Goal: Task Accomplishment & Management: Use online tool/utility

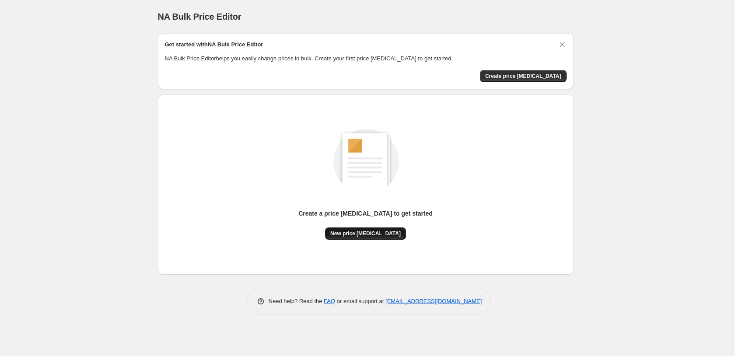
click at [373, 235] on span "New price [MEDICAL_DATA]" at bounding box center [365, 233] width 70 height 7
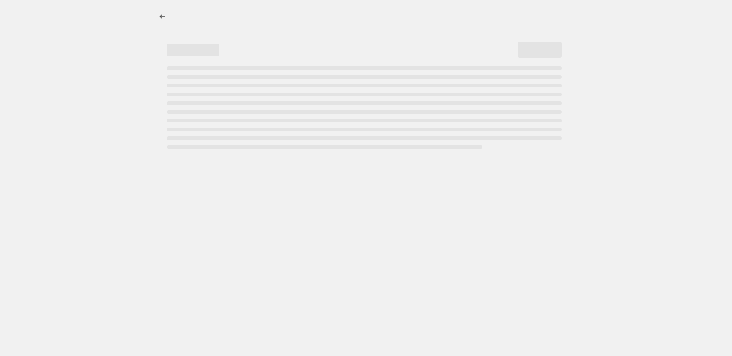
select select "percentage"
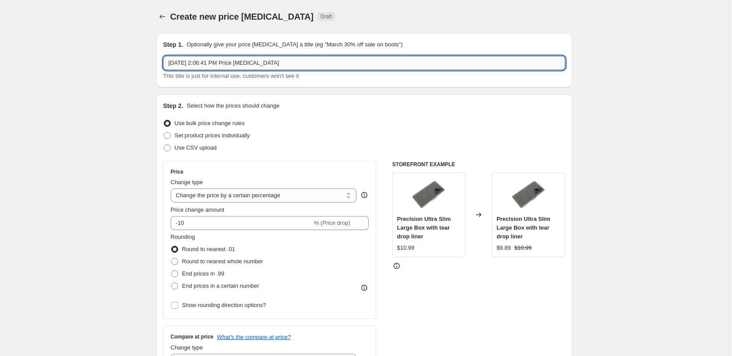
click at [308, 65] on input "Aug 11, 2025, 2:06:41 PM Price change job" at bounding box center [364, 63] width 402 height 14
type input "Orvis Fall Price Update"
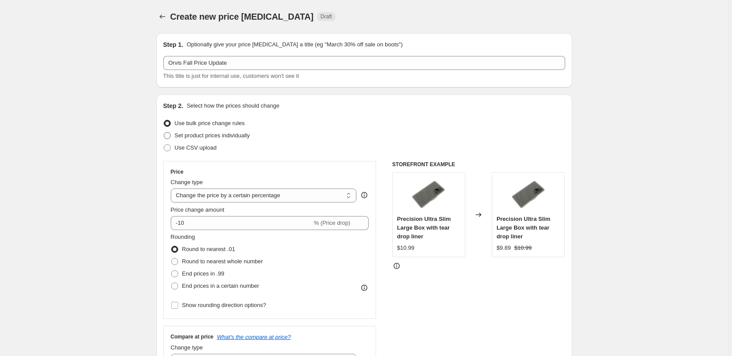
click at [245, 139] on span "Set product prices individually" at bounding box center [212, 135] width 75 height 7
click at [164, 133] on input "Set product prices individually" at bounding box center [164, 132] width 0 height 0
radio input "true"
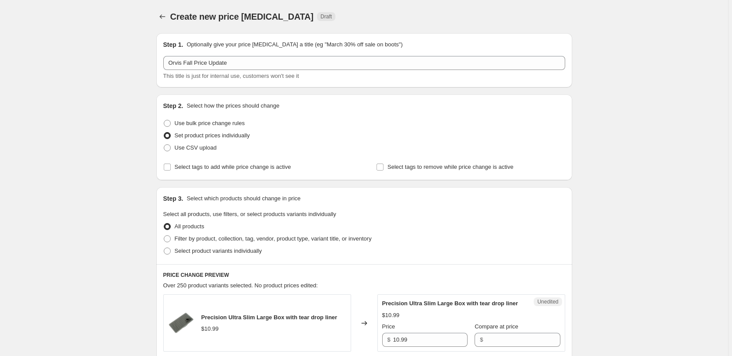
scroll to position [45, 0]
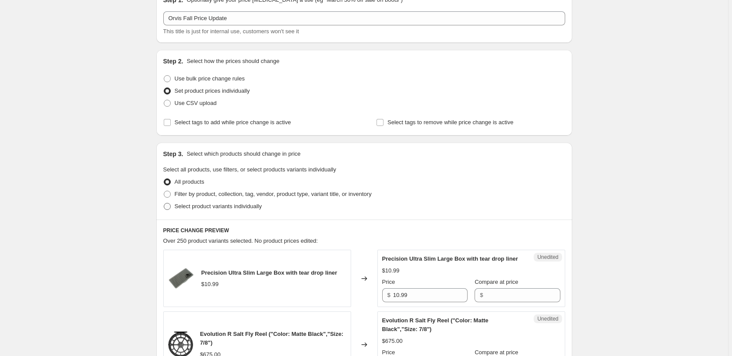
click at [225, 207] on span "Select product variants individually" at bounding box center [218, 206] width 87 height 7
click at [164, 203] on input "Select product variants individually" at bounding box center [164, 203] width 0 height 0
radio input "true"
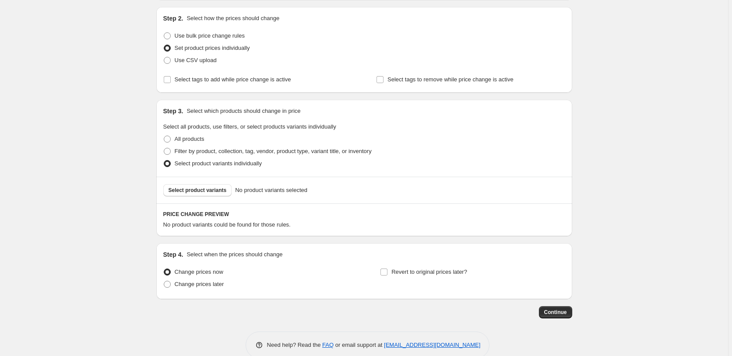
scroll to position [89, 0]
click at [215, 190] on span "Select product variants" at bounding box center [197, 188] width 58 height 7
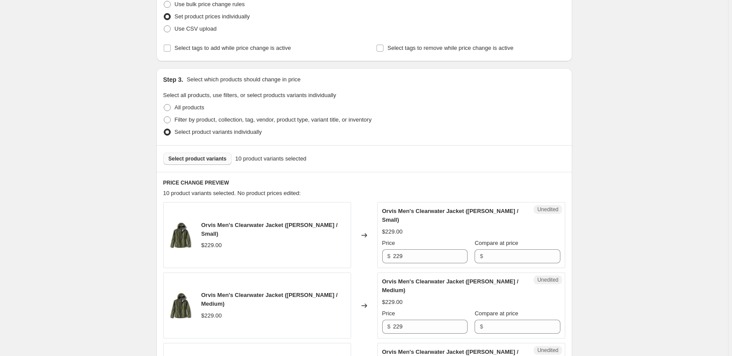
scroll to position [134, 0]
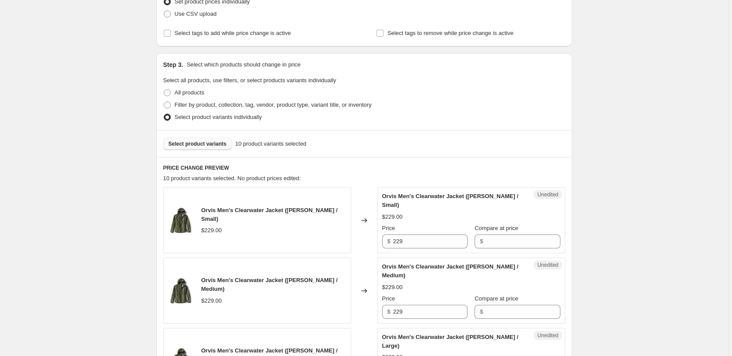
click at [210, 145] on span "Select product variants" at bounding box center [197, 143] width 58 height 7
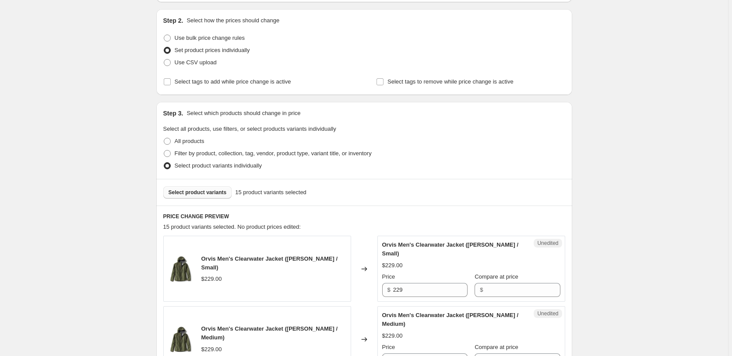
scroll to position [179, 0]
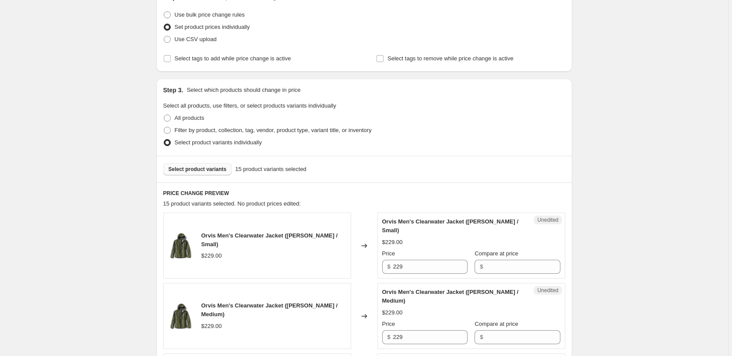
scroll to position [100, 0]
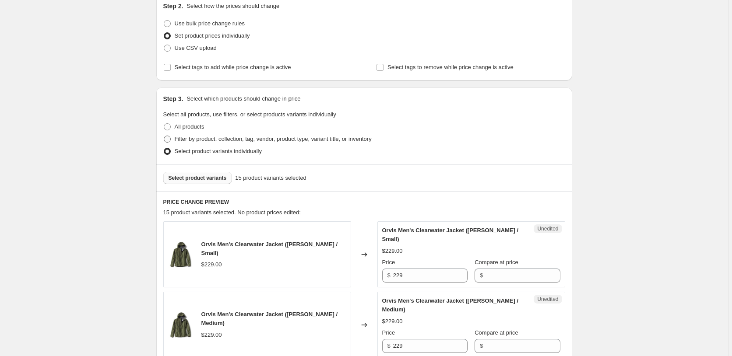
click at [170, 139] on span at bounding box center [167, 139] width 7 height 7
click at [164, 136] on input "Filter by product, collection, tag, vendor, product type, variant title, or inv…" at bounding box center [164, 136] width 0 height 0
radio input "true"
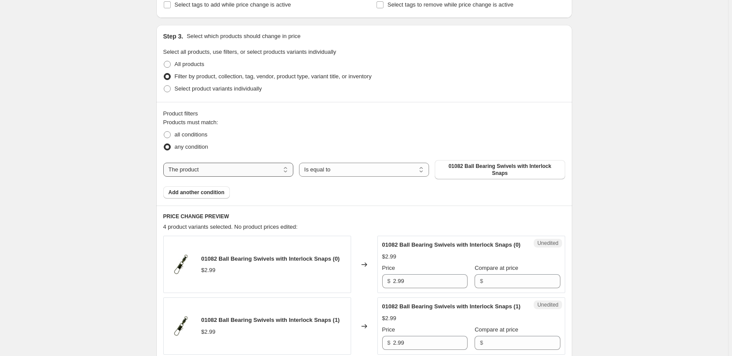
scroll to position [144, 0]
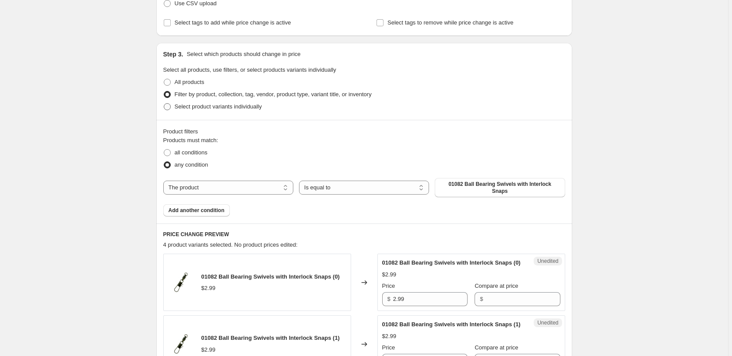
click at [202, 106] on span "Select product variants individually" at bounding box center [218, 106] width 87 height 7
click at [164, 104] on input "Select product variants individually" at bounding box center [164, 103] width 0 height 0
radio input "true"
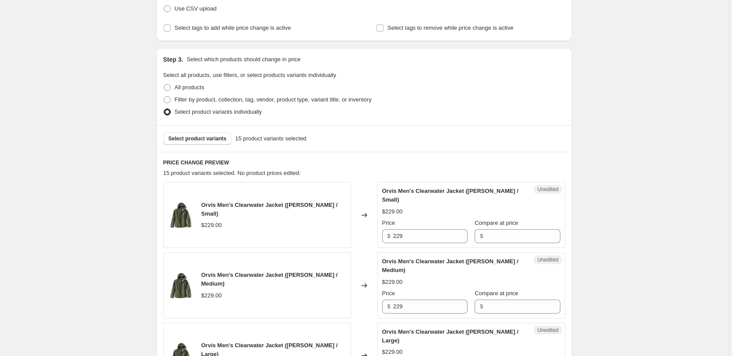
scroll to position [100, 0]
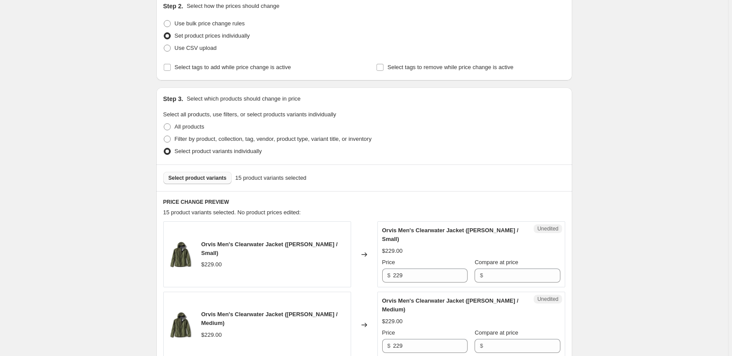
click at [209, 179] on span "Select product variants" at bounding box center [197, 178] width 58 height 7
click at [215, 180] on span "Select product variants" at bounding box center [197, 178] width 58 height 7
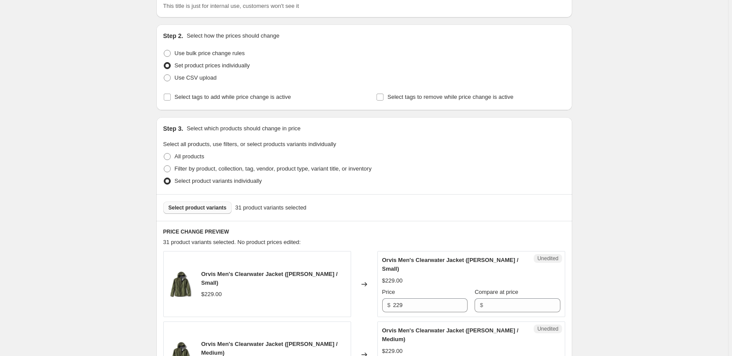
scroll to position [25, 0]
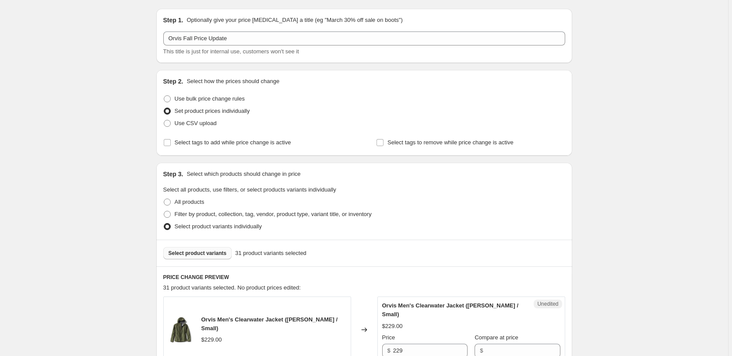
click at [215, 253] on span "Select product variants" at bounding box center [197, 253] width 58 height 7
click at [180, 256] on span "Select product variants" at bounding box center [197, 253] width 58 height 7
click at [219, 254] on span "Select product variants" at bounding box center [197, 253] width 58 height 7
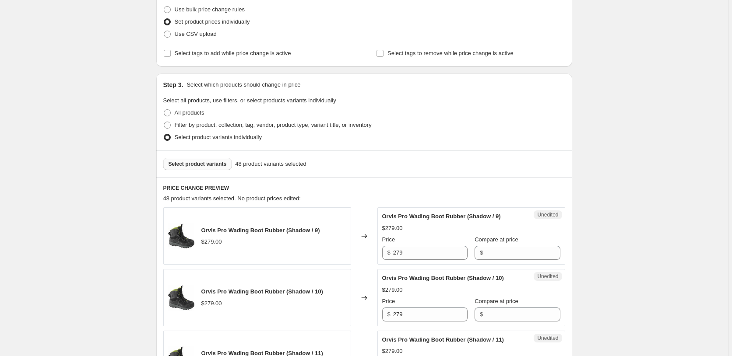
click at [211, 171] on div "Select product variants 48 product variants selected" at bounding box center [364, 164] width 416 height 27
click at [211, 164] on span "Select product variants" at bounding box center [197, 164] width 58 height 7
click at [221, 162] on span "Select product variants" at bounding box center [197, 164] width 58 height 7
click at [203, 165] on span "Select product variants" at bounding box center [197, 164] width 58 height 7
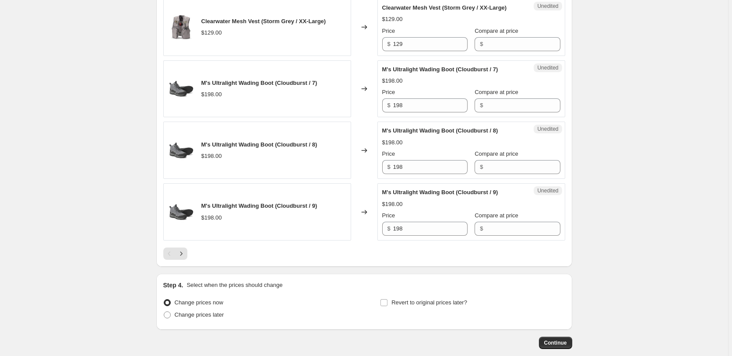
scroll to position [1363, 0]
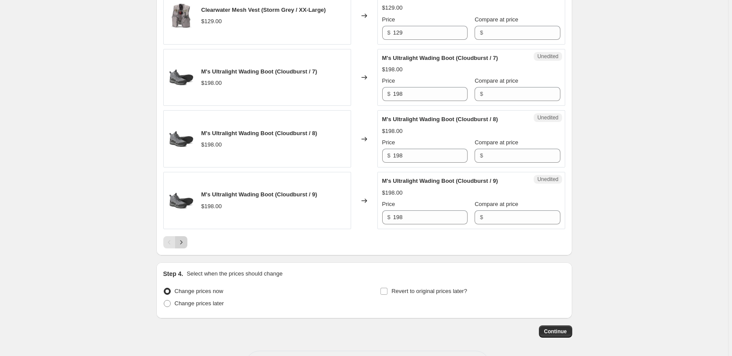
click at [182, 238] on icon "Next" at bounding box center [181, 242] width 9 height 9
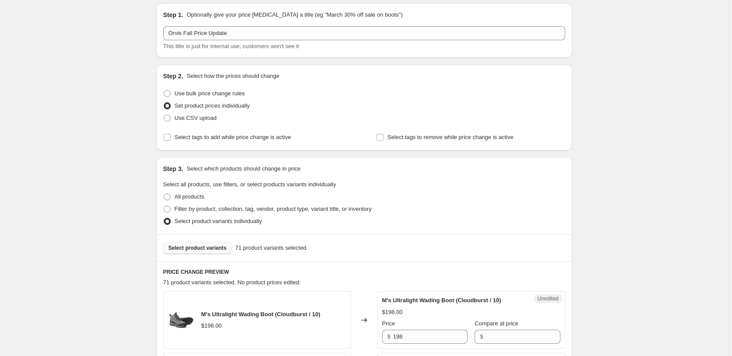
scroll to position [89, 0]
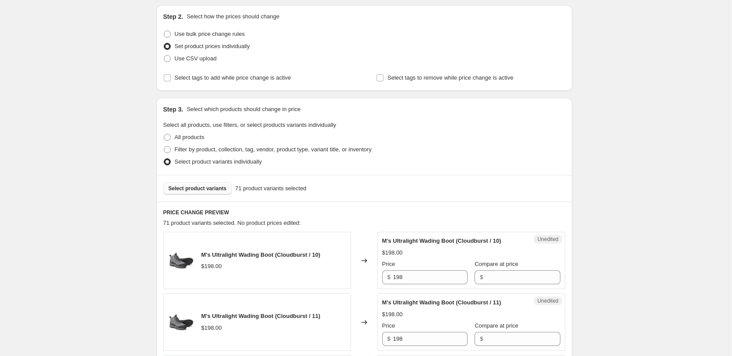
click at [219, 192] on span "Select product variants" at bounding box center [197, 188] width 58 height 7
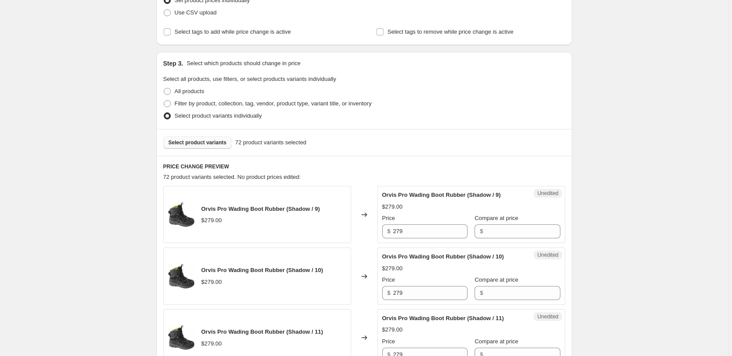
scroll to position [134, 0]
click at [186, 145] on span "Select product variants" at bounding box center [197, 143] width 58 height 7
click at [218, 149] on button "Select product variants" at bounding box center [197, 144] width 69 height 12
click at [187, 141] on span "Select product variants" at bounding box center [197, 143] width 58 height 7
click at [218, 150] on button "Select product variants" at bounding box center [197, 144] width 69 height 12
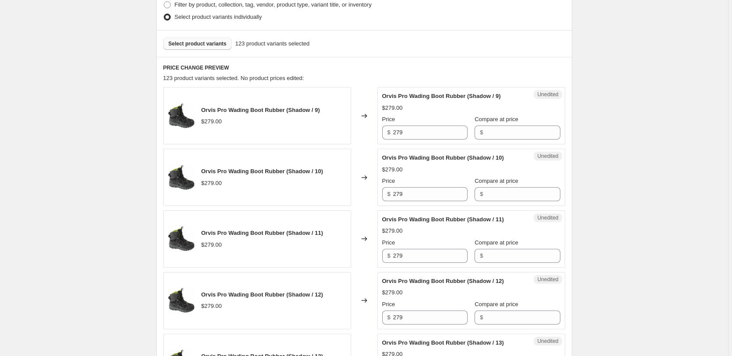
scroll to position [179, 0]
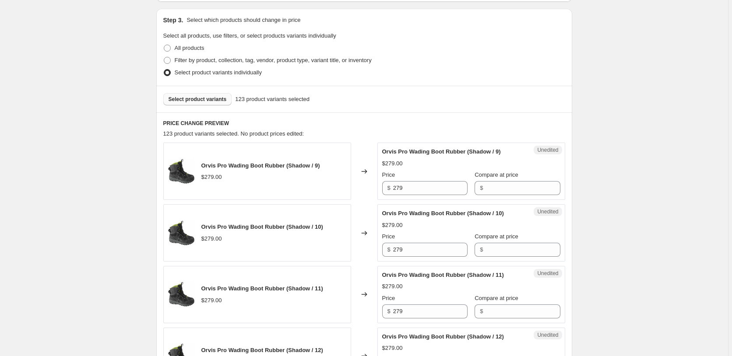
click at [193, 98] on span "Select product variants" at bounding box center [197, 99] width 58 height 7
click at [204, 101] on span "Select product variants" at bounding box center [197, 99] width 58 height 7
click at [203, 105] on div "Select product variants 143 product variants selected" at bounding box center [364, 99] width 416 height 27
click at [210, 96] on span "Select product variants" at bounding box center [197, 99] width 58 height 7
click at [219, 98] on span "Select product variants" at bounding box center [197, 99] width 58 height 7
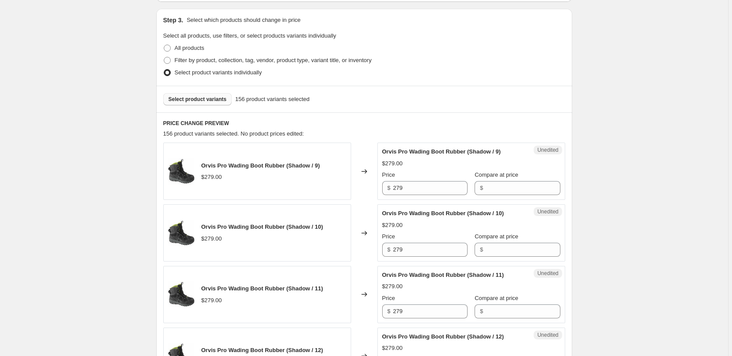
click at [185, 94] on button "Select product variants" at bounding box center [197, 99] width 69 height 12
click at [206, 98] on span "Select product variants" at bounding box center [197, 99] width 58 height 7
click at [176, 99] on span "Select product variants" at bounding box center [197, 99] width 58 height 7
click at [210, 99] on span "Select product variants" at bounding box center [197, 99] width 58 height 7
click at [205, 98] on span "Select product variants" at bounding box center [197, 99] width 58 height 7
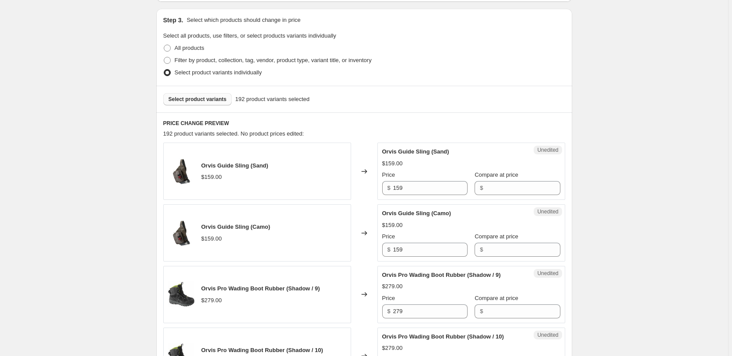
click at [204, 104] on button "Select product variants" at bounding box center [197, 99] width 69 height 12
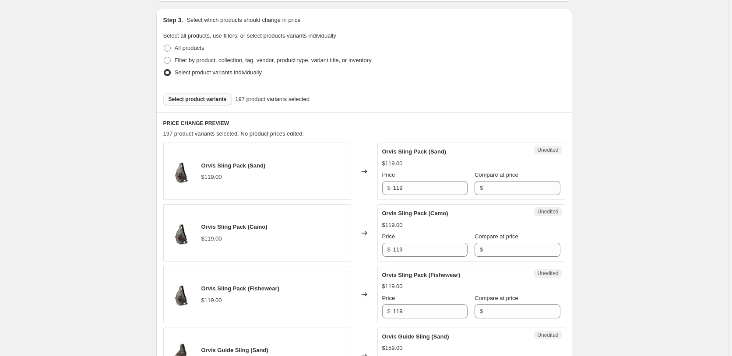
click at [174, 100] on span "Select product variants" at bounding box center [197, 99] width 58 height 7
click at [211, 102] on span "Select product variants" at bounding box center [197, 99] width 58 height 7
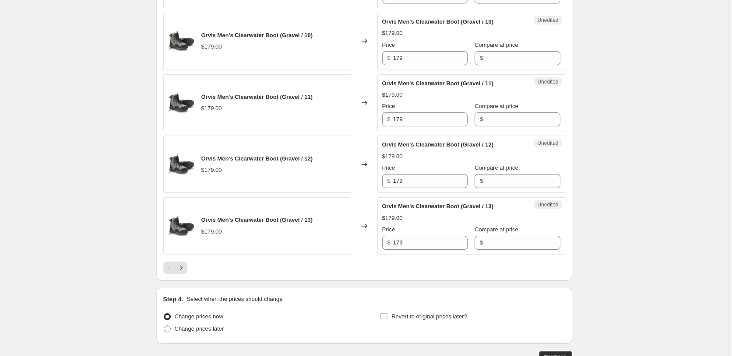
scroll to position [1355, 0]
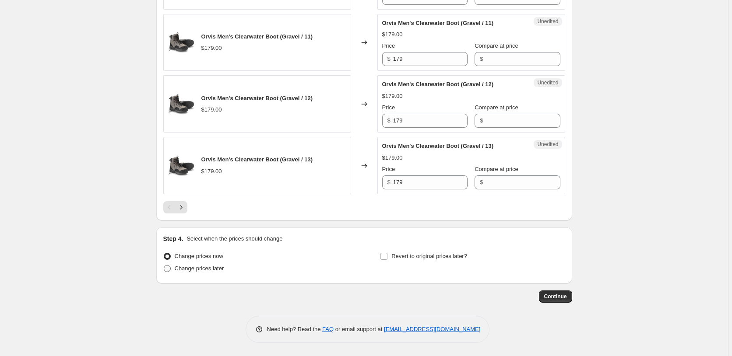
click at [210, 268] on span "Change prices later" at bounding box center [199, 268] width 49 height 7
click at [164, 266] on input "Change prices later" at bounding box center [164, 265] width 0 height 0
radio input "true"
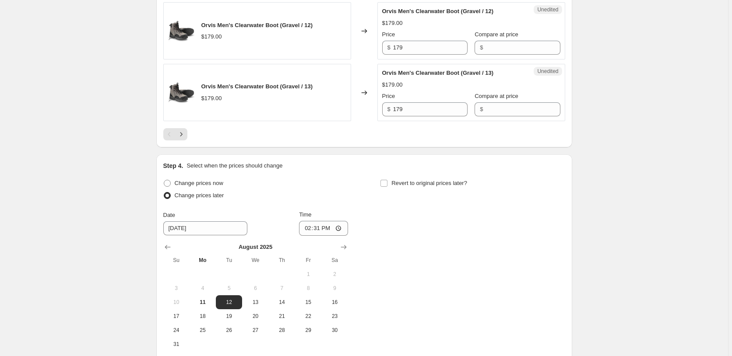
scroll to position [1444, 0]
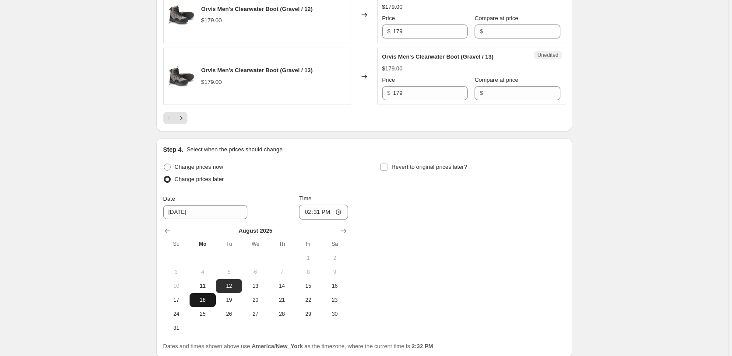
click at [209, 304] on button "18" at bounding box center [202, 300] width 26 height 14
type input "8/18/2025"
click at [332, 215] on input "14:31" at bounding box center [323, 212] width 49 height 15
click at [329, 214] on input "14:31" at bounding box center [323, 212] width 49 height 15
click at [321, 214] on input "14:31" at bounding box center [323, 212] width 49 height 15
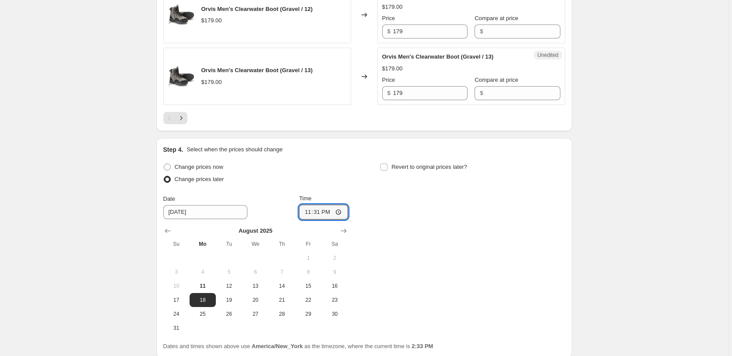
type input "23:59"
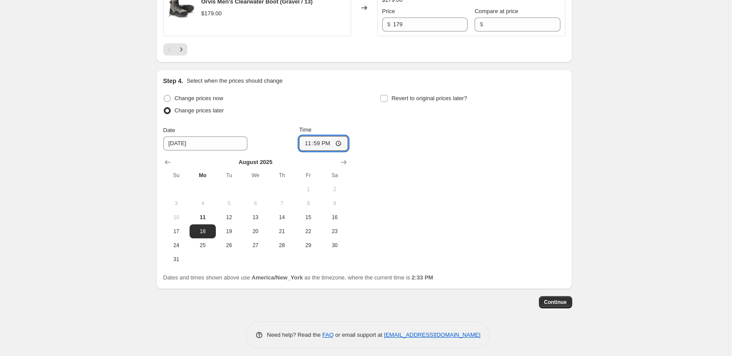
scroll to position [1517, 0]
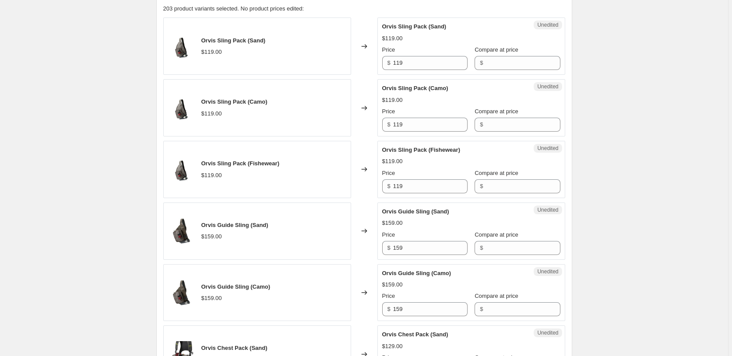
scroll to position [268, 0]
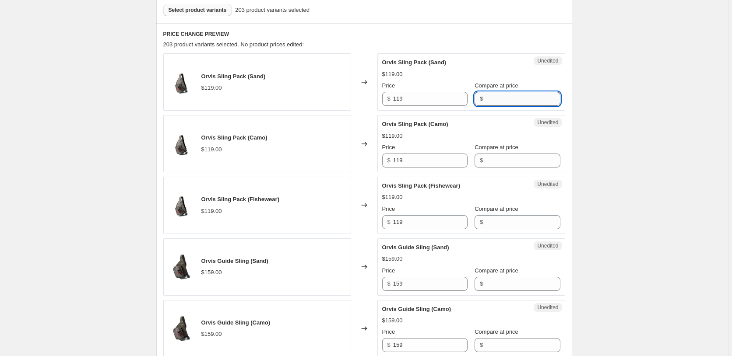
click at [496, 102] on input "Compare at price" at bounding box center [522, 99] width 74 height 14
click at [449, 101] on input "119" at bounding box center [430, 99] width 74 height 14
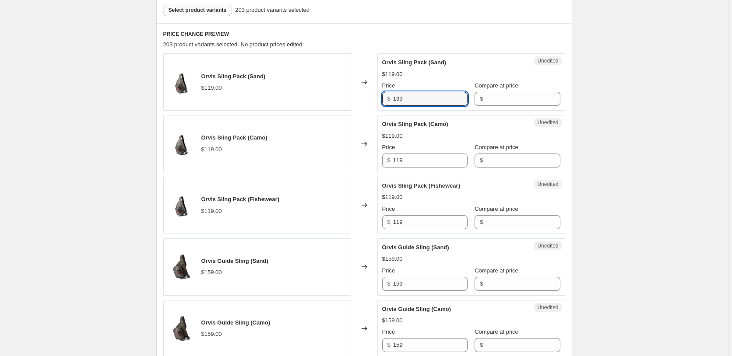
type input "139"
click at [418, 137] on div "$119.00" at bounding box center [471, 136] width 178 height 9
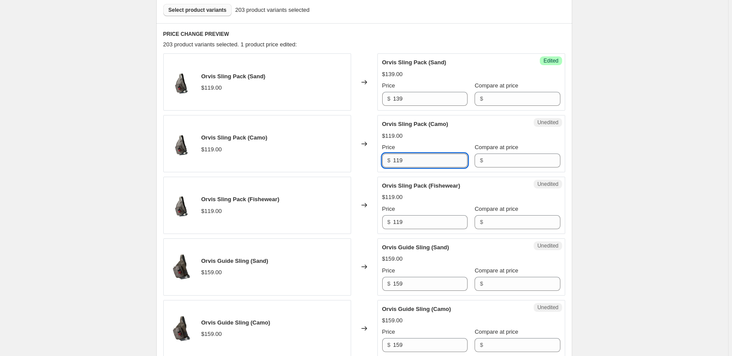
click at [420, 159] on input "119" at bounding box center [430, 161] width 74 height 14
type input "139"
click at [366, 216] on div "Changed to" at bounding box center [364, 205] width 26 height 57
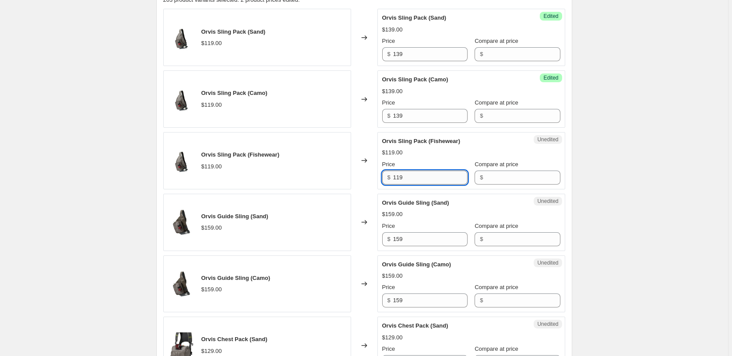
click at [416, 182] on input "119" at bounding box center [430, 178] width 74 height 14
type input "139"
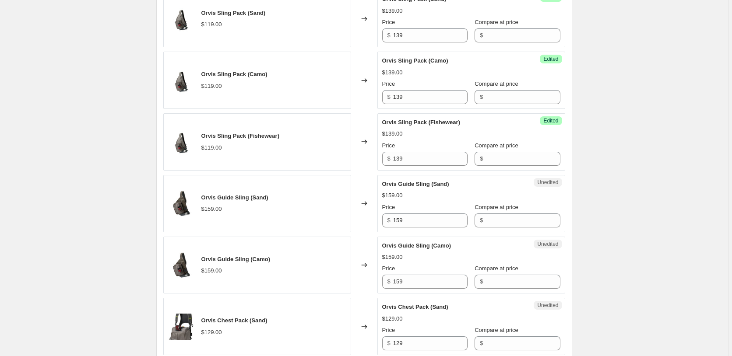
scroll to position [357, 0]
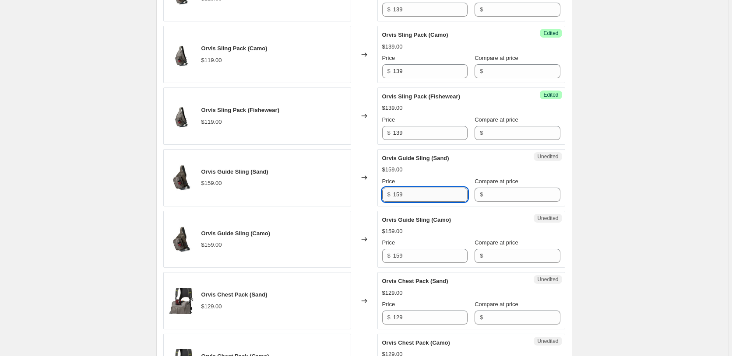
click at [413, 194] on input "159" at bounding box center [430, 195] width 74 height 14
type input "179"
click at [423, 255] on input "159" at bounding box center [430, 256] width 74 height 14
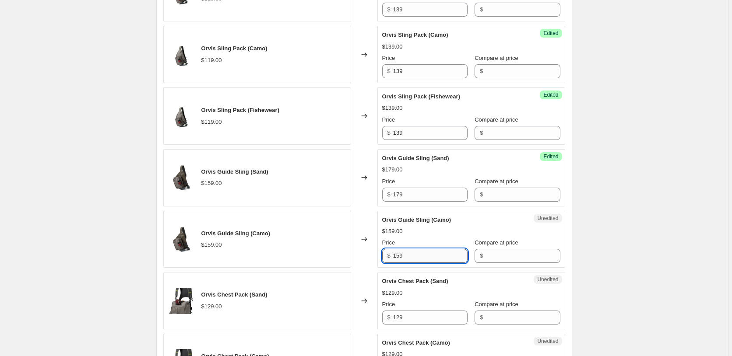
click at [423, 255] on input "159" at bounding box center [430, 256] width 74 height 14
type input "179"
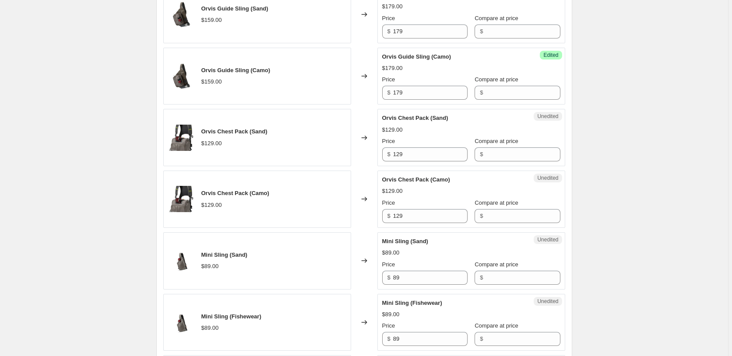
scroll to position [536, 0]
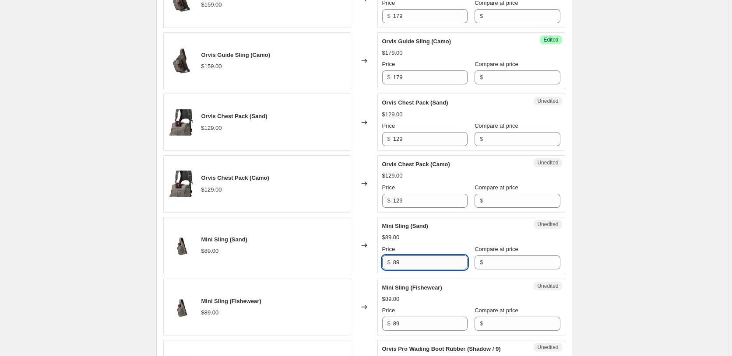
click at [408, 259] on input "89" at bounding box center [430, 263] width 74 height 14
type input "1"
type input "89"
click at [417, 146] on input "129" at bounding box center [430, 139] width 74 height 14
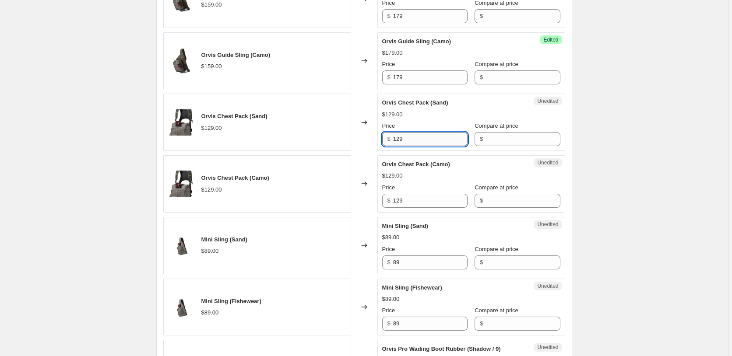
click at [417, 146] on input "129" at bounding box center [430, 139] width 74 height 14
type input "149"
click at [412, 202] on input "129" at bounding box center [430, 201] width 74 height 14
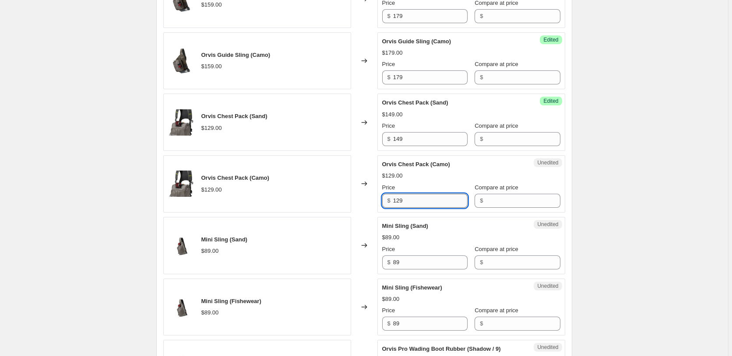
click at [412, 202] on input "129" at bounding box center [430, 201] width 74 height 14
type input "149"
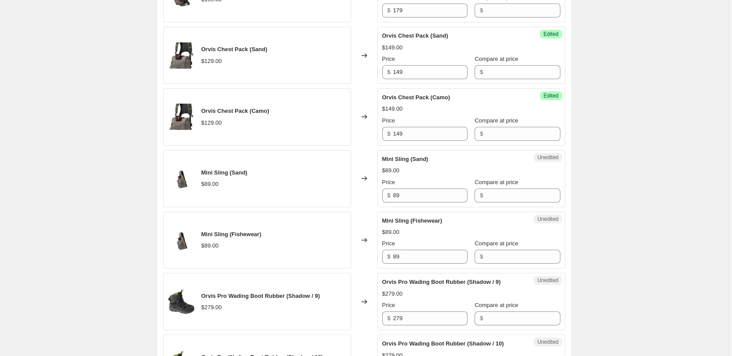
scroll to position [625, 0]
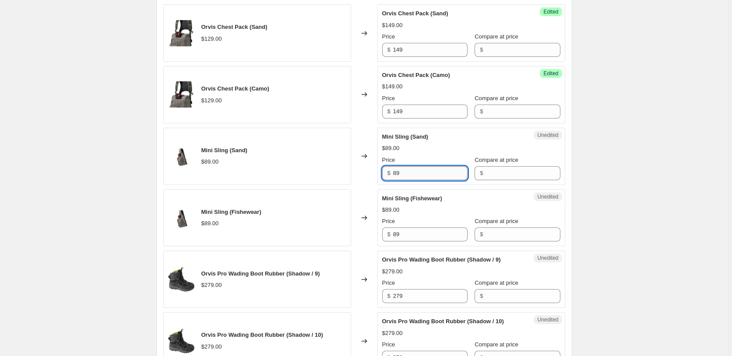
click at [413, 170] on input "89" at bounding box center [430, 173] width 74 height 14
type input "98"
click at [408, 232] on input "89" at bounding box center [430, 235] width 74 height 14
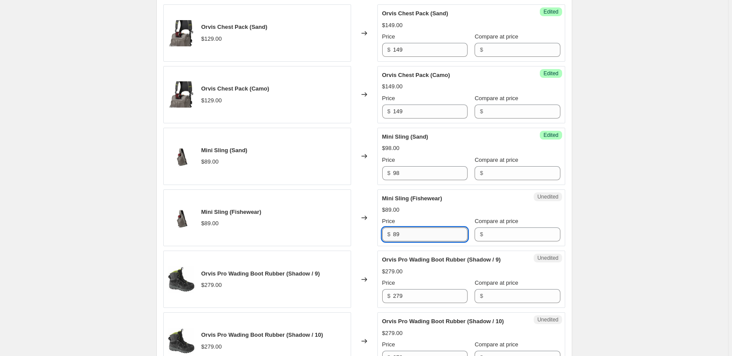
click at [408, 232] on input "89" at bounding box center [430, 235] width 74 height 14
type input "98"
click at [400, 297] on input "279" at bounding box center [430, 296] width 74 height 14
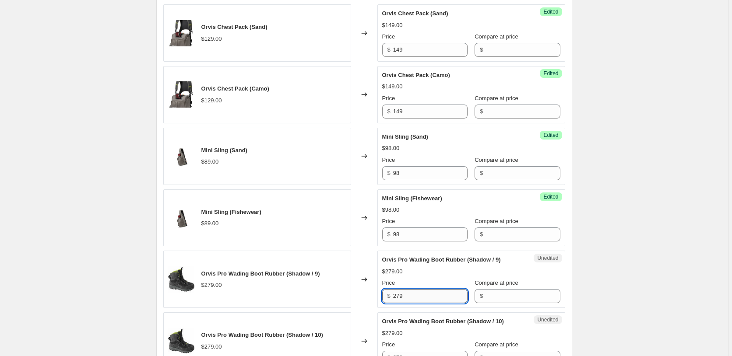
click at [400, 297] on input "279" at bounding box center [430, 296] width 74 height 14
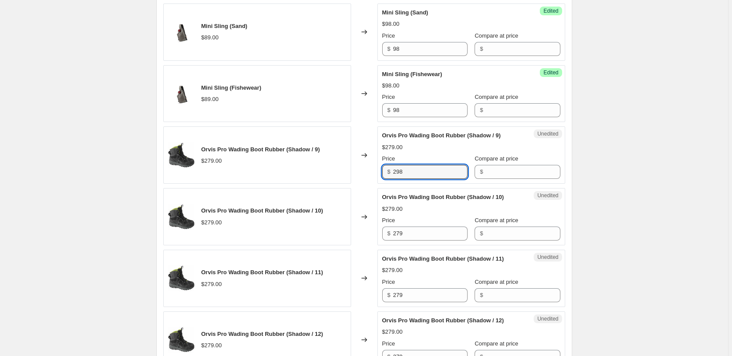
scroll to position [759, 0]
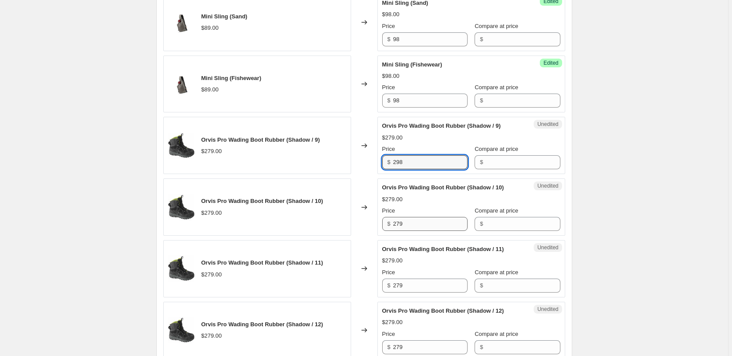
type input "298"
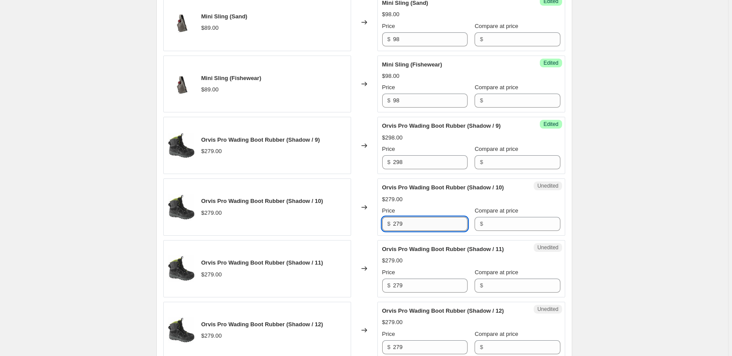
click at [415, 229] on input "279" at bounding box center [430, 224] width 74 height 14
type input "298"
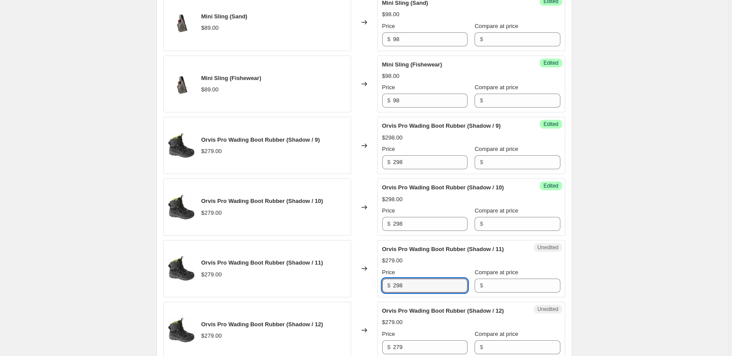
type input "298"
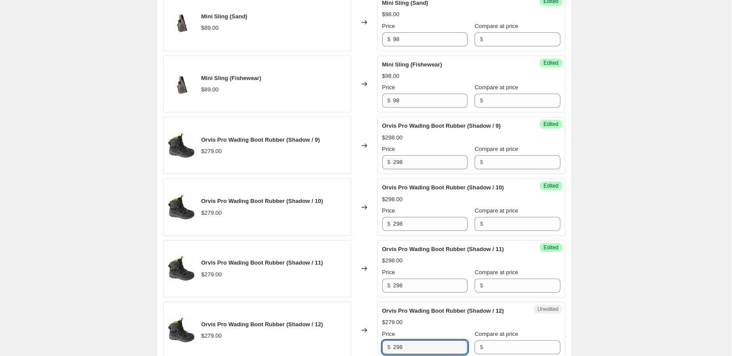
type input "298"
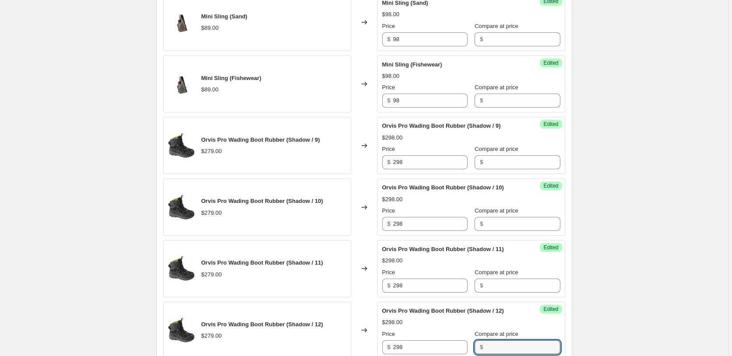
scroll to position [990, 0]
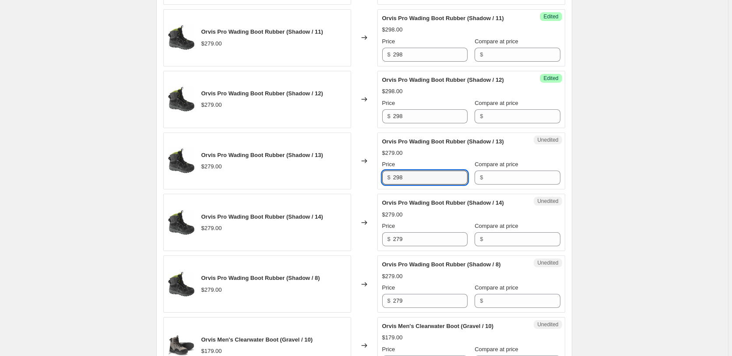
type input "298"
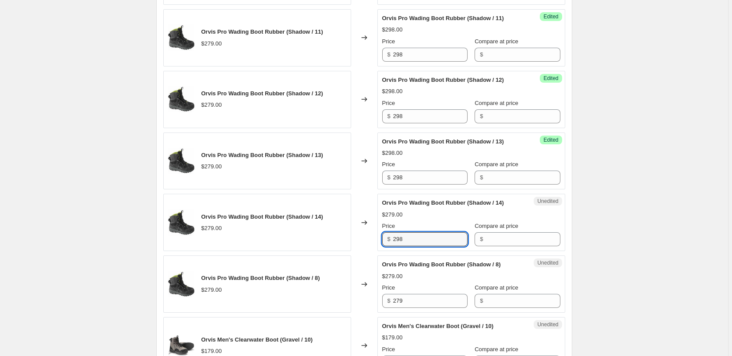
type input "298"
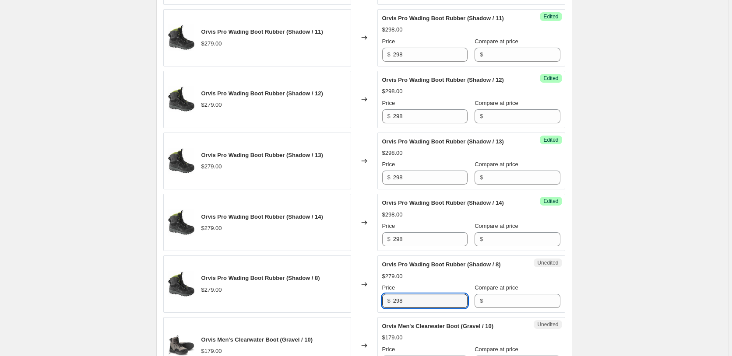
type input "298"
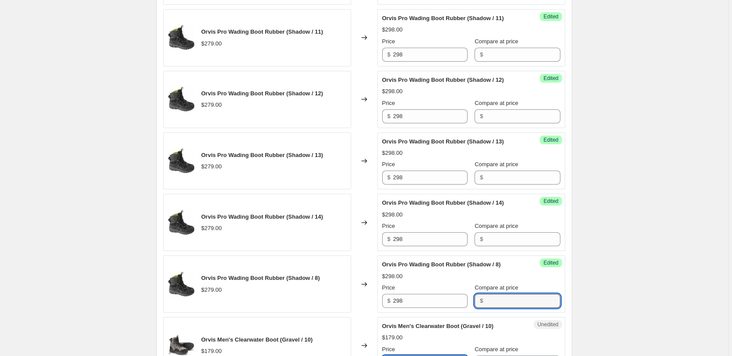
scroll to position [1174, 0]
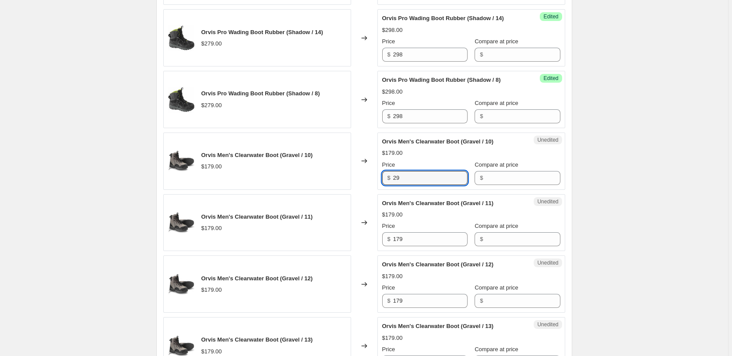
type input "2"
type input "198"
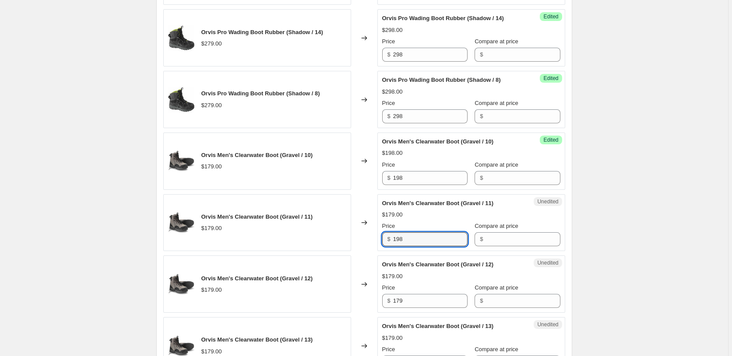
type input "198"
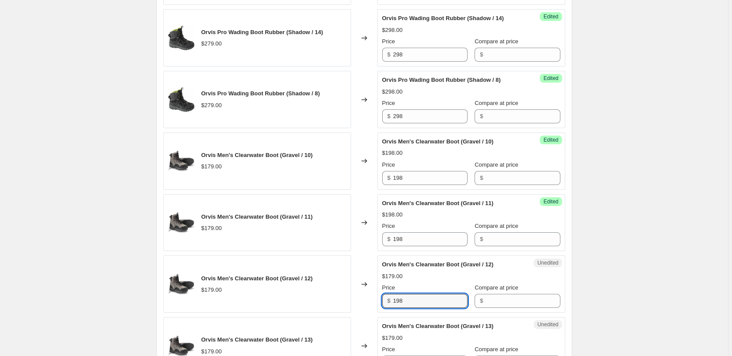
type input "198"
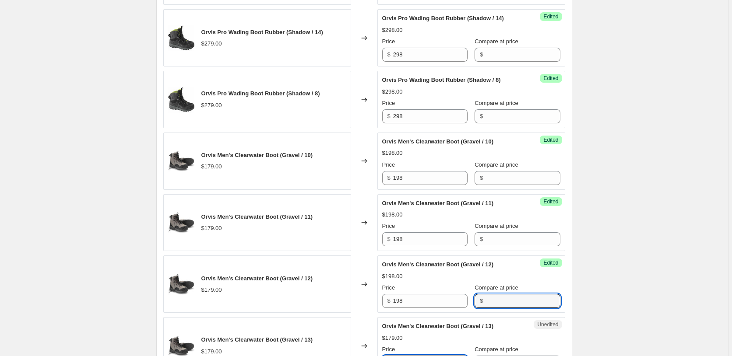
scroll to position [1359, 0]
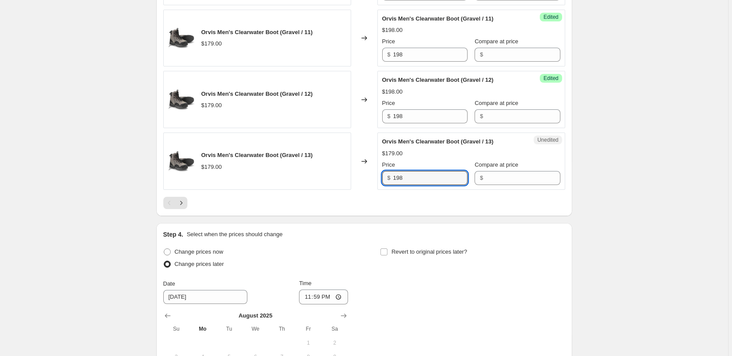
type input "198"
click at [471, 204] on div at bounding box center [364, 203] width 402 height 12
click at [185, 202] on icon "Next" at bounding box center [181, 203] width 9 height 9
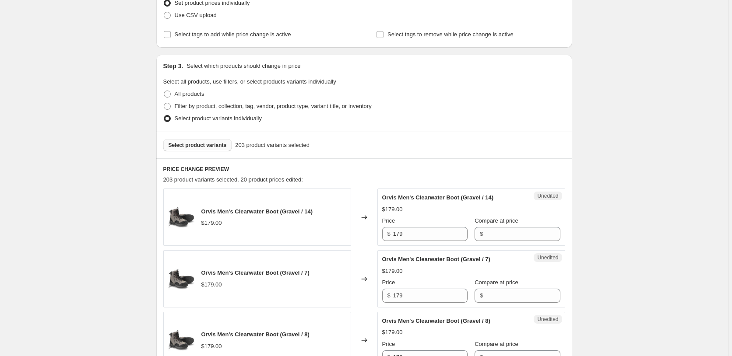
scroll to position [134, 0]
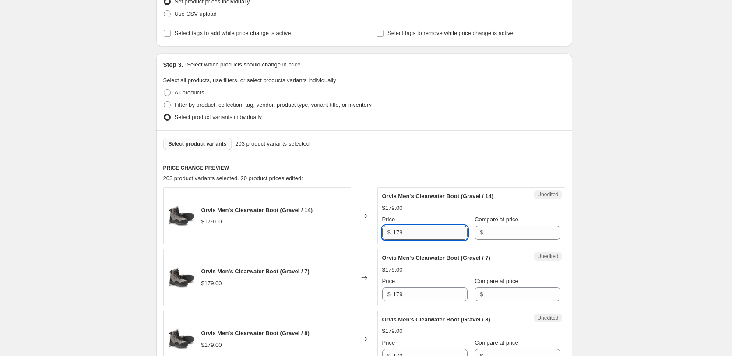
click at [439, 236] on input "179" at bounding box center [430, 233] width 74 height 14
type input "198"
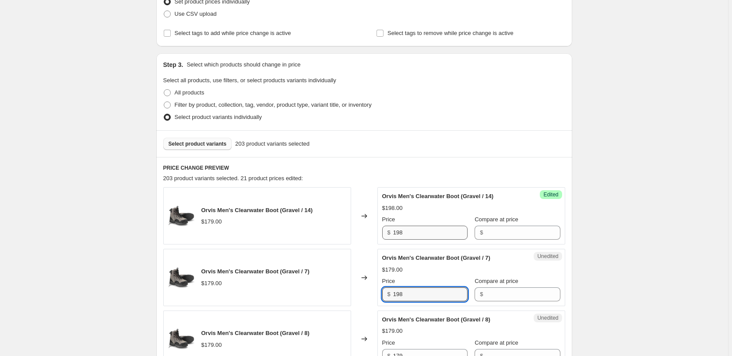
type input "198"
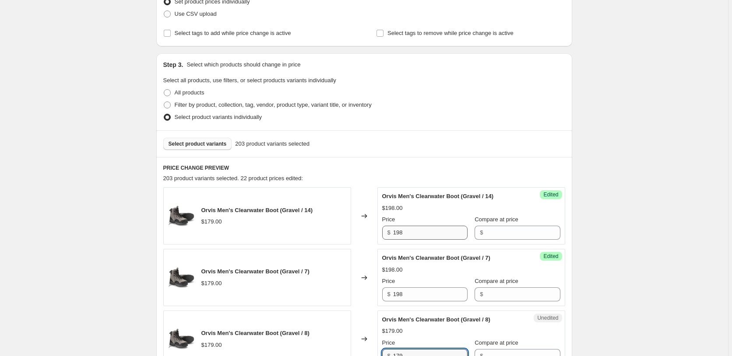
scroll to position [312, 0]
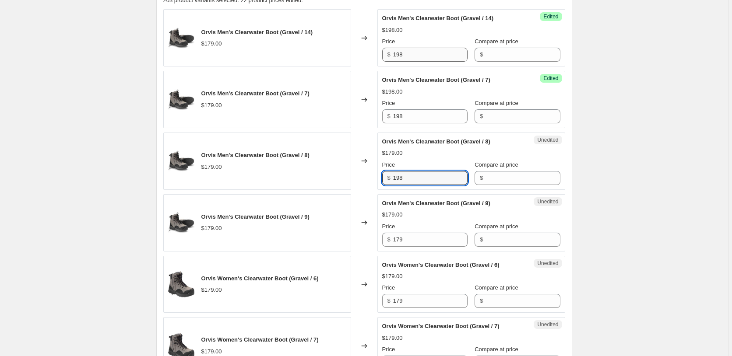
type input "198"
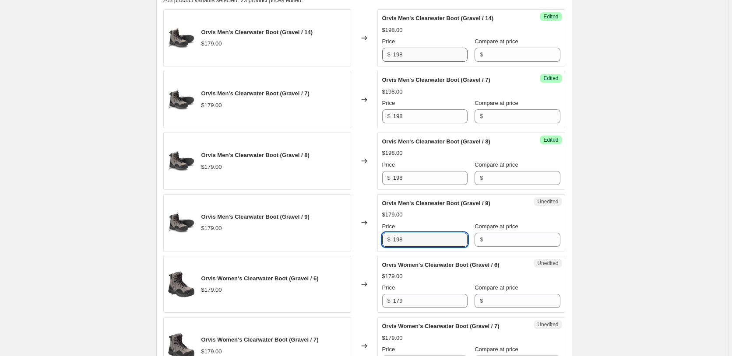
type input "198"
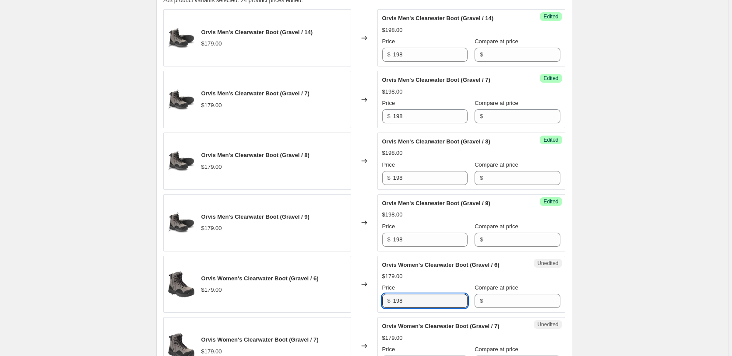
type input "198"
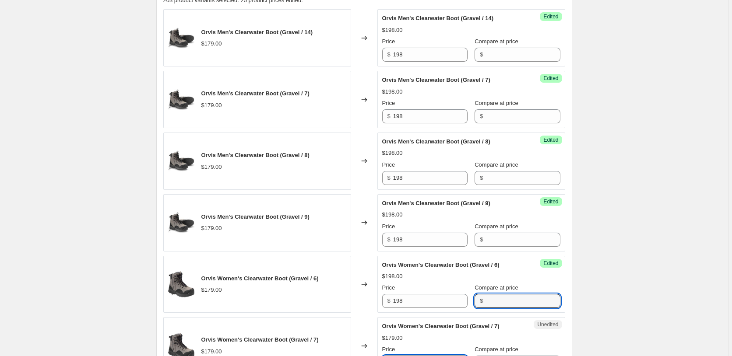
scroll to position [497, 0]
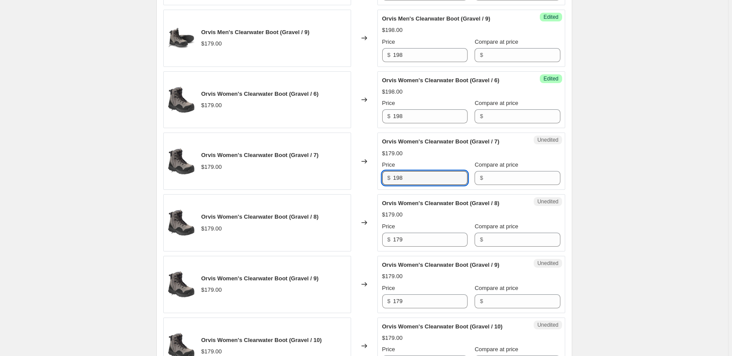
type input "198"
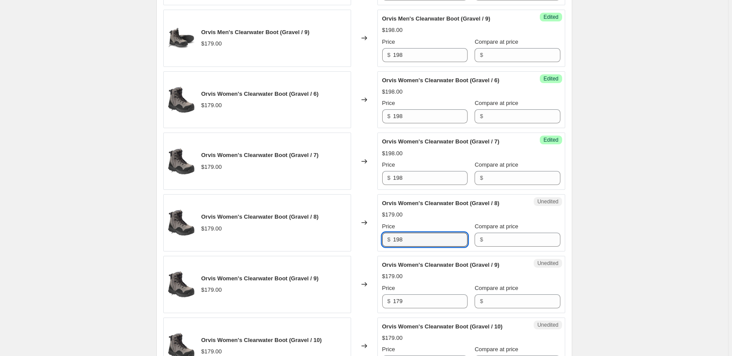
type input "198"
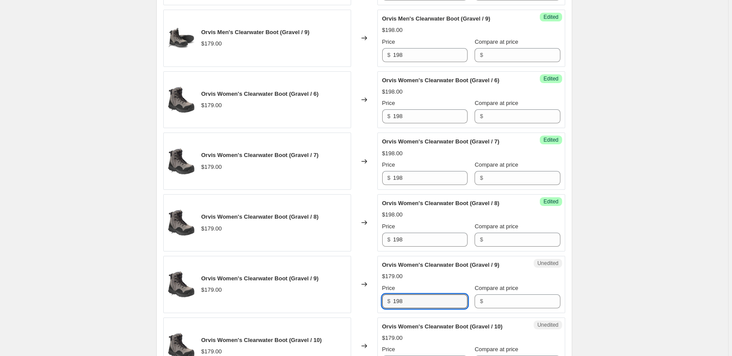
type input "198"
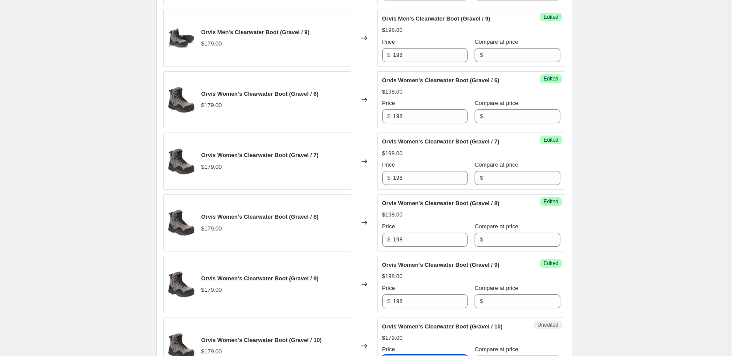
scroll to position [682, 0]
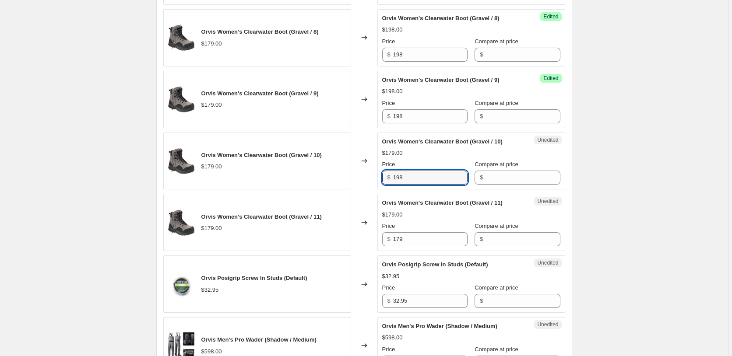
type input "198"
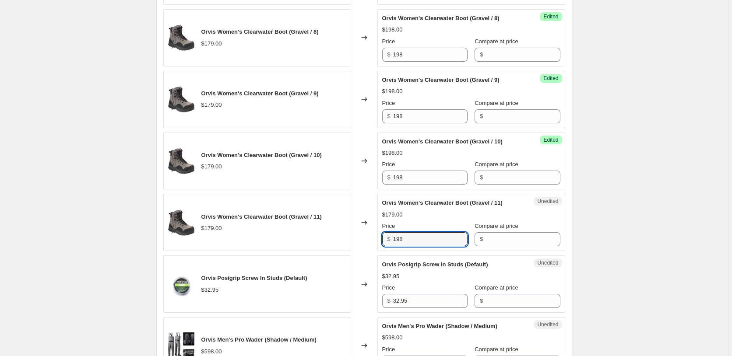
type input "198"
click at [648, 196] on div "Create new price change job. This page is ready Create new price change job Dra…" at bounding box center [364, 255] width 728 height 1875
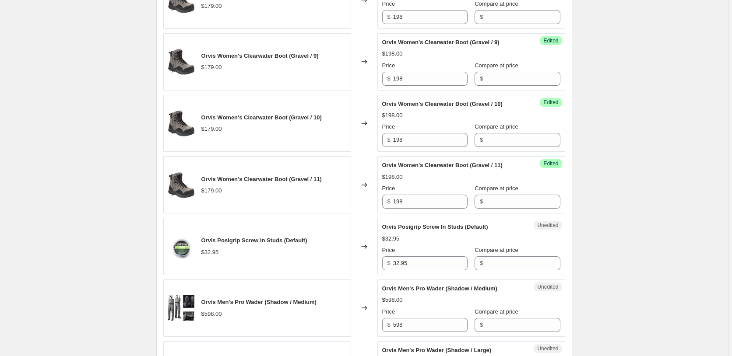
scroll to position [771, 0]
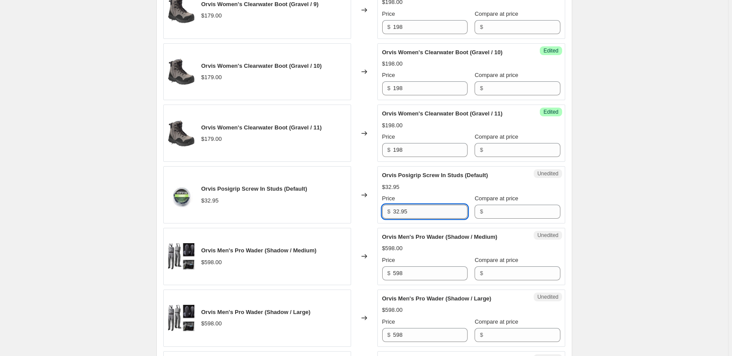
click at [426, 212] on input "32.95" at bounding box center [430, 212] width 74 height 14
type input "45"
click at [598, 231] on div "Create new price change job. This page is ready Create new price change job Dra…" at bounding box center [364, 166] width 728 height 1875
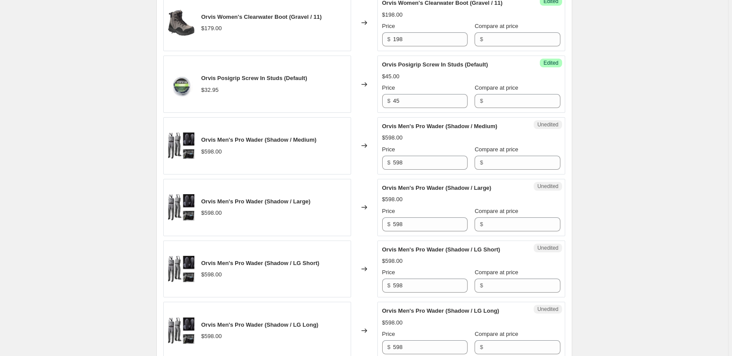
scroll to position [905, 0]
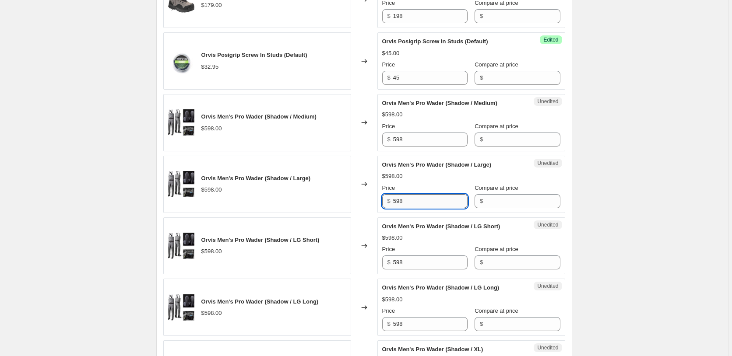
click at [413, 204] on input "598" at bounding box center [430, 201] width 74 height 14
type input "5"
type input "698"
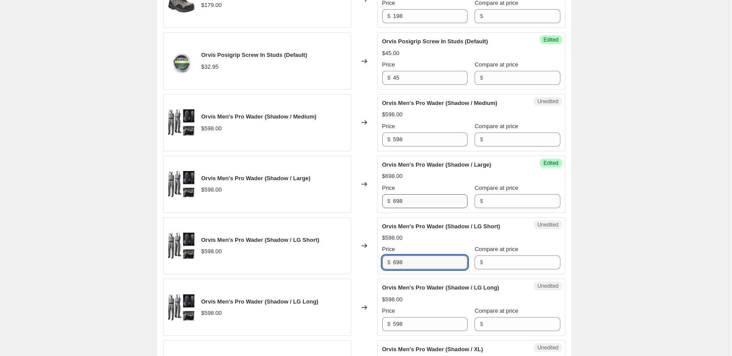
type input "698"
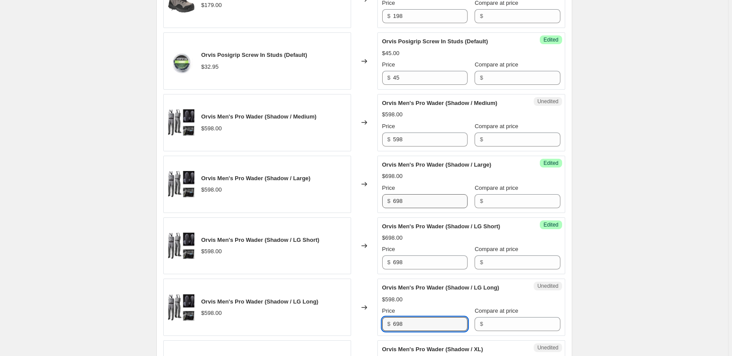
type input "698"
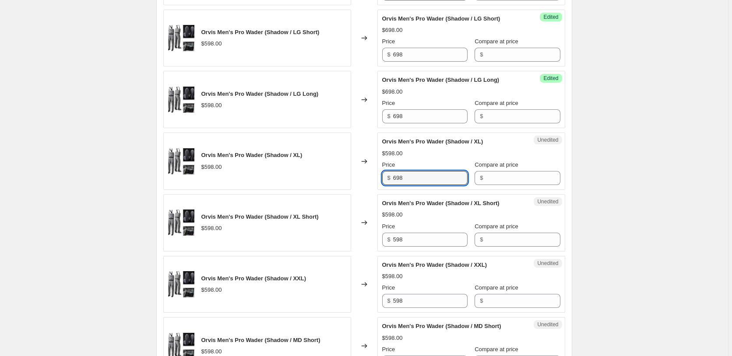
type input "698"
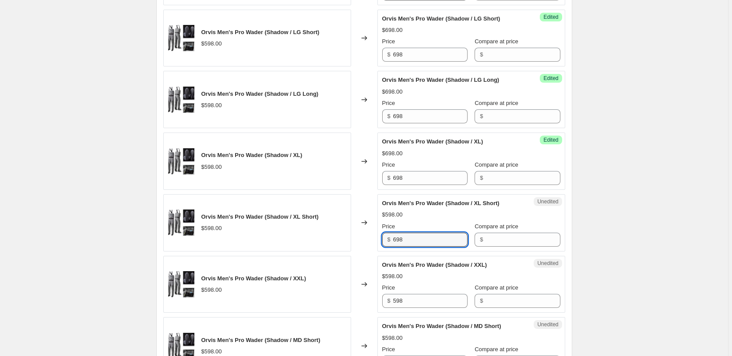
type input "698"
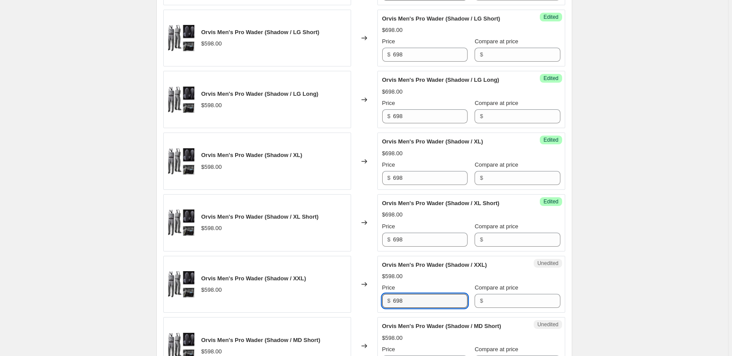
type input "698"
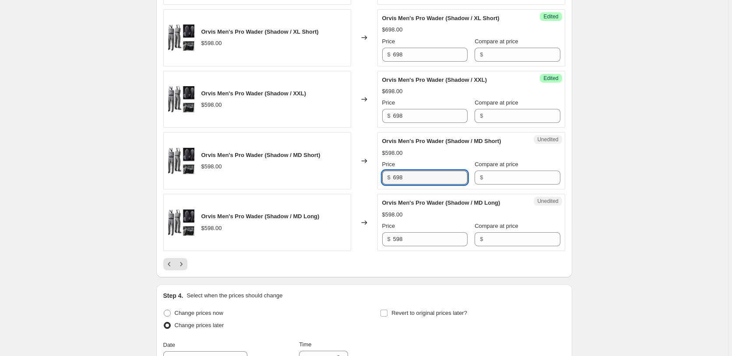
type input "698"
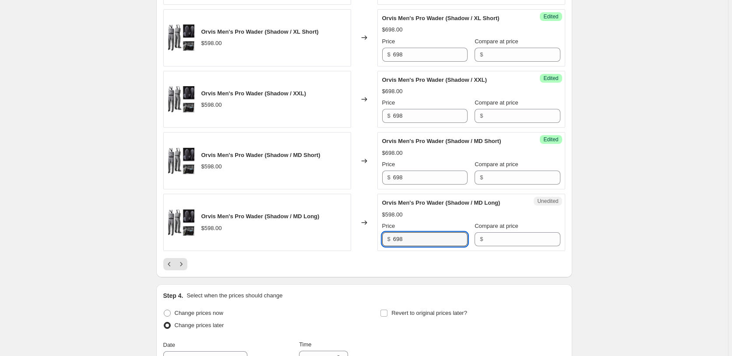
type input "698"
click at [182, 267] on icon "Next" at bounding box center [181, 264] width 9 height 9
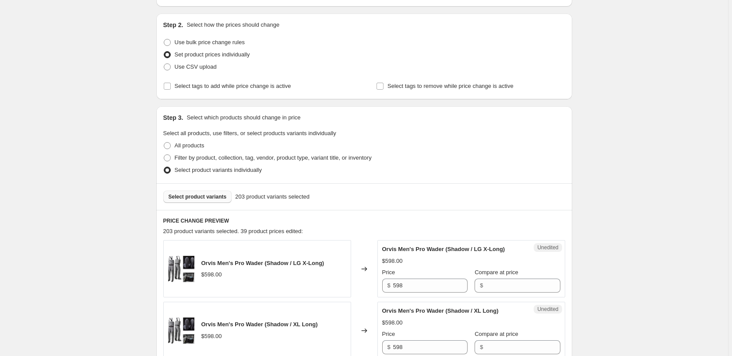
scroll to position [137, 0]
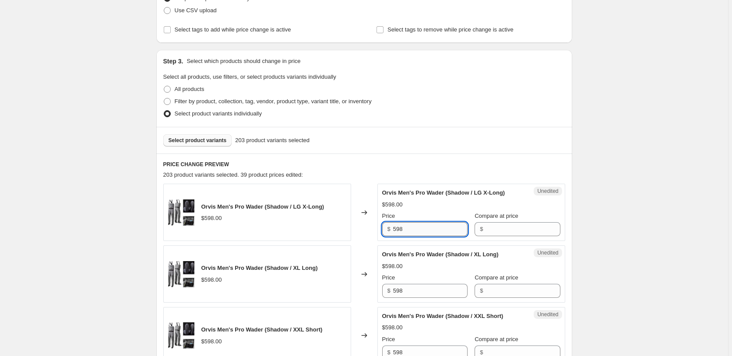
click at [436, 224] on input "598" at bounding box center [430, 229] width 74 height 14
click at [438, 225] on input "598" at bounding box center [430, 229] width 74 height 14
type input "5"
type input "698"
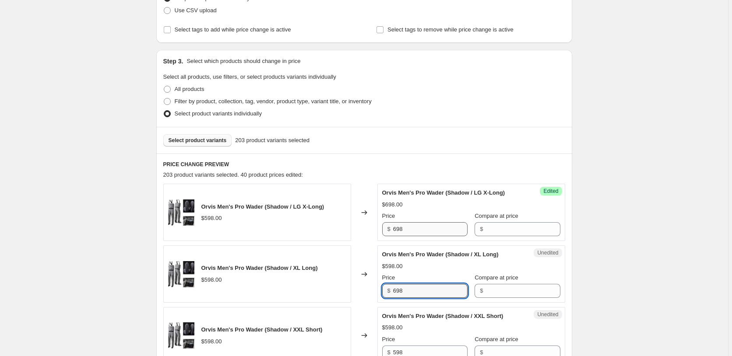
type input "698"
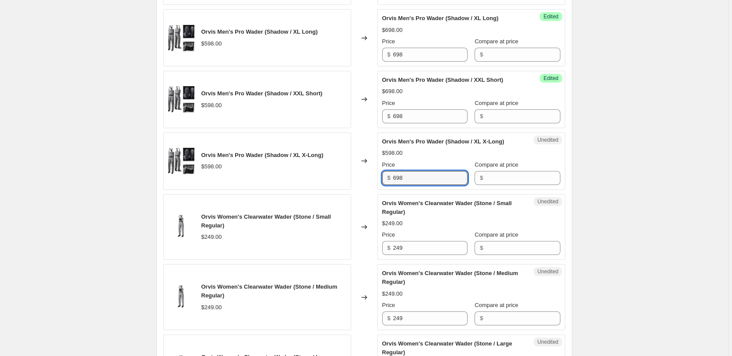
type input "698"
click at [446, 247] on input "249" at bounding box center [430, 248] width 74 height 14
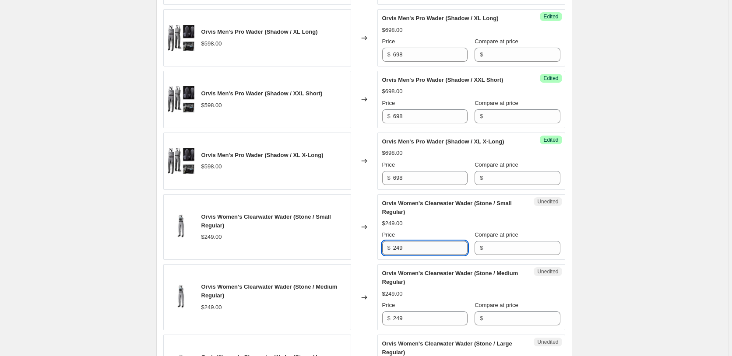
click at [446, 247] on input "249" at bounding box center [430, 248] width 74 height 14
type input "298"
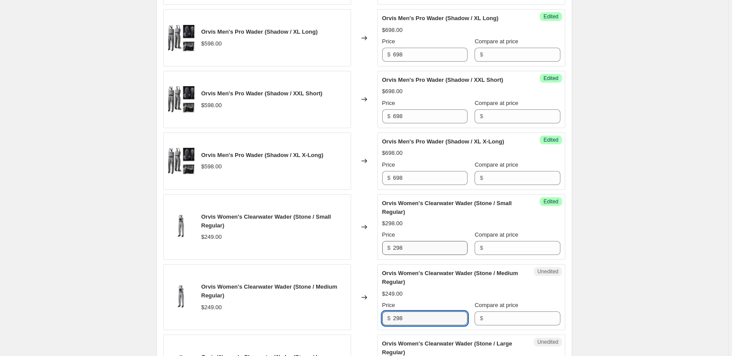
type input "298"
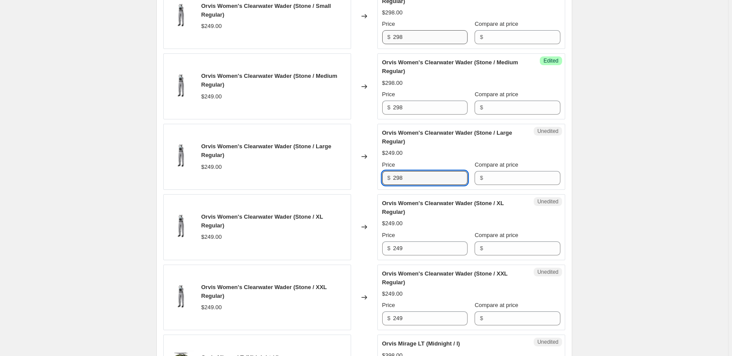
type input "298"
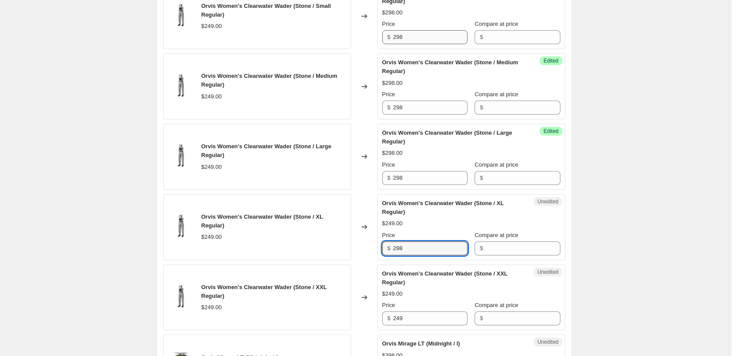
type input "298"
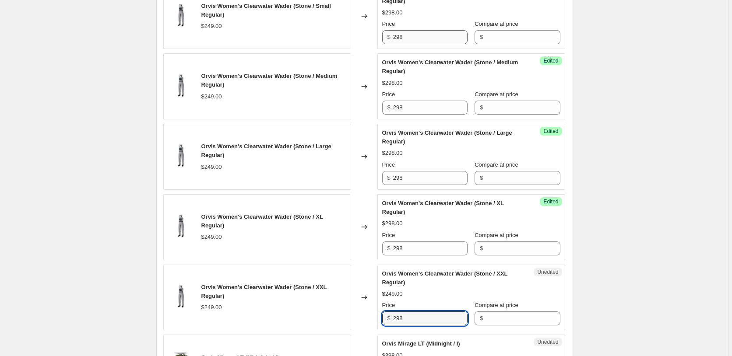
type input "298"
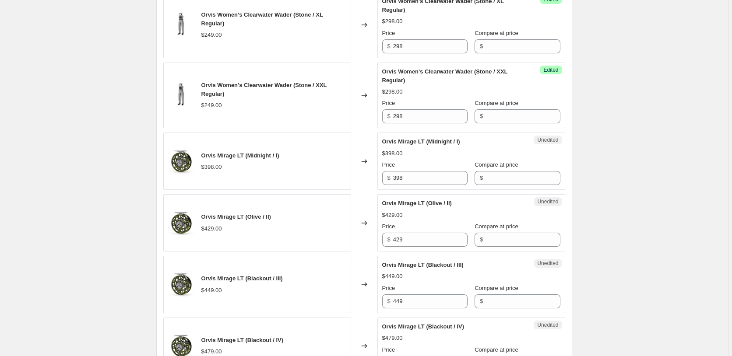
click at [645, 207] on div "Create new price change job. This page is ready Create new price change job Dra…" at bounding box center [364, 172] width 728 height 1918
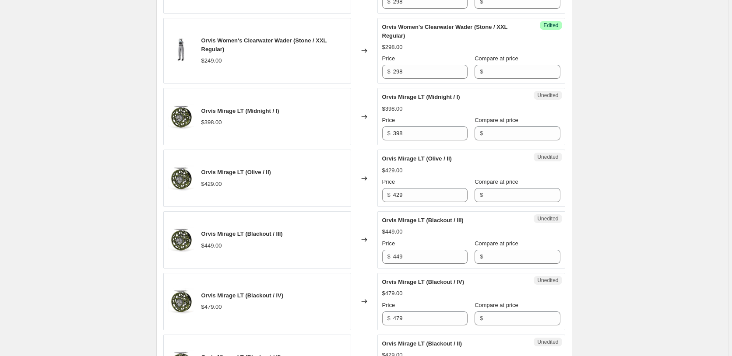
scroll to position [876, 0]
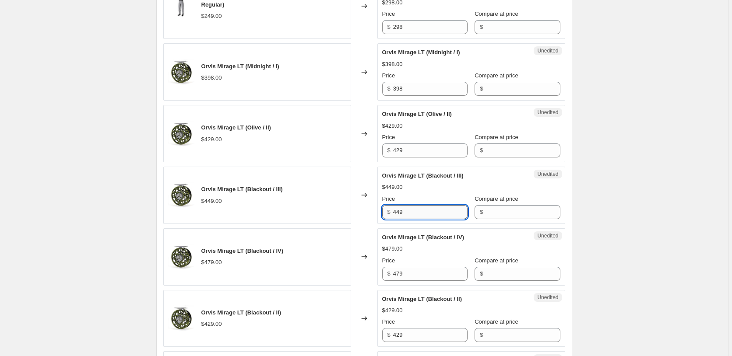
click at [398, 214] on input "449" at bounding box center [430, 212] width 74 height 14
click at [414, 214] on input "449" at bounding box center [430, 212] width 74 height 14
type input "549"
click at [431, 271] on input "479" at bounding box center [430, 274] width 74 height 14
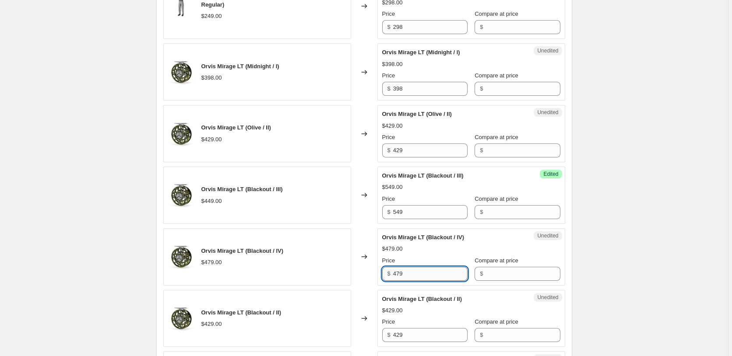
click at [431, 271] on input "479" at bounding box center [430, 274] width 74 height 14
type input "598"
click at [642, 198] on div "Create new price change job. This page is ready Create new price change job Dra…" at bounding box center [364, 83] width 728 height 1918
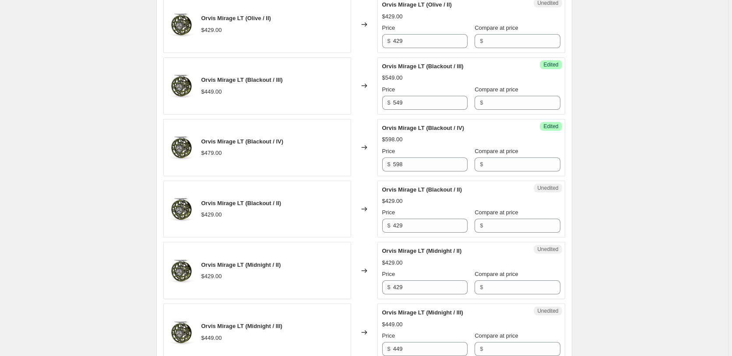
scroll to position [1010, 0]
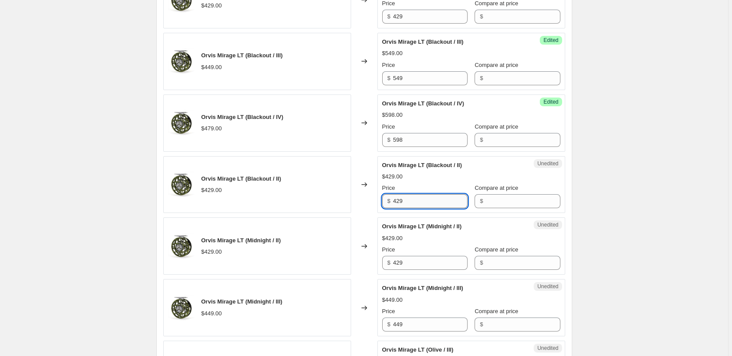
click at [417, 205] on input "429" at bounding box center [430, 201] width 74 height 14
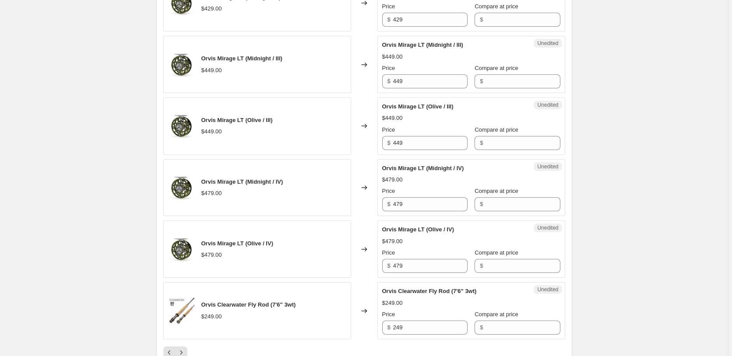
scroll to position [1278, 0]
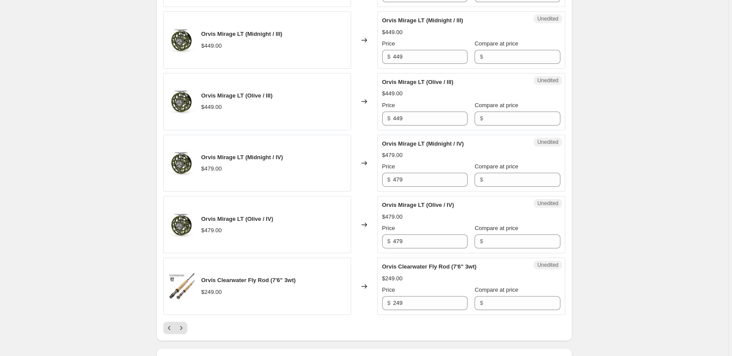
type input "498"
click at [412, 301] on input "249" at bounding box center [430, 303] width 74 height 14
type input "298"
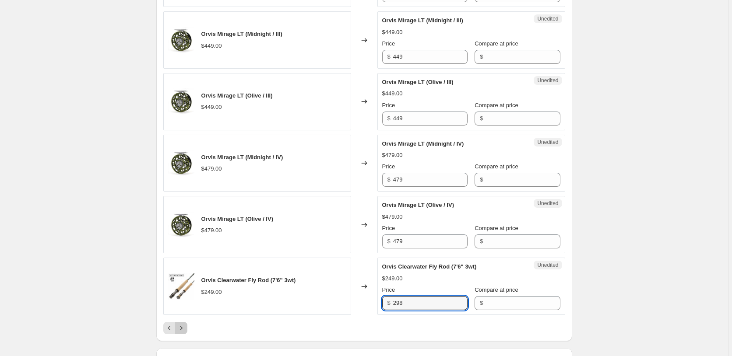
click at [186, 332] on icon "Next" at bounding box center [181, 328] width 9 height 9
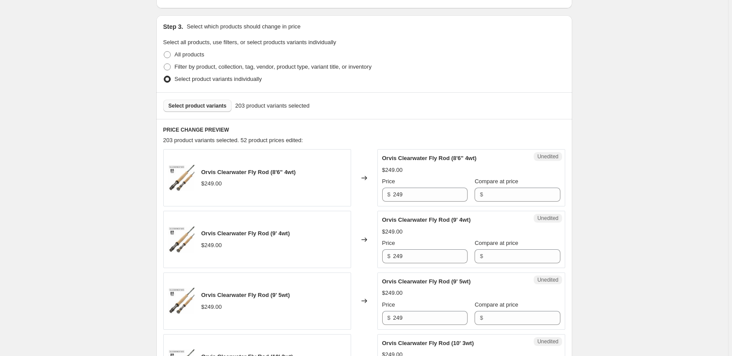
scroll to position [179, 0]
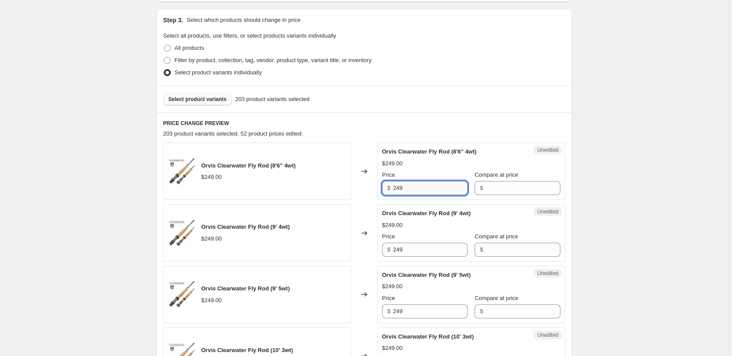
click at [410, 193] on input "249" at bounding box center [430, 188] width 74 height 14
type input "298"
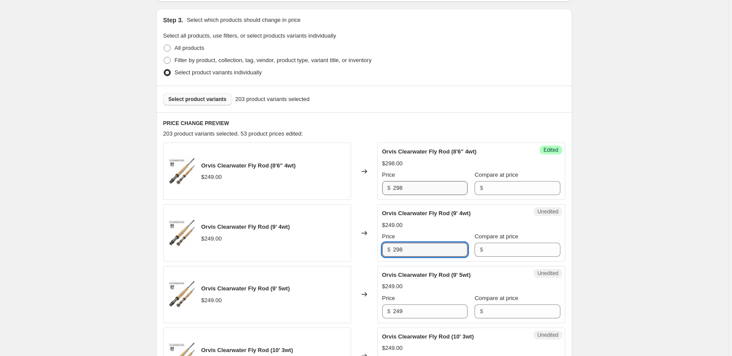
type input "298"
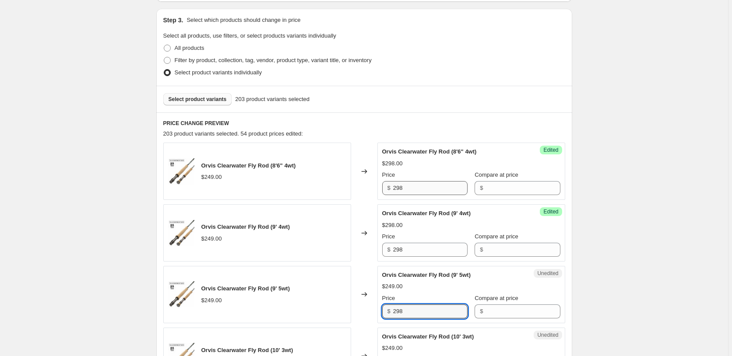
type input "298"
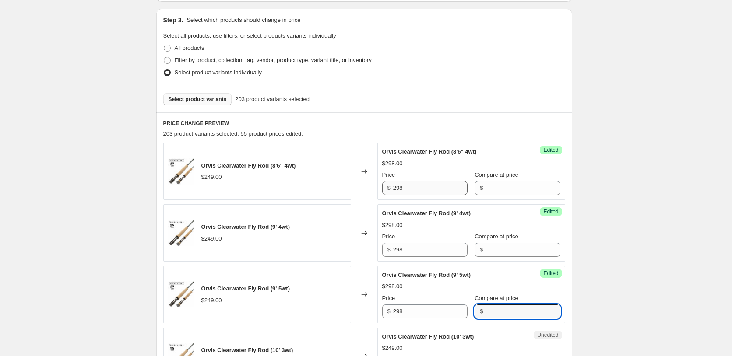
scroll to position [374, 0]
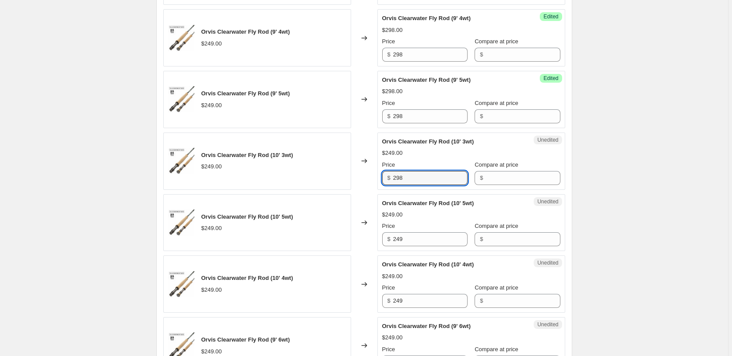
type input "298"
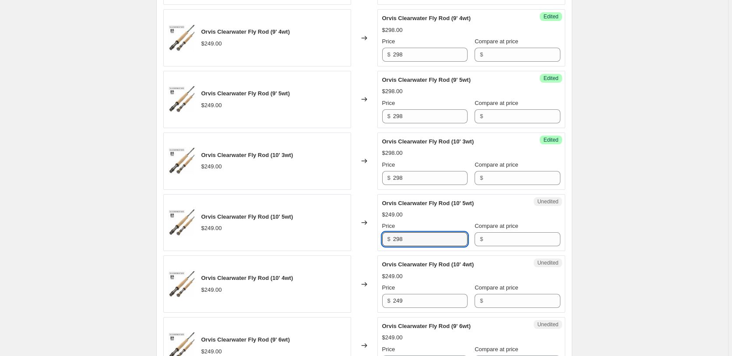
type input "298"
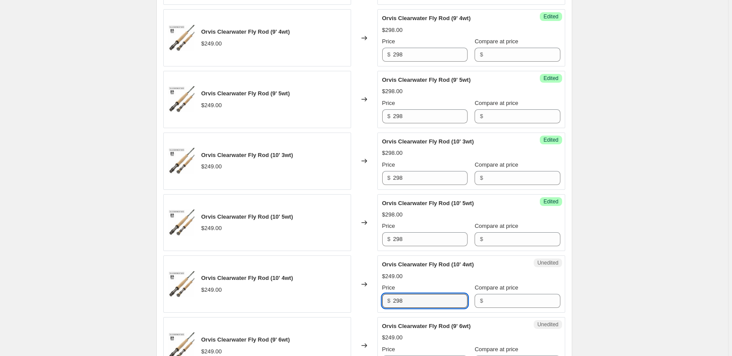
type input "298"
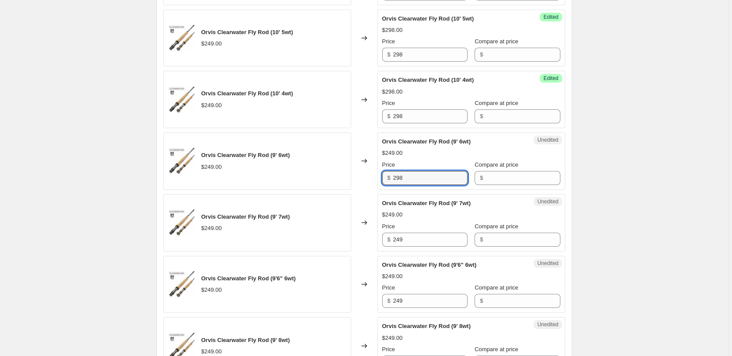
type input "298"
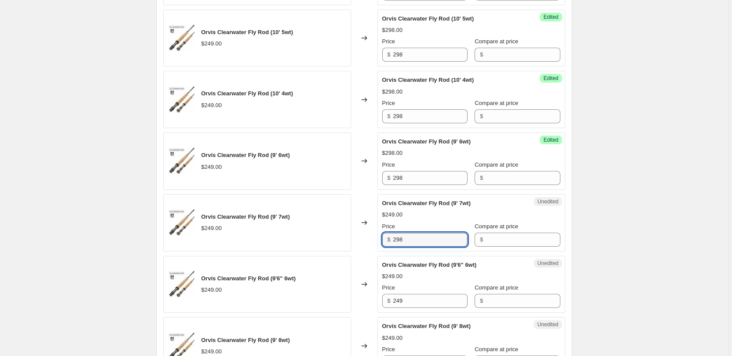
type input "298"
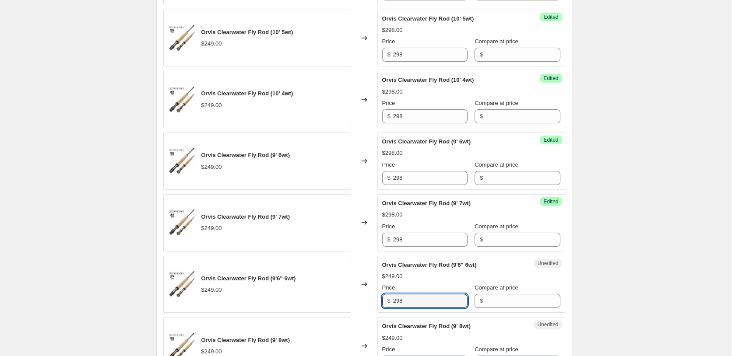
type input "298"
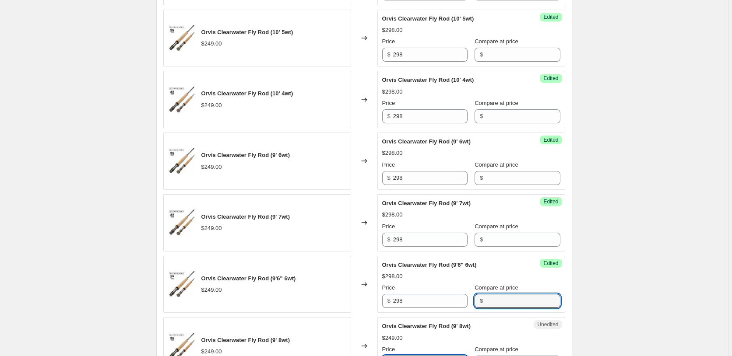
scroll to position [743, 0]
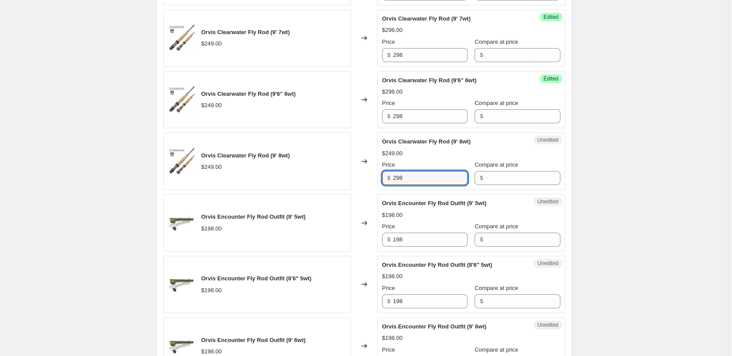
type input "298"
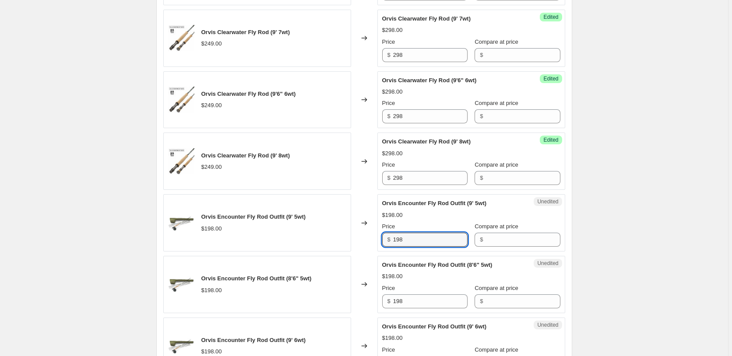
click at [693, 177] on div "Create new price change job. This page is ready Create new price change job Dra…" at bounding box center [364, 212] width 728 height 1910
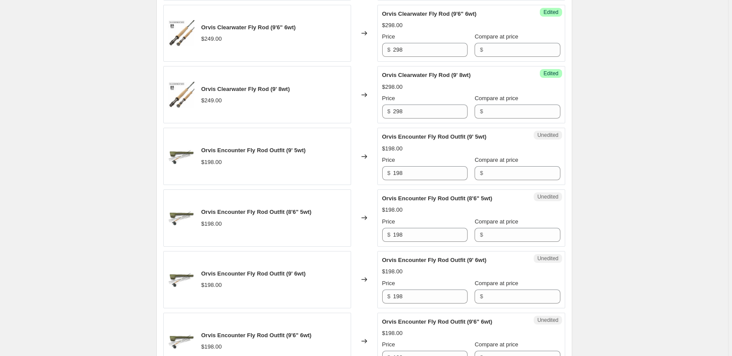
scroll to position [832, 0]
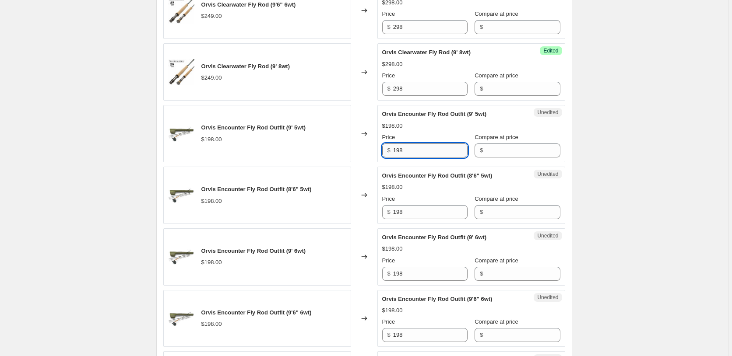
click at [415, 147] on input "198" at bounding box center [430, 151] width 74 height 14
click at [413, 146] on input "198" at bounding box center [430, 151] width 74 height 14
type input "298"
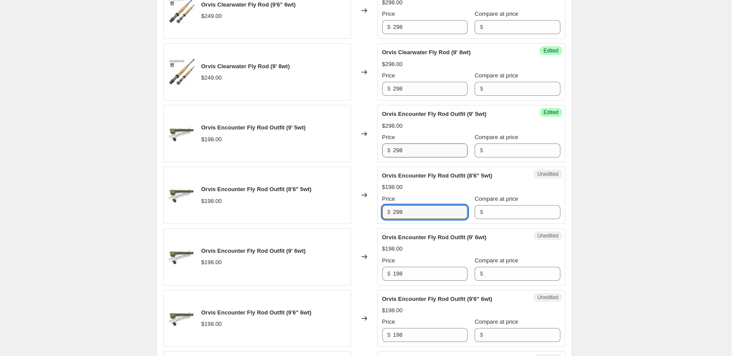
type input "298"
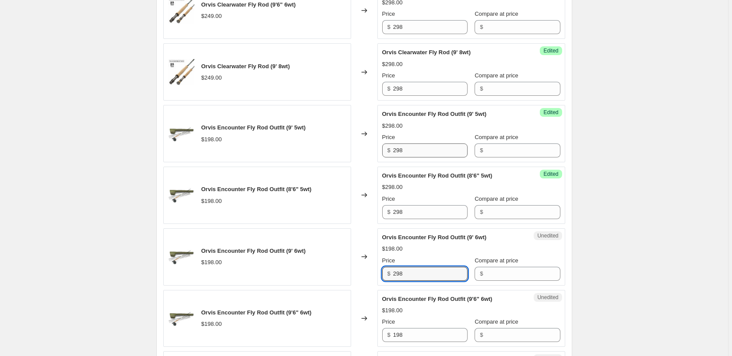
type input "298"
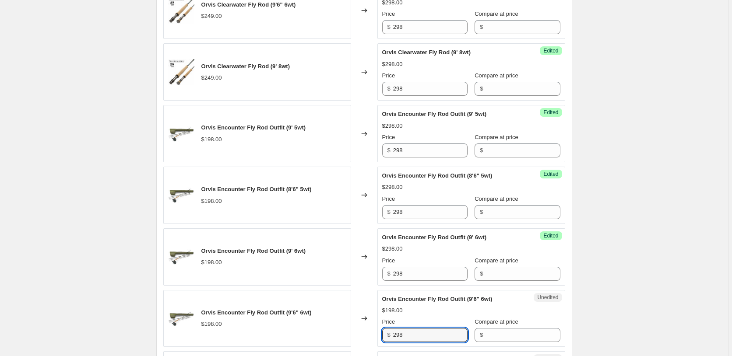
type input "298"
click at [671, 182] on div "Create new price change job. This page is ready Create new price change job Dra…" at bounding box center [364, 123] width 728 height 1910
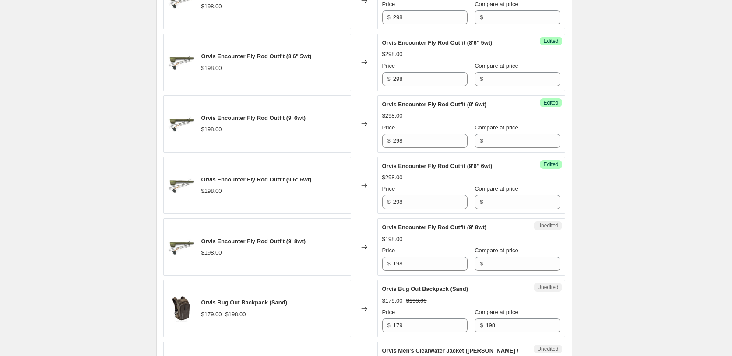
scroll to position [966, 0]
click at [441, 262] on input "198" at bounding box center [430, 263] width 74 height 14
type input "198298"
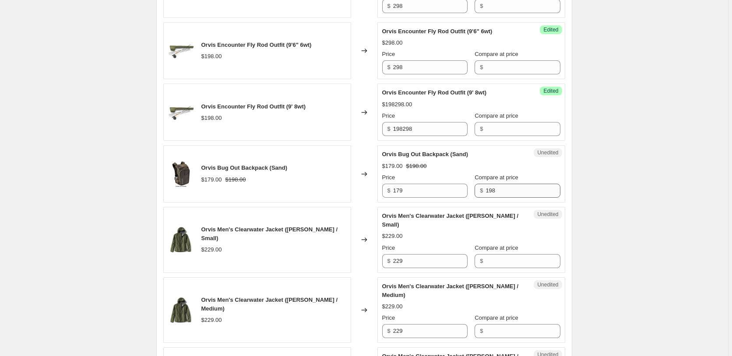
scroll to position [1145, 0]
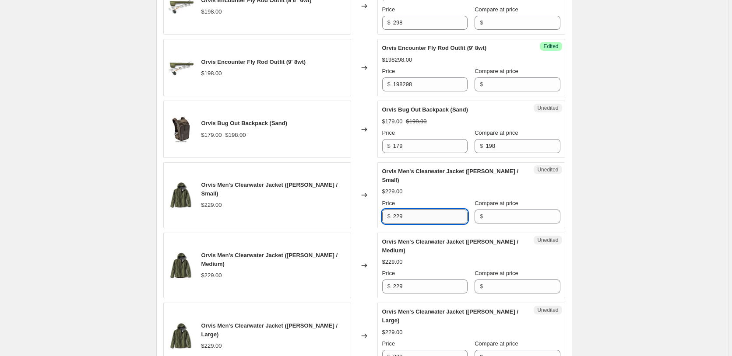
click at [414, 210] on input "229" at bounding box center [430, 217] width 74 height 14
type input "269"
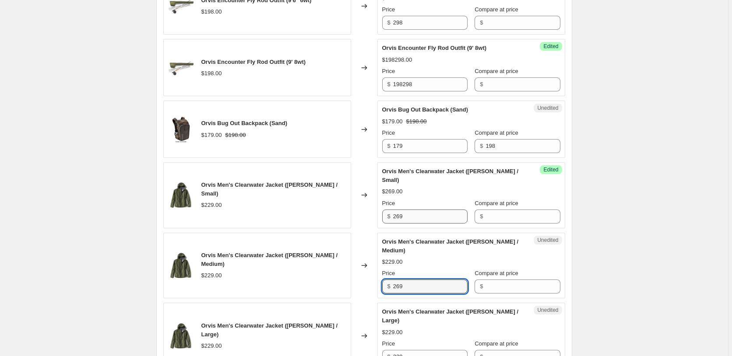
type input "269"
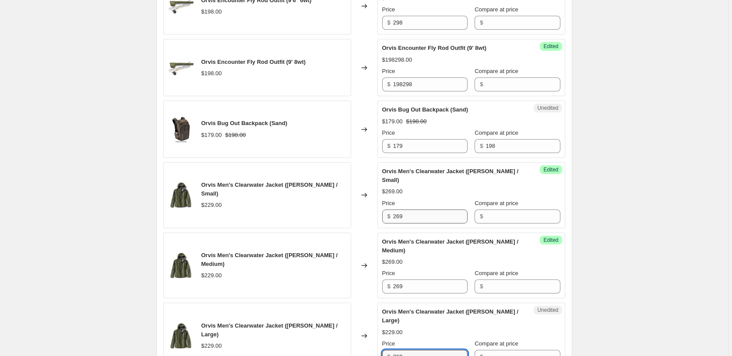
type input "269"
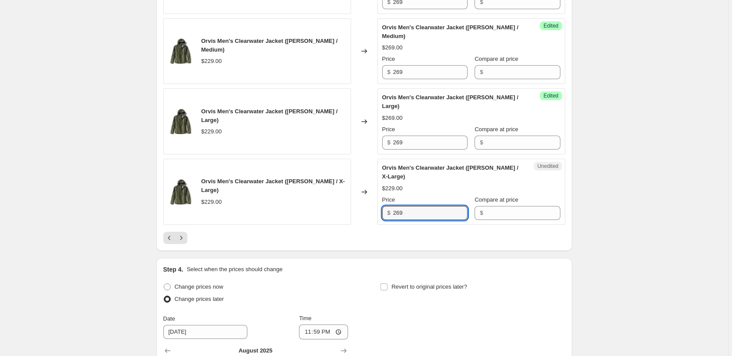
type input "269"
click at [187, 232] on button "Next" at bounding box center [181, 238] width 12 height 12
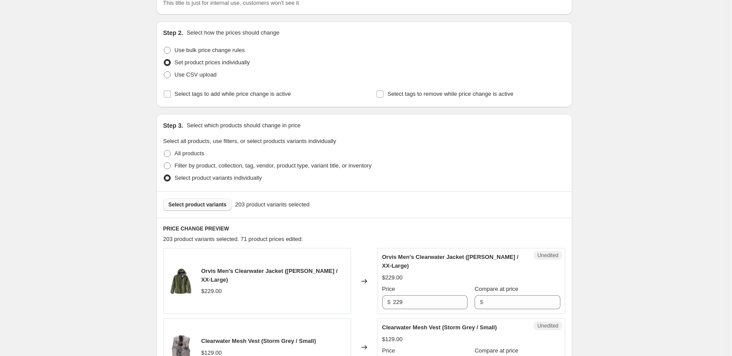
scroll to position [223, 0]
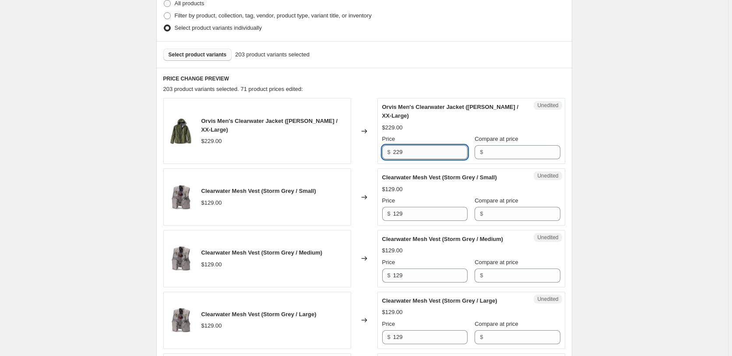
click at [431, 151] on input "229" at bounding box center [430, 152] width 74 height 14
click at [431, 150] on input "229" at bounding box center [430, 152] width 74 height 14
type input "269"
click at [419, 218] on input "129" at bounding box center [430, 214] width 74 height 14
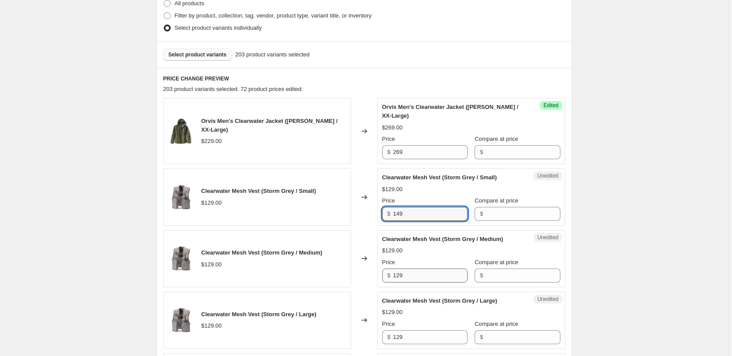
type input "149"
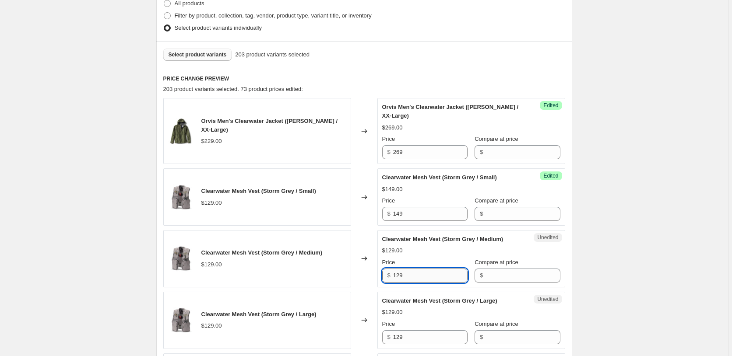
click at [427, 271] on input "129" at bounding box center [430, 276] width 74 height 14
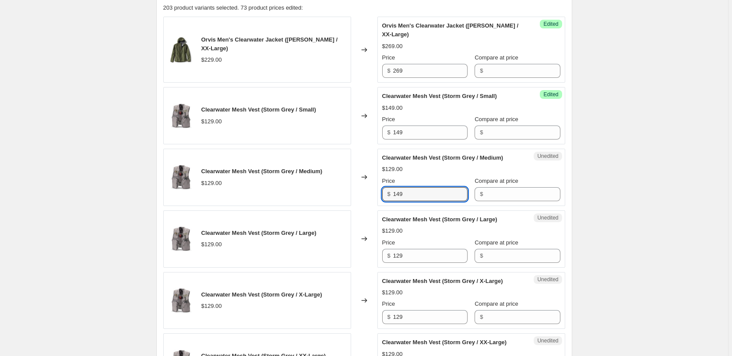
scroll to position [312, 0]
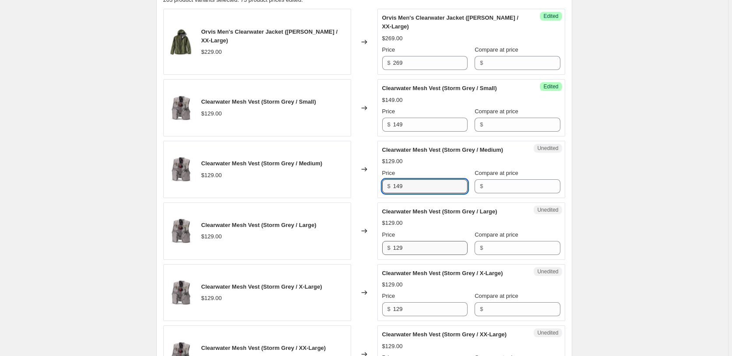
type input "149"
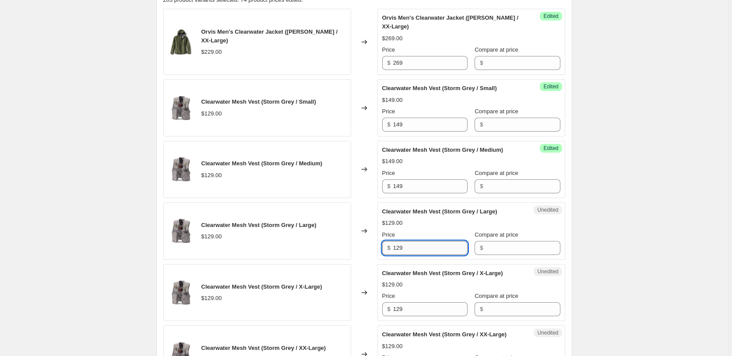
click at [435, 248] on input "129" at bounding box center [430, 248] width 74 height 14
type input "149"
click at [411, 305] on input "129" at bounding box center [430, 309] width 74 height 14
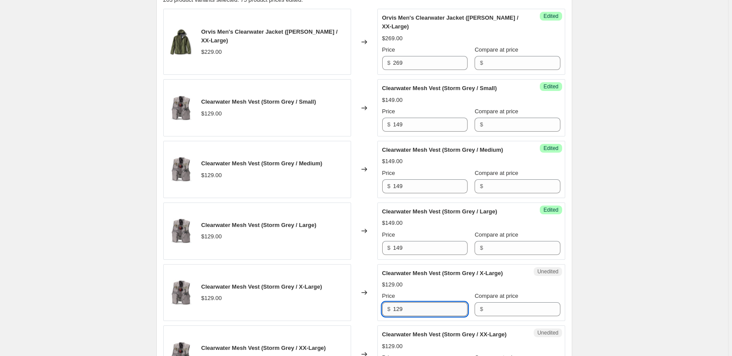
click at [411, 305] on input "129" at bounding box center [430, 309] width 74 height 14
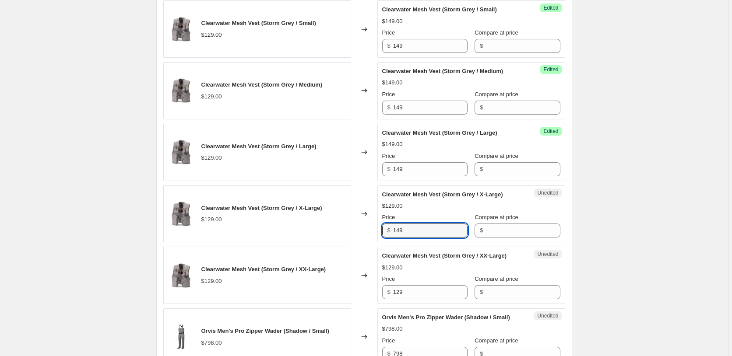
scroll to position [402, 0]
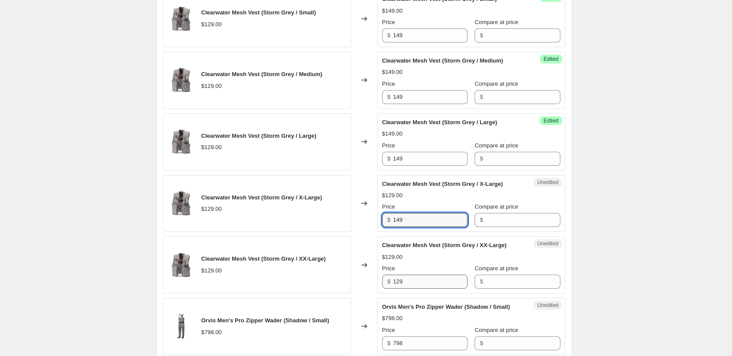
type input "149"
click at [445, 287] on input "129" at bounding box center [430, 282] width 74 height 14
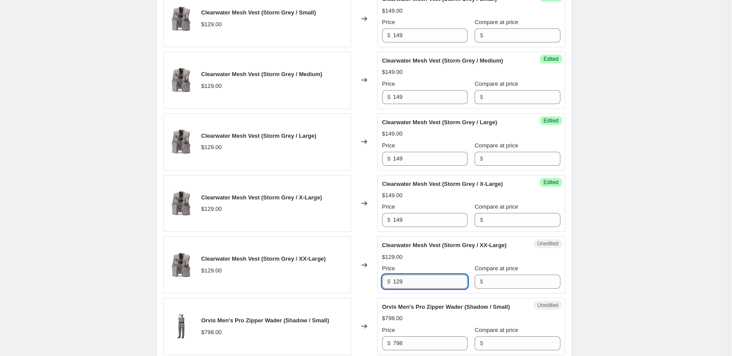
click at [445, 287] on input "129" at bounding box center [430, 282] width 74 height 14
type input "149"
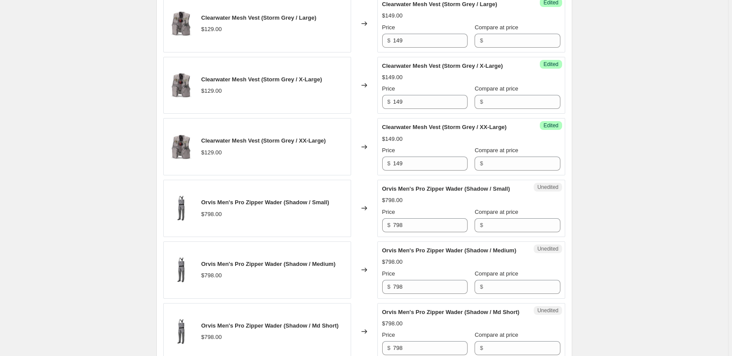
scroll to position [536, 0]
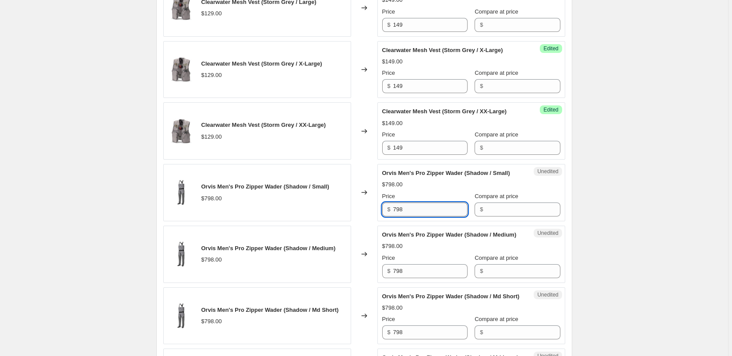
click at [425, 211] on input "798" at bounding box center [430, 210] width 74 height 14
type input "898"
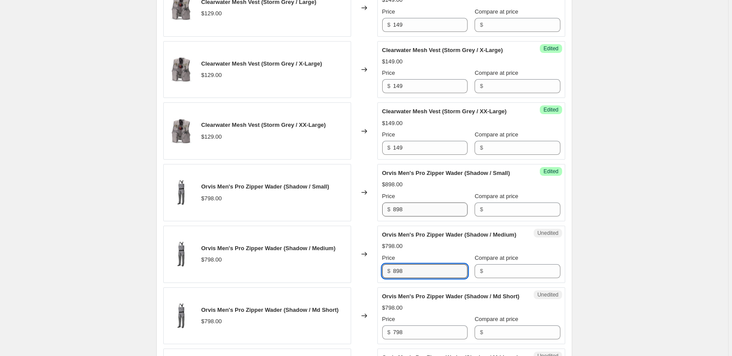
type input "898"
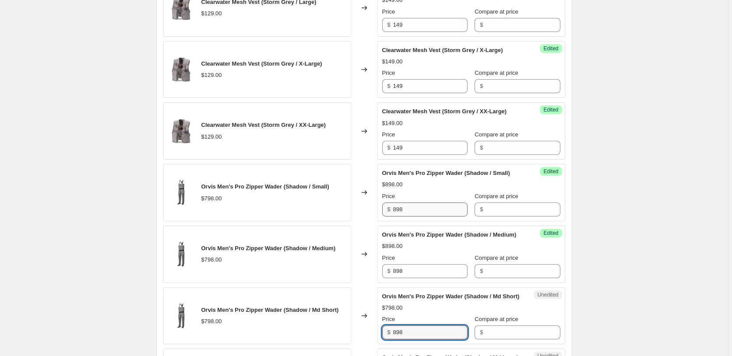
type input "898"
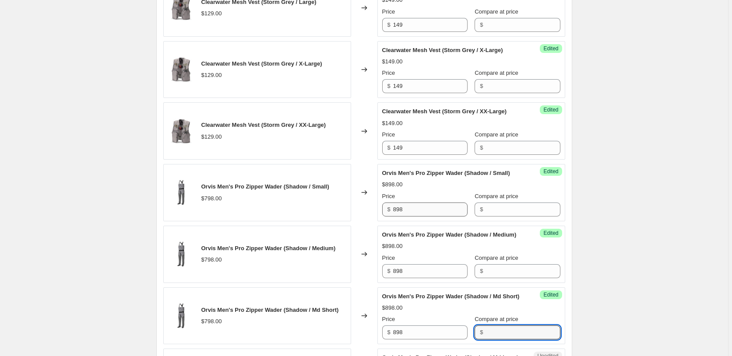
scroll to position [778, 0]
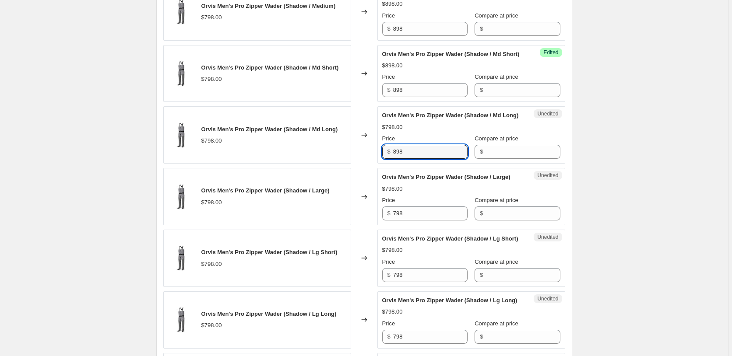
type input "898"
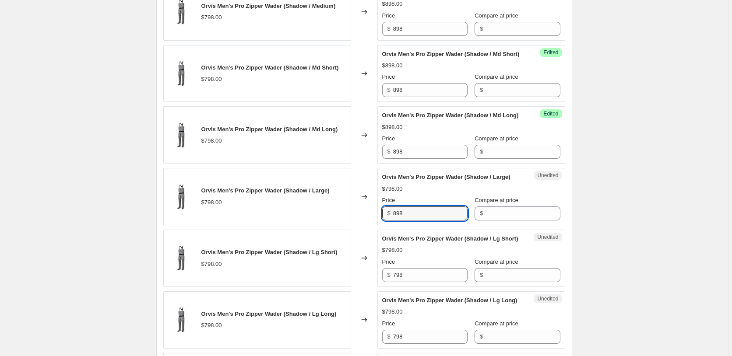
type input "898"
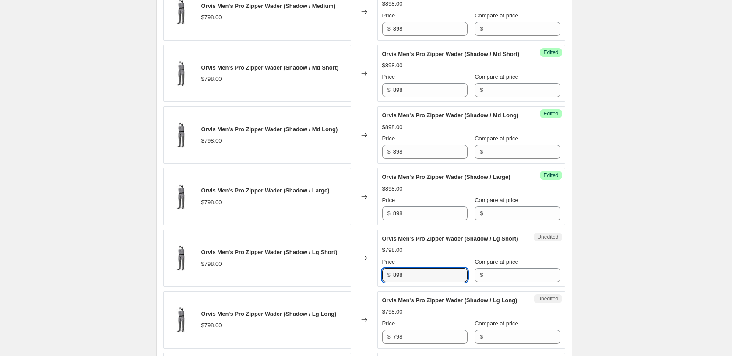
type input "898"
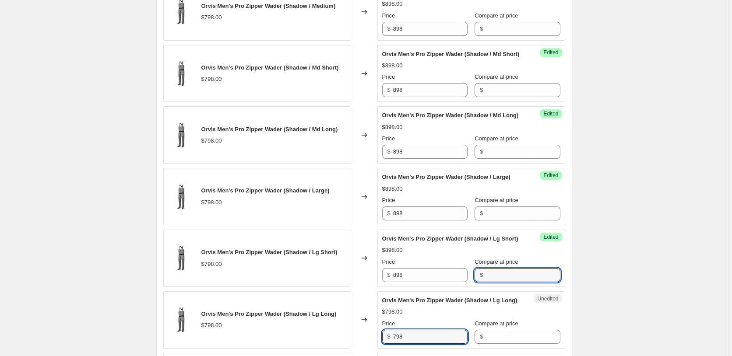
scroll to position [981, 0]
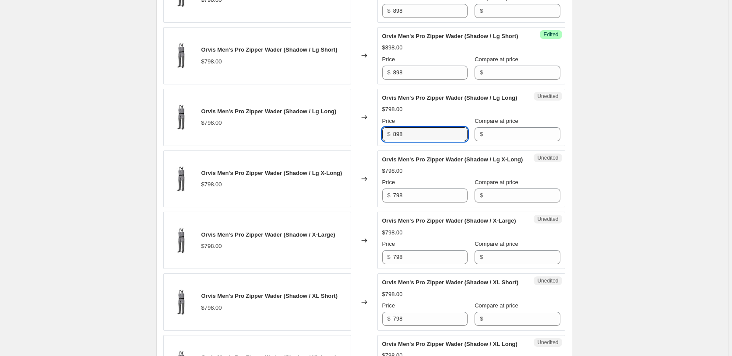
type input "898"
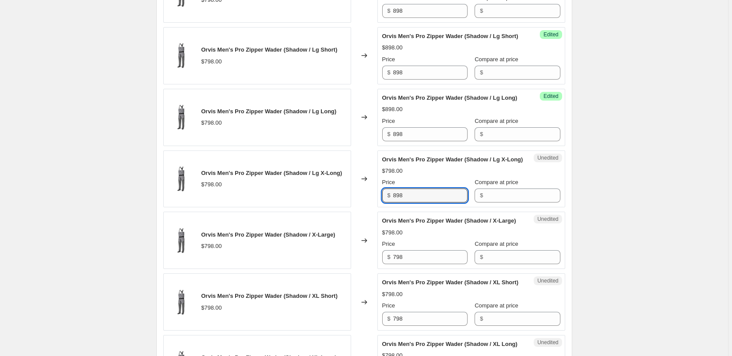
type input "898"
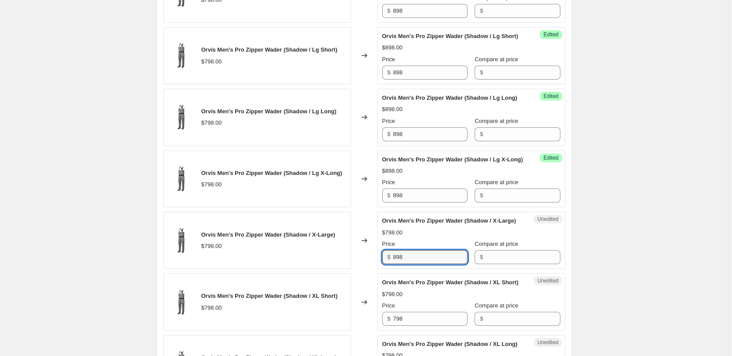
type input "898"
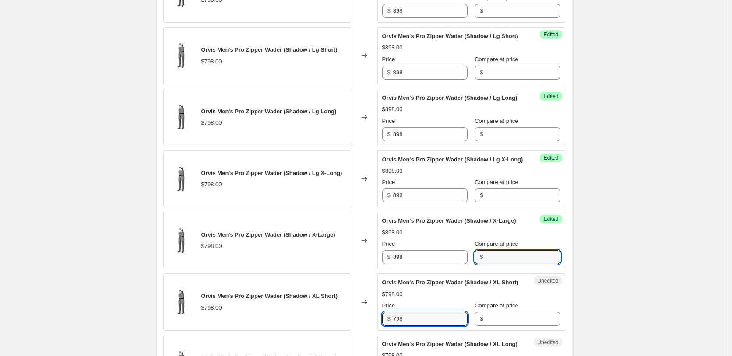
scroll to position [1191, 0]
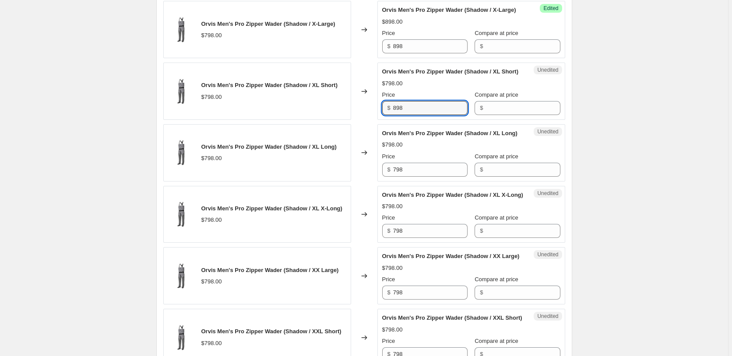
type input "898"
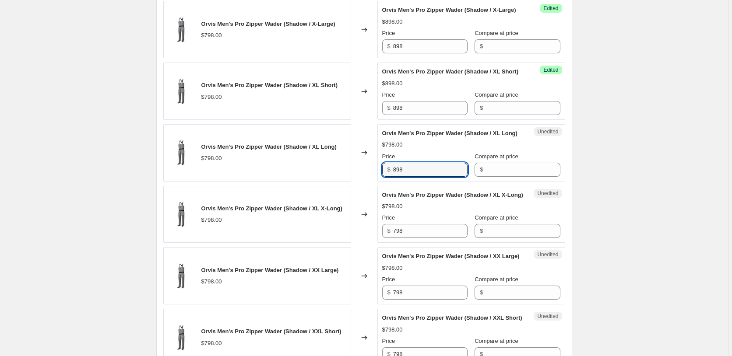
type input "898"
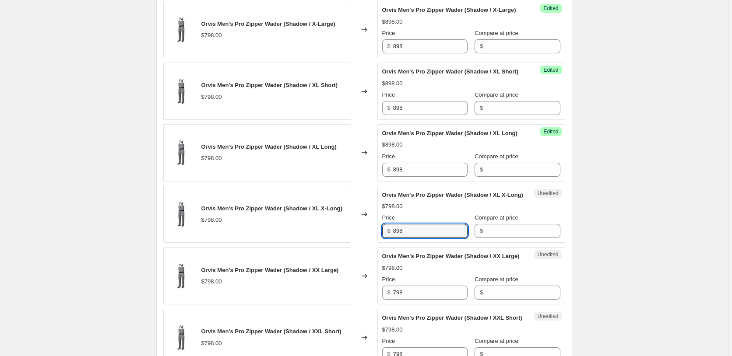
type input "898"
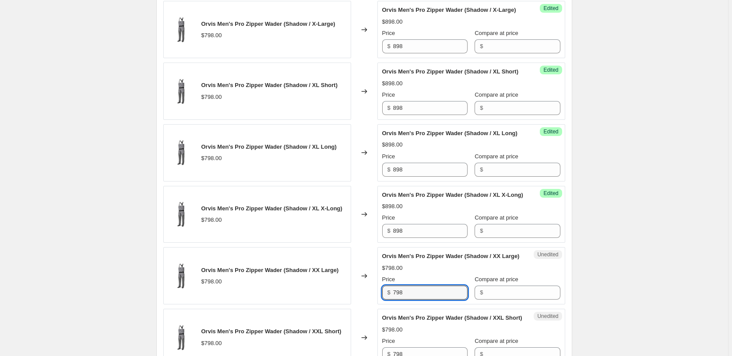
scroll to position [1403, 0]
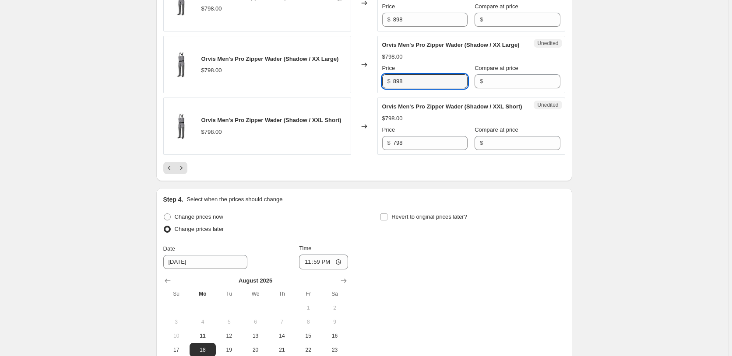
type input "898"
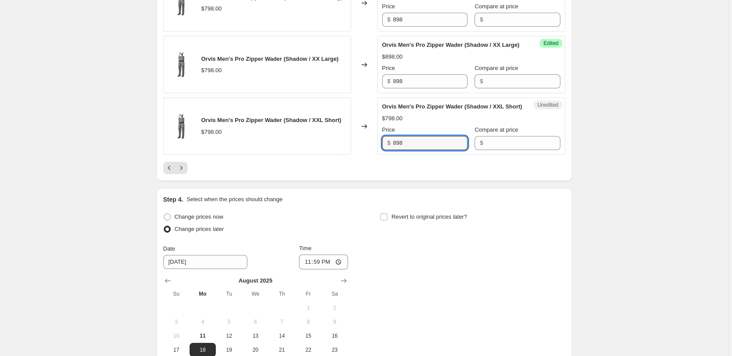
type input "898"
click at [179, 174] on button "Next" at bounding box center [181, 168] width 12 height 12
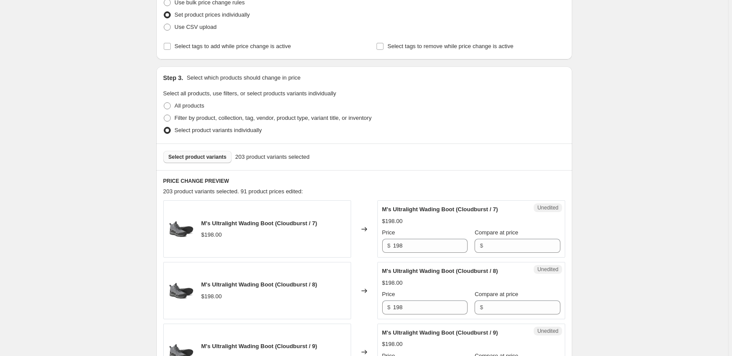
scroll to position [198, 0]
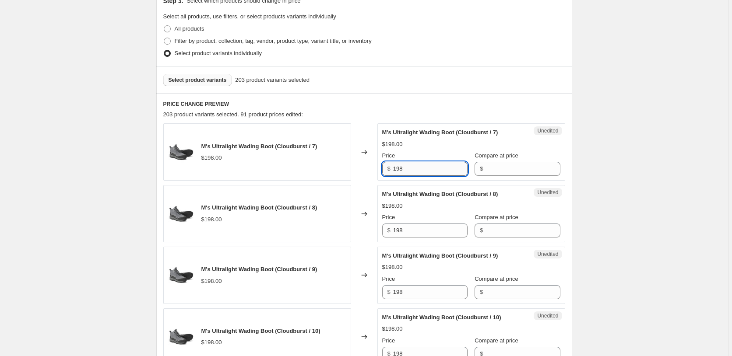
click at [440, 171] on input "198" at bounding box center [430, 169] width 74 height 14
type input "229"
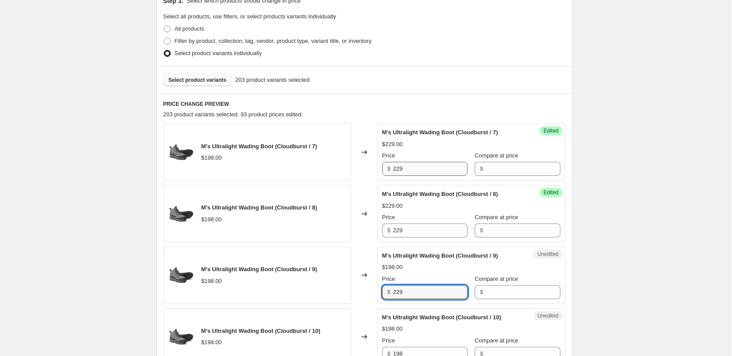
type input "229"
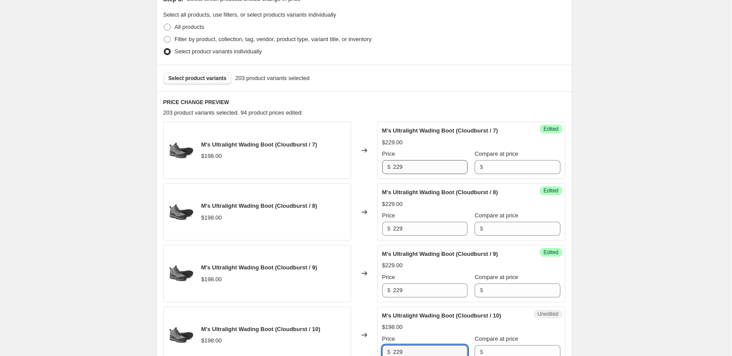
type input "229"
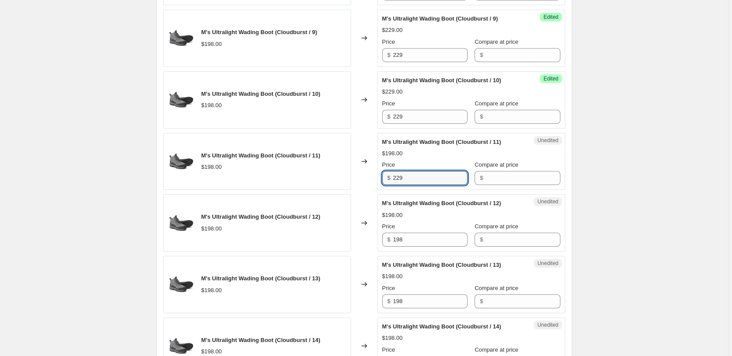
type input "229"
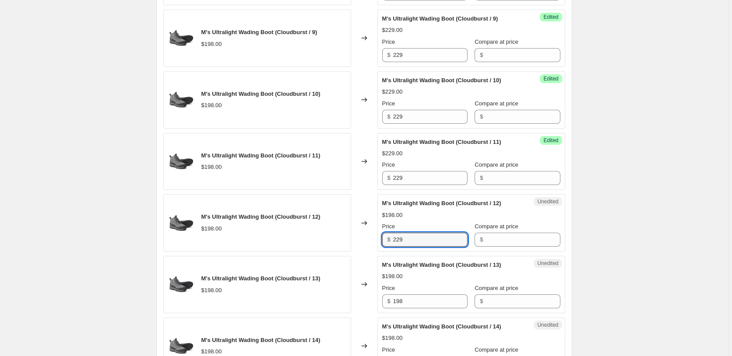
type input "229"
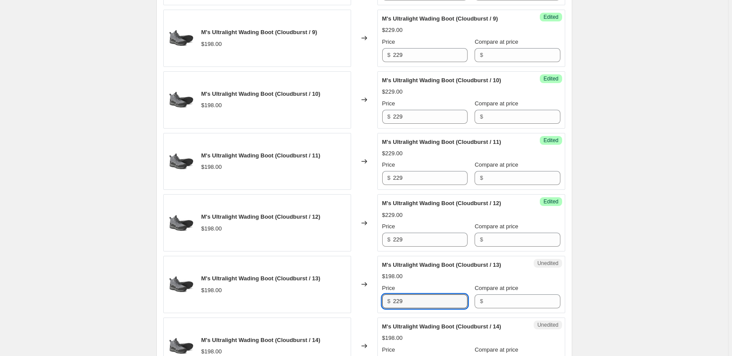
type input "229"
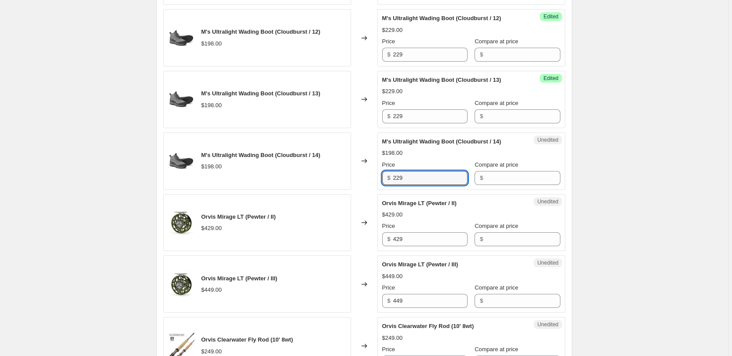
type input "229"
click at [420, 246] on input "429" at bounding box center [430, 239] width 74 height 14
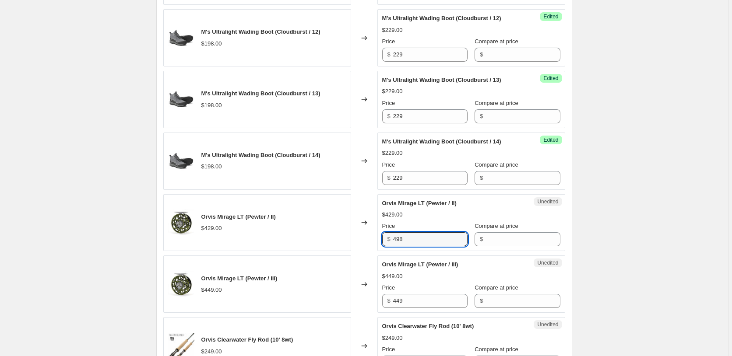
type input "498"
click at [403, 299] on input "449" at bounding box center [430, 301] width 74 height 14
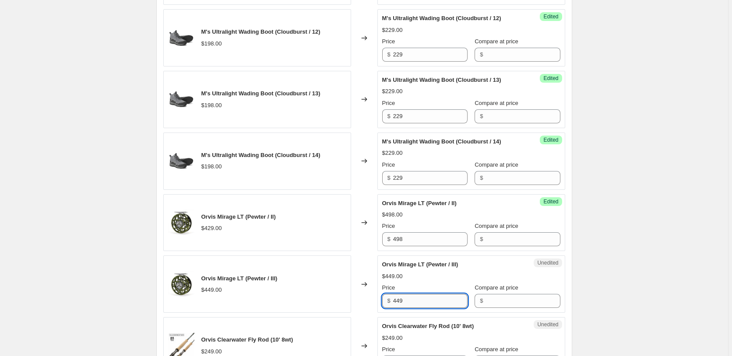
click at [403, 299] on input "449" at bounding box center [430, 301] width 74 height 14
type input "549"
click at [145, 231] on div "Create new price change job. This page is ready Create new price change job Dra…" at bounding box center [364, 317] width 728 height 1875
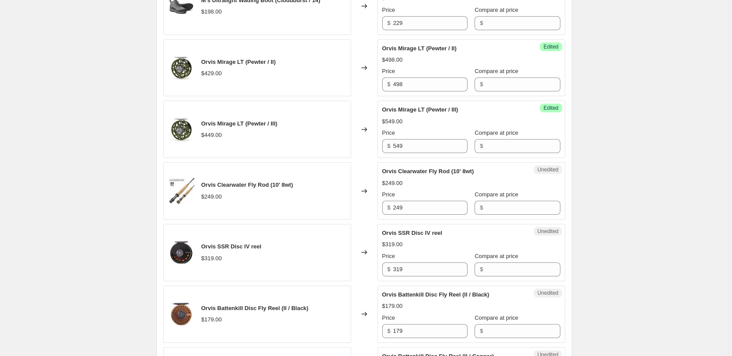
scroll to position [799, 0]
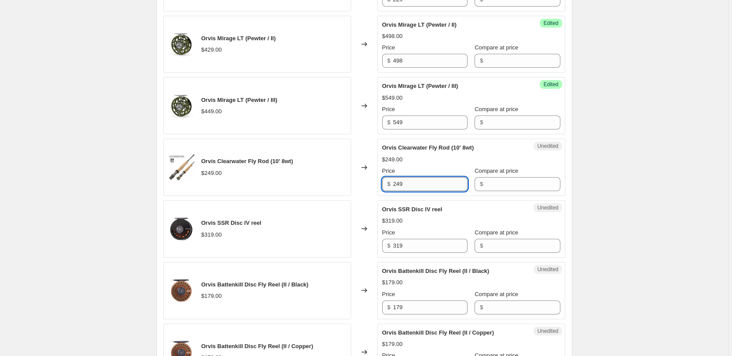
click at [419, 189] on input "249" at bounding box center [430, 184] width 74 height 14
type input "298"
click at [437, 249] on input "319" at bounding box center [430, 246] width 74 height 14
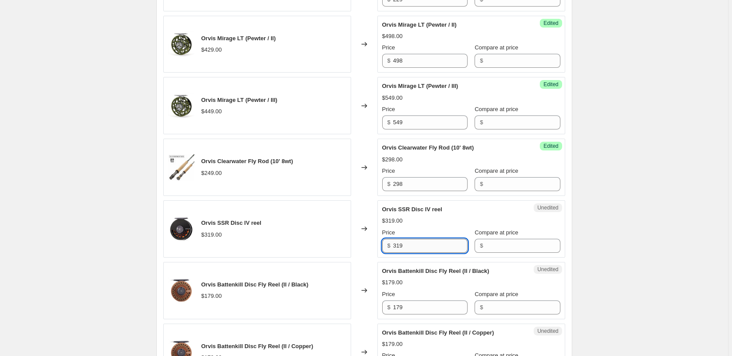
click at [437, 249] on input "319" at bounding box center [430, 246] width 74 height 14
type input "398"
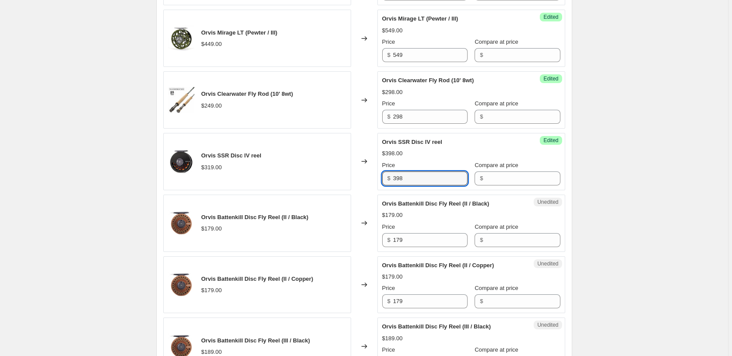
scroll to position [888, 0]
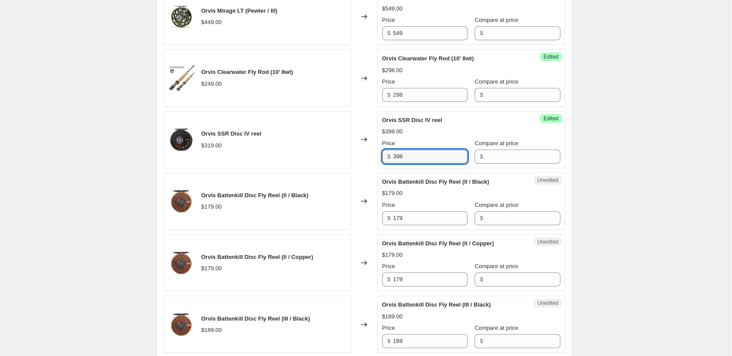
click at [670, 230] on div "Create new price change job. This page is ready Create new price change job Dra…" at bounding box center [364, 49] width 728 height 1875
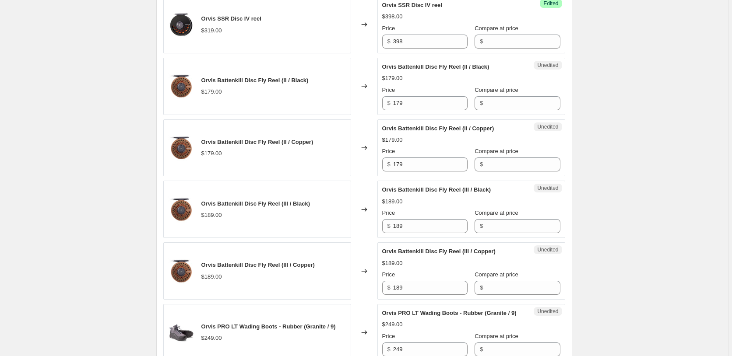
scroll to position [1022, 0]
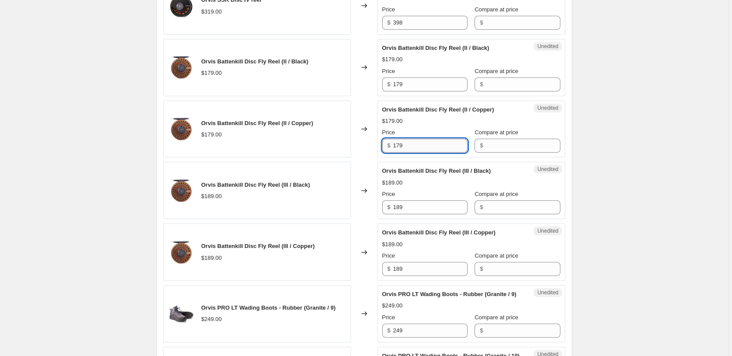
click at [429, 143] on input "179" at bounding box center [430, 146] width 74 height 14
type input "229"
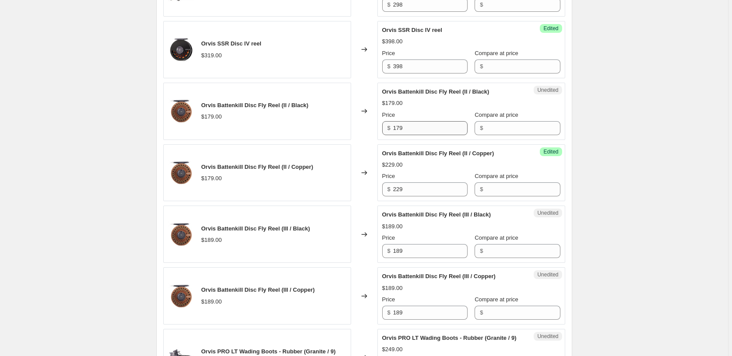
scroll to position [977, 0]
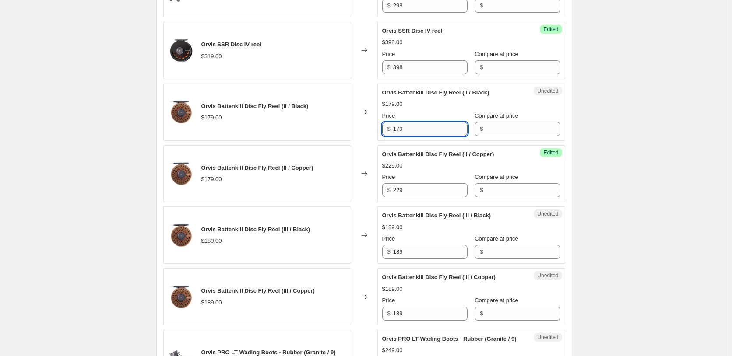
click at [431, 123] on input "179" at bounding box center [430, 129] width 74 height 14
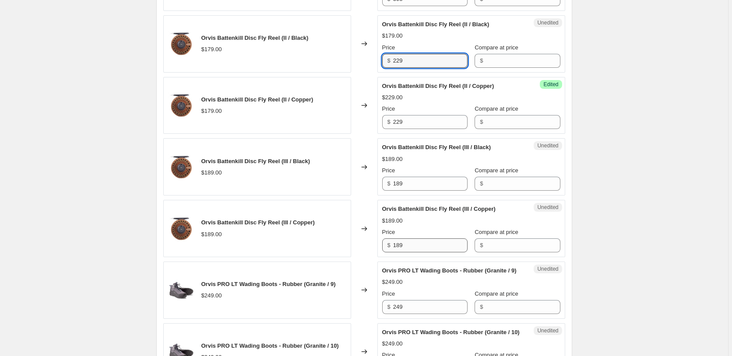
scroll to position [1066, 0]
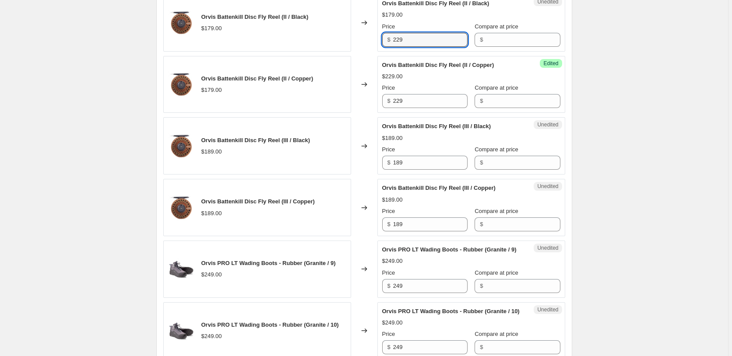
type input "229"
click at [418, 168] on input "189" at bounding box center [430, 163] width 74 height 14
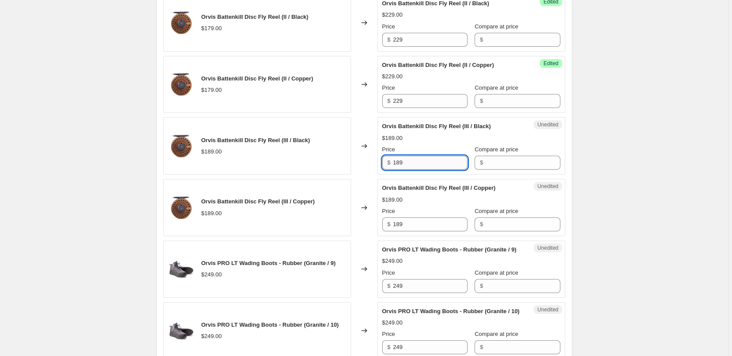
click at [418, 168] on input "189" at bounding box center [430, 163] width 74 height 14
type input "249"
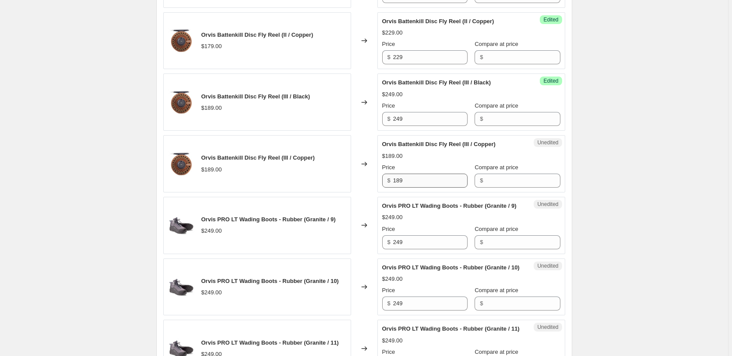
scroll to position [1111, 0]
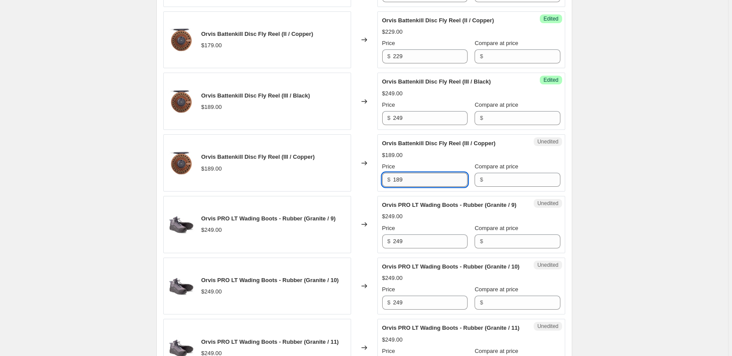
click at [416, 180] on input "189" at bounding box center [430, 180] width 74 height 14
type input "249"
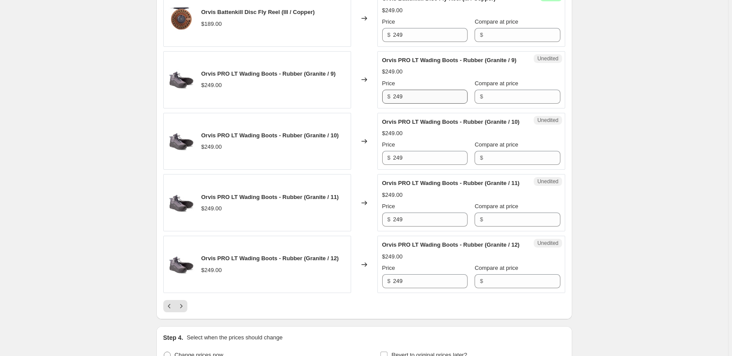
scroll to position [1245, 0]
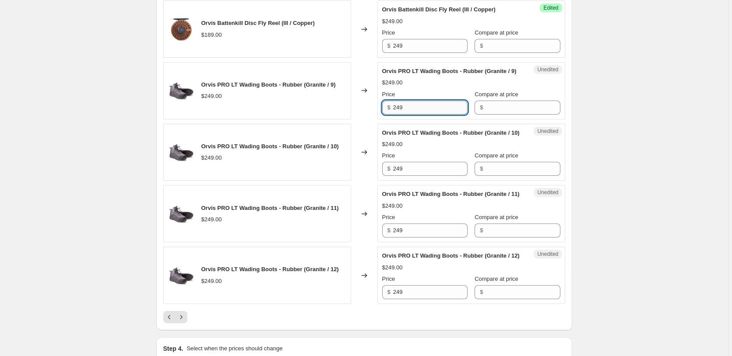
click at [410, 115] on input "249" at bounding box center [430, 108] width 74 height 14
type input "279"
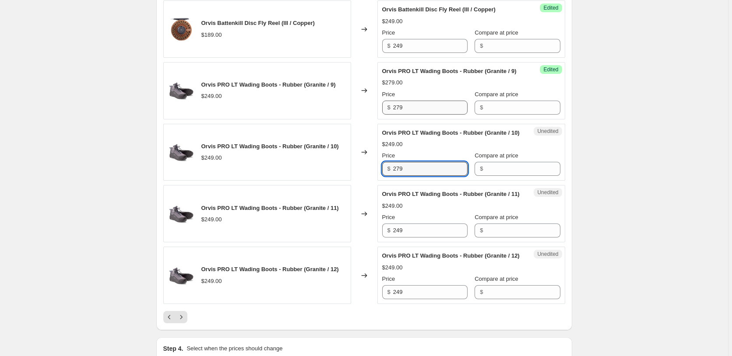
type input "279"
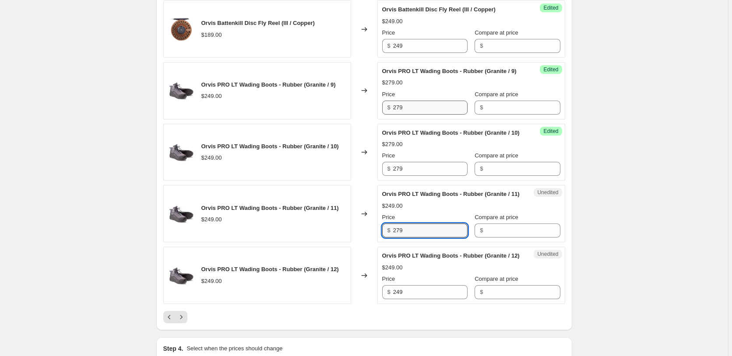
type input "279"
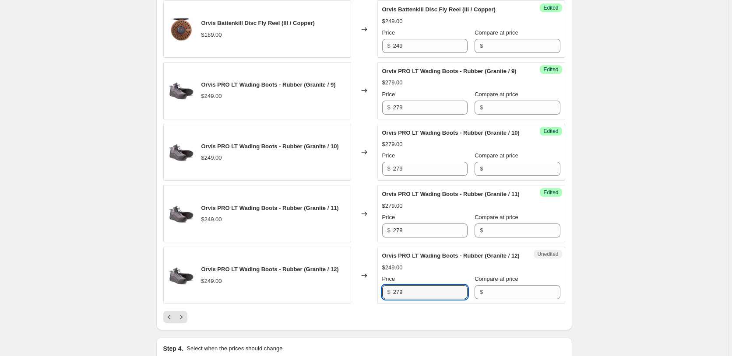
type input "279"
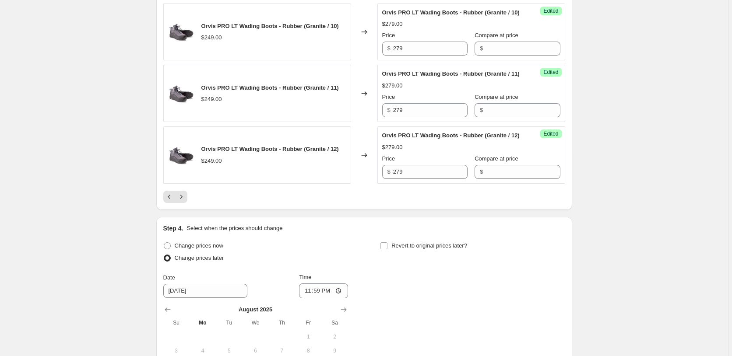
scroll to position [1379, 0]
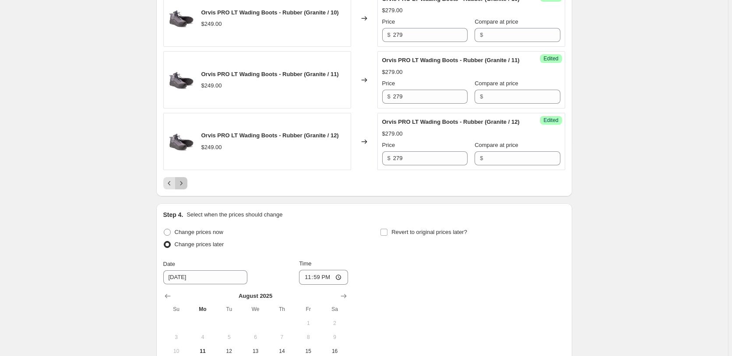
click at [182, 185] on icon "Next" at bounding box center [181, 183] width 2 height 4
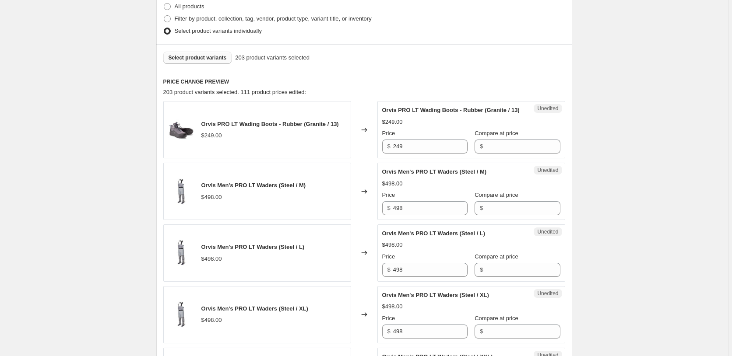
scroll to position [174, 0]
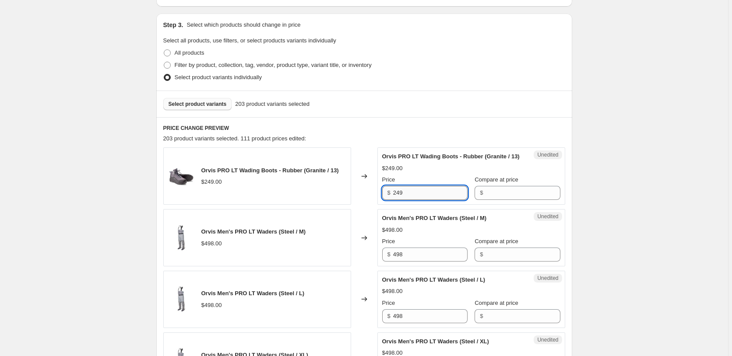
click at [425, 200] on input "249" at bounding box center [430, 193] width 74 height 14
type input "279"
click at [425, 262] on input "498" at bounding box center [430, 255] width 74 height 14
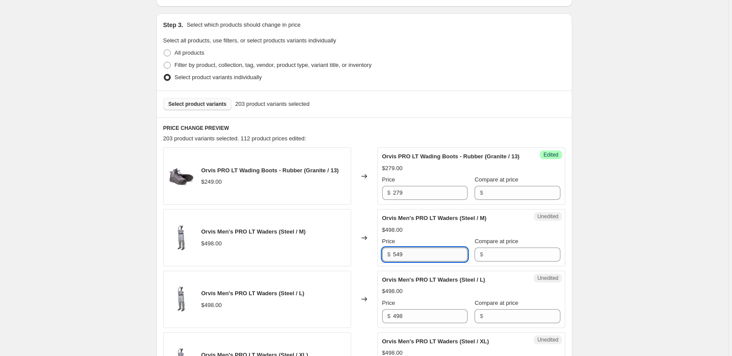
type input "549"
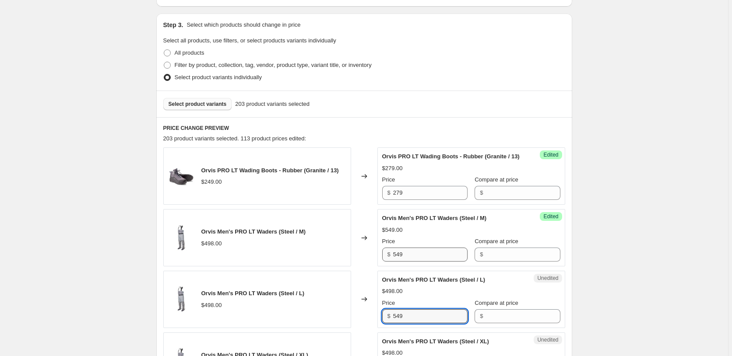
type input "549"
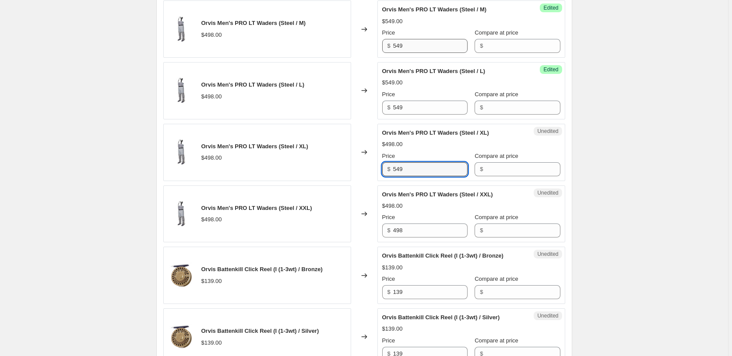
type input "549"
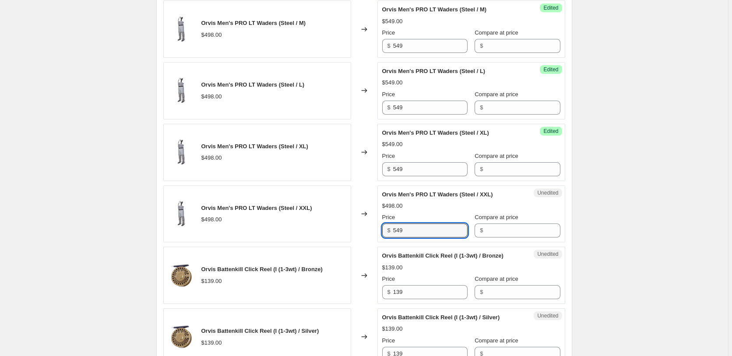
type input "549"
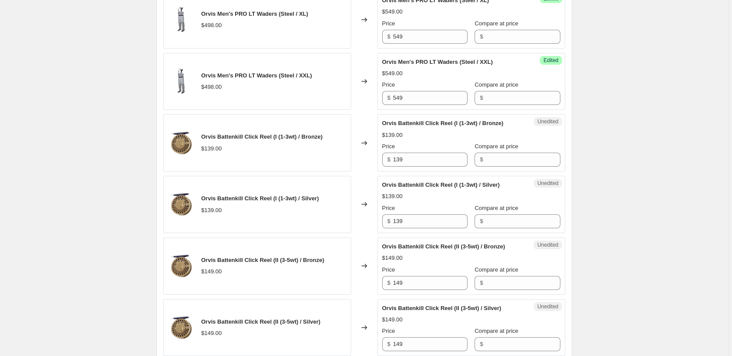
scroll to position [516, 0]
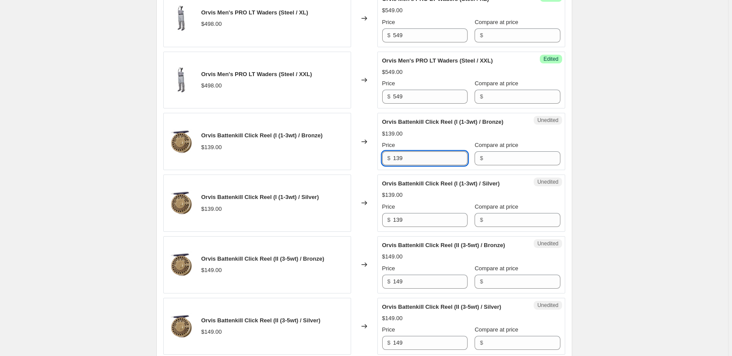
click at [419, 165] on input "139" at bounding box center [430, 158] width 74 height 14
type input "179"
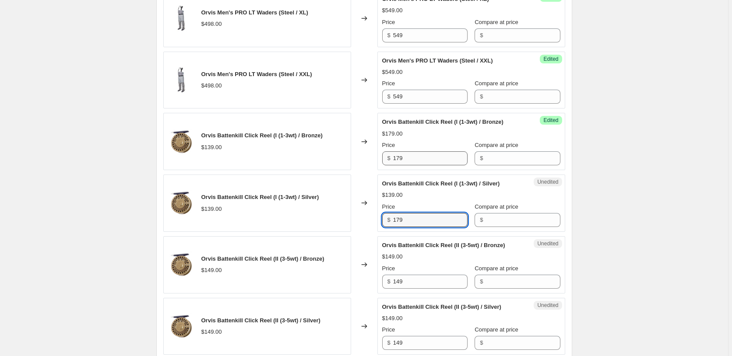
type input "179"
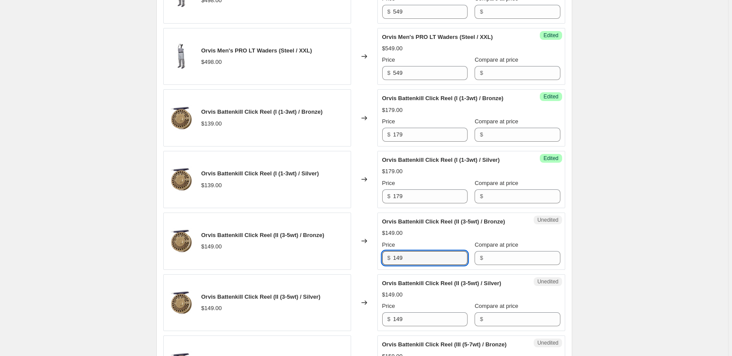
scroll to position [545, 0]
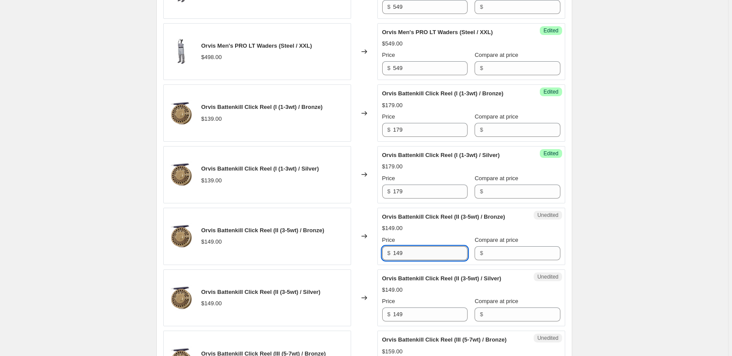
click at [408, 260] on input "149" at bounding box center [430, 253] width 74 height 14
type input "189"
click at [410, 322] on input "149" at bounding box center [430, 315] width 74 height 14
type input "189"
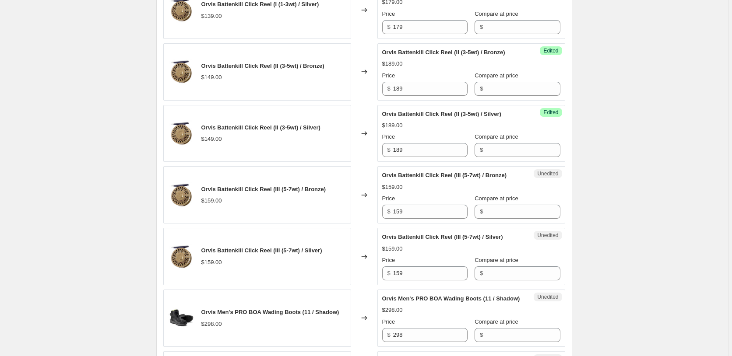
scroll to position [723, 0]
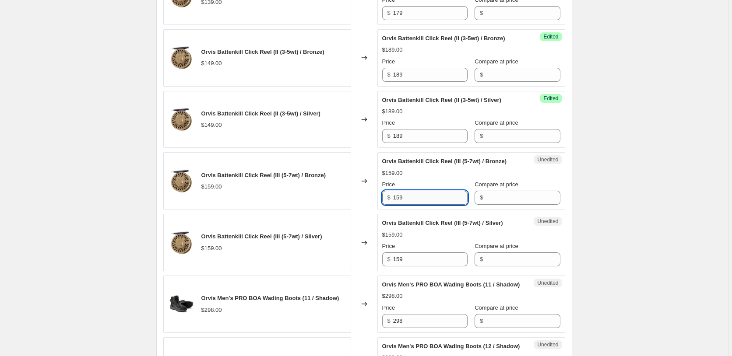
click at [429, 205] on input "159" at bounding box center [430, 198] width 74 height 14
type input "198"
click at [438, 266] on input "159" at bounding box center [430, 259] width 74 height 14
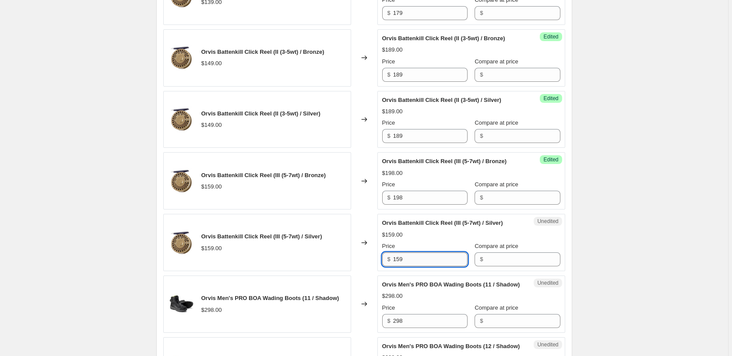
click at [437, 266] on input "159" at bounding box center [430, 259] width 74 height 14
type input "198"
click at [647, 195] on div "Create new price change job. This page is ready Create new price change job Dra…" at bounding box center [364, 214] width 728 height 1875
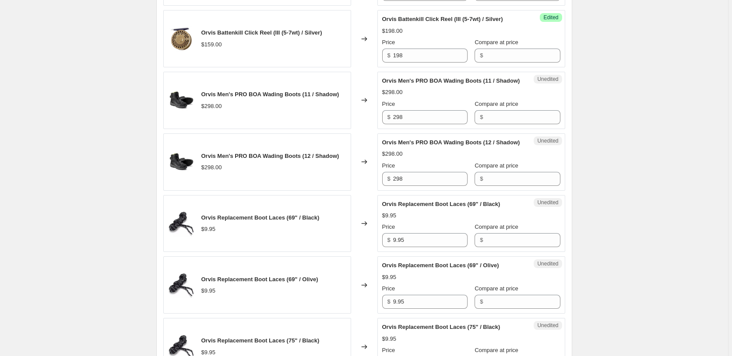
scroll to position [946, 0]
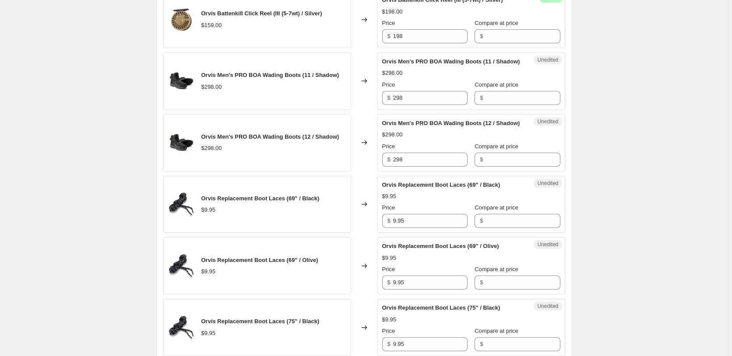
click at [434, 172] on div "Unedited Orvis Men's PRO BOA Wading Boots (12 / Shadow) $298.00 Price $ 298 Com…" at bounding box center [471, 142] width 188 height 57
click at [434, 167] on input "298" at bounding box center [430, 160] width 74 height 14
click at [419, 105] on div "Price $ 298" at bounding box center [424, 93] width 85 height 25
click at [421, 105] on input "298" at bounding box center [430, 98] width 74 height 14
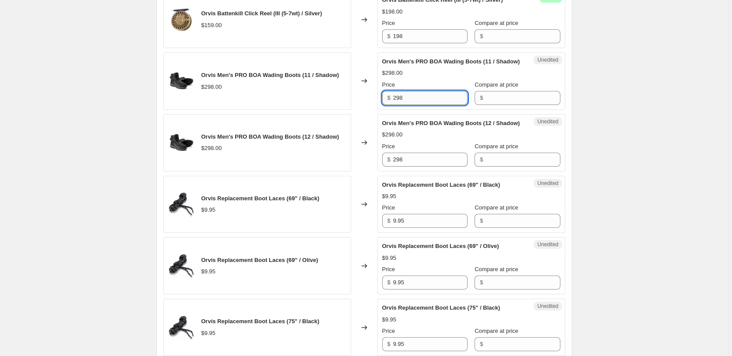
click at [421, 105] on input "298" at bounding box center [430, 98] width 74 height 14
type input "329"
click at [448, 167] on input "298" at bounding box center [430, 160] width 74 height 14
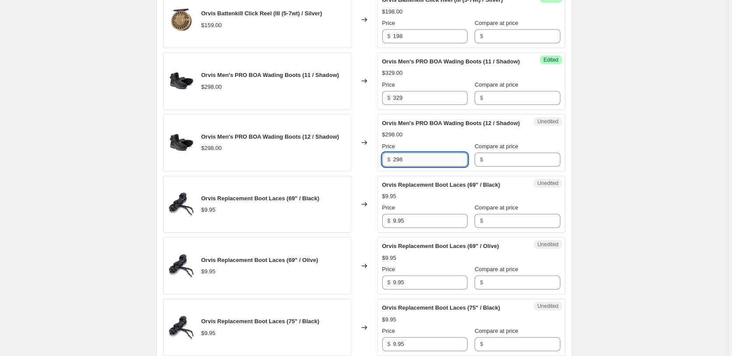
click at [448, 167] on input "298" at bounding box center [430, 160] width 74 height 14
type input "329"
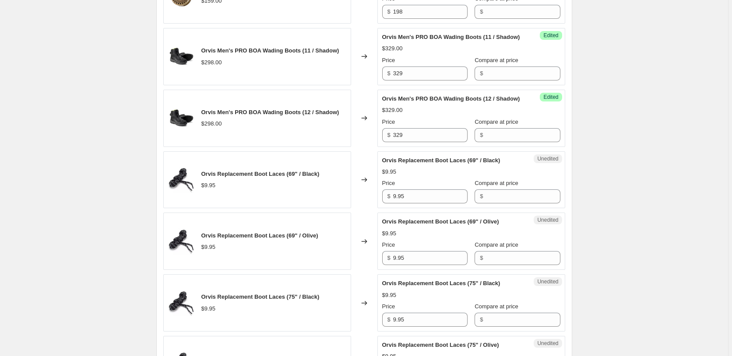
scroll to position [991, 0]
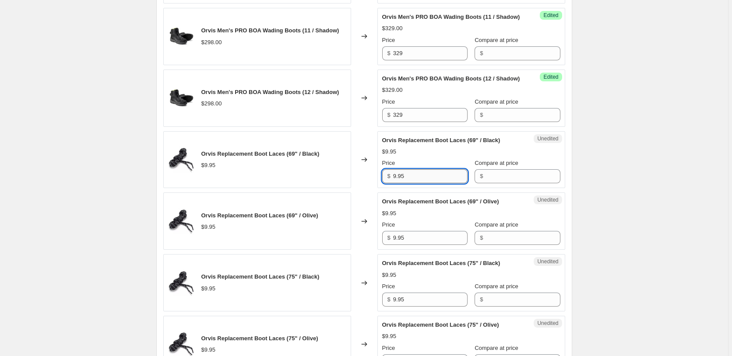
click at [423, 183] on input "9.95" at bounding box center [430, 176] width 74 height 14
type input "12.95"
click at [421, 245] on input "9.95" at bounding box center [430, 238] width 74 height 14
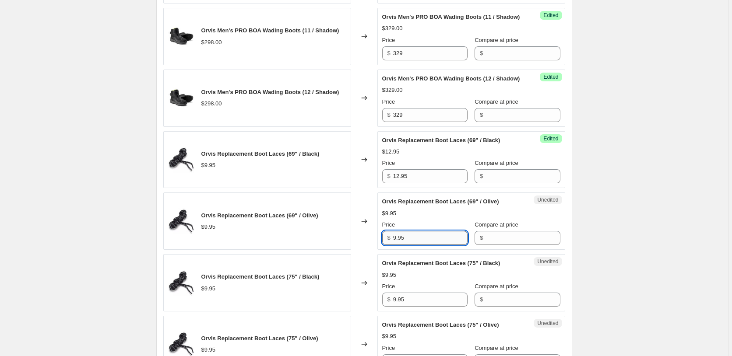
click at [421, 245] on input "9.95" at bounding box center [430, 238] width 74 height 14
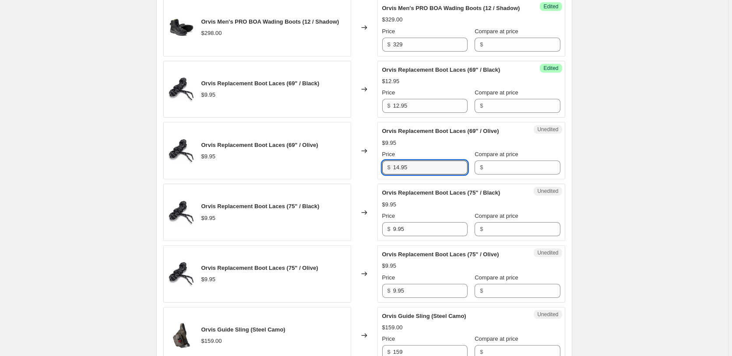
scroll to position [1080, 0]
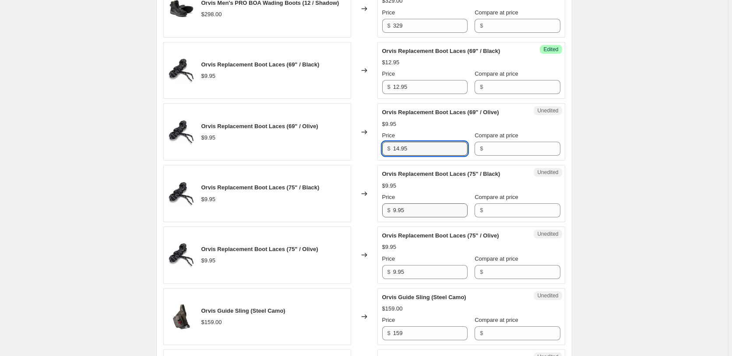
type input "14.95"
click at [414, 217] on input "9.95" at bounding box center [430, 210] width 74 height 14
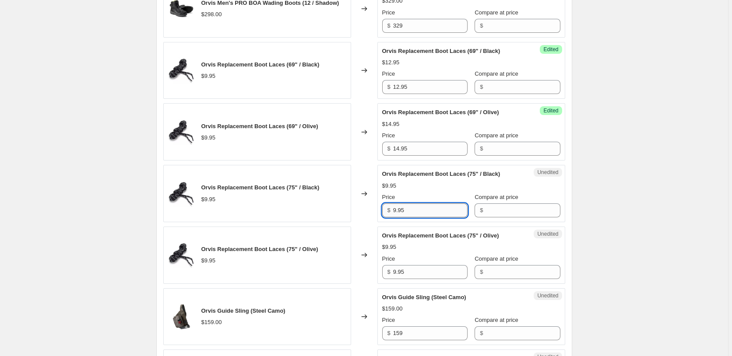
click at [414, 217] on input "9.95" at bounding box center [430, 210] width 74 height 14
type input "12.95"
click at [440, 279] on input "9.95" at bounding box center [430, 272] width 74 height 14
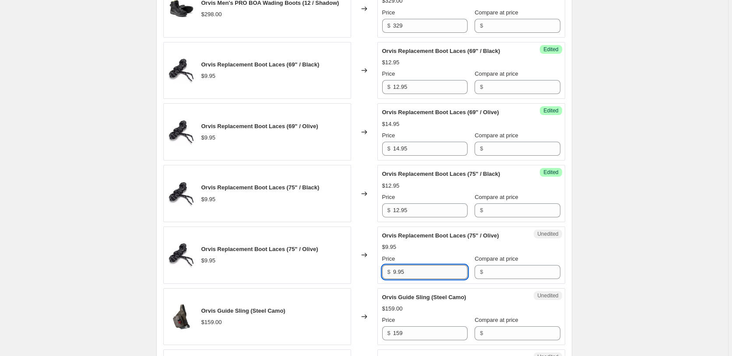
click at [440, 279] on input "9.95" at bounding box center [430, 272] width 74 height 14
type input "9"
type input "14.95"
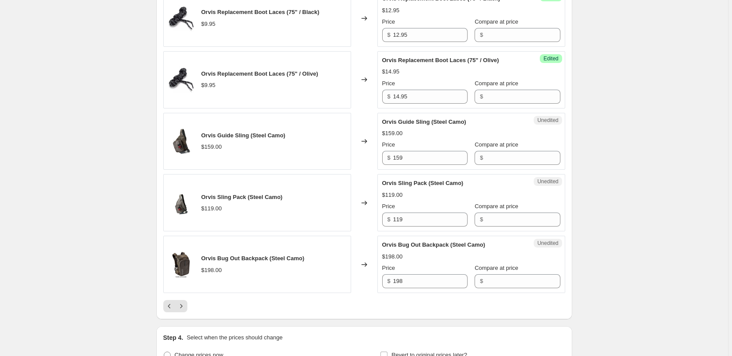
scroll to position [1259, 0]
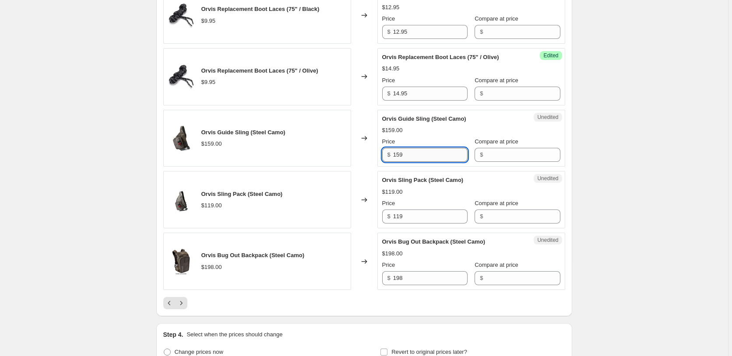
click at [422, 162] on input "159" at bounding box center [430, 155] width 74 height 14
type input "179"
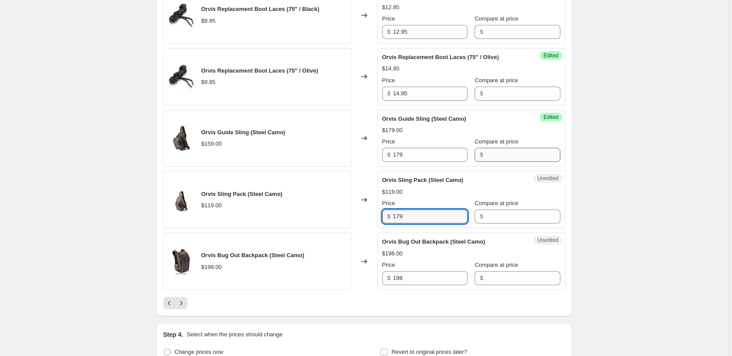
type input "179"
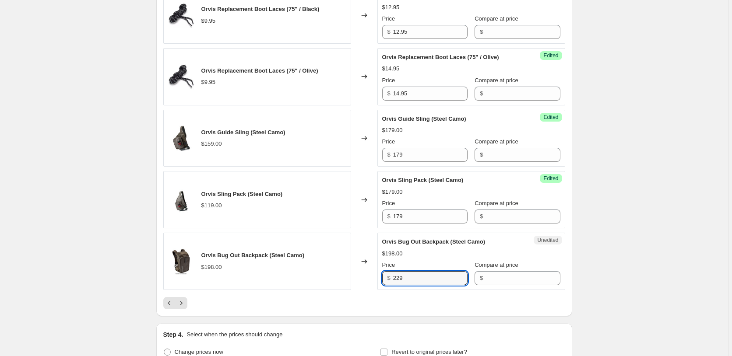
type input "229"
click at [186, 308] on icon "Next" at bounding box center [181, 303] width 9 height 9
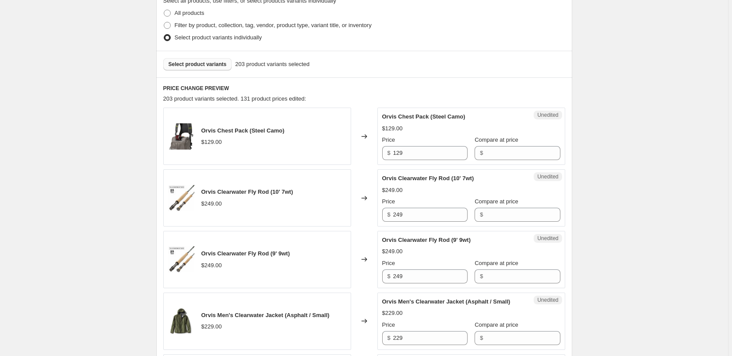
scroll to position [232, 0]
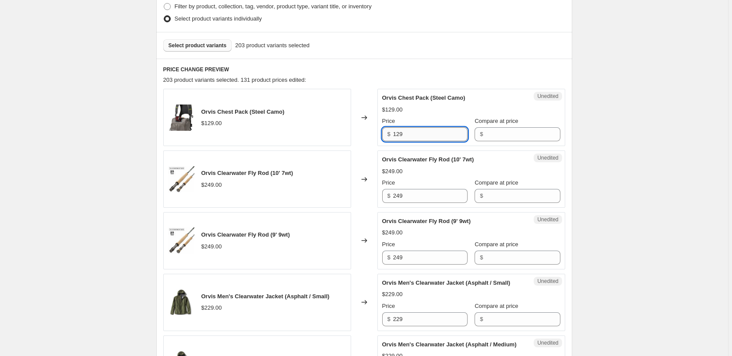
click at [404, 141] on input "129" at bounding box center [430, 134] width 74 height 14
click at [406, 140] on input "129" at bounding box center [430, 134] width 74 height 14
type input "149"
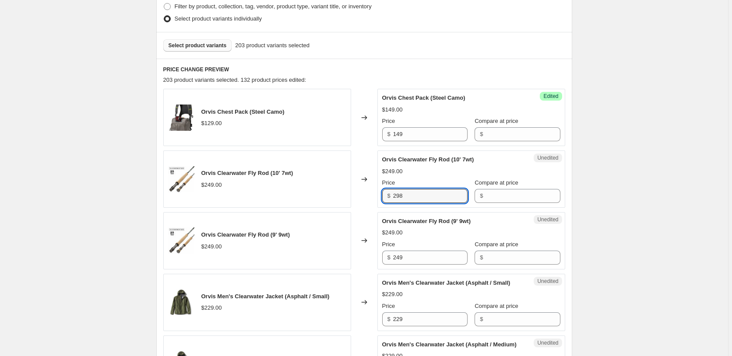
type input "298"
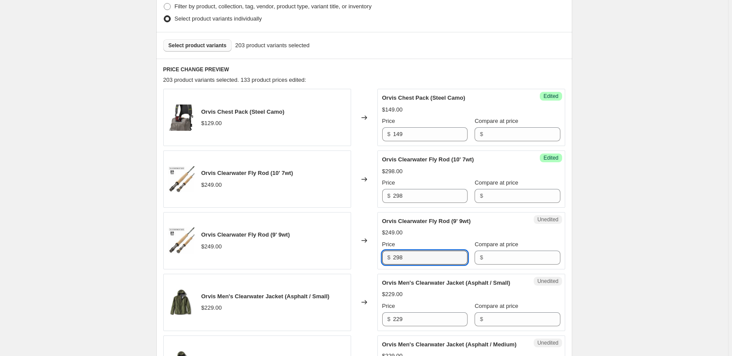
type input "298"
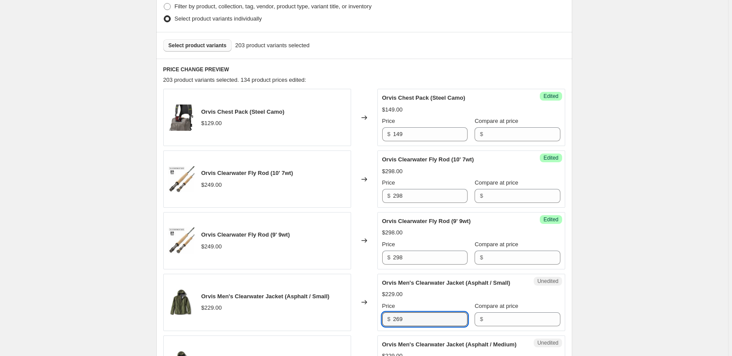
type input "269"
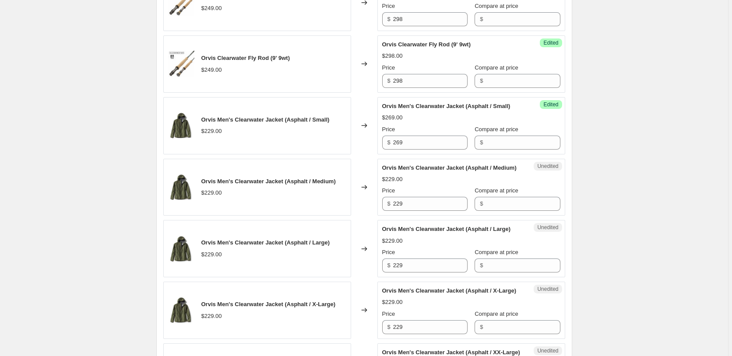
scroll to position [411, 0]
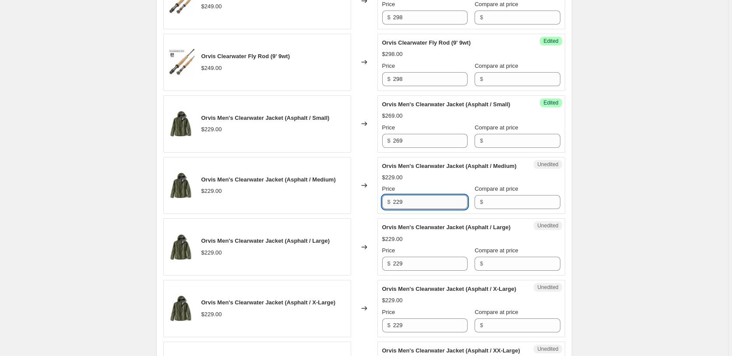
click at [421, 209] on input "229" at bounding box center [430, 202] width 74 height 14
type input "269"
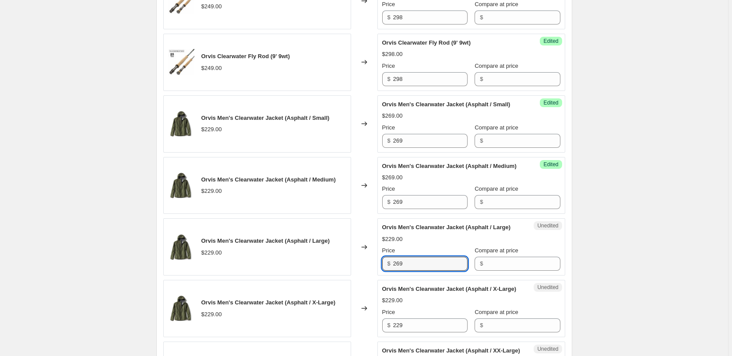
type input "269"
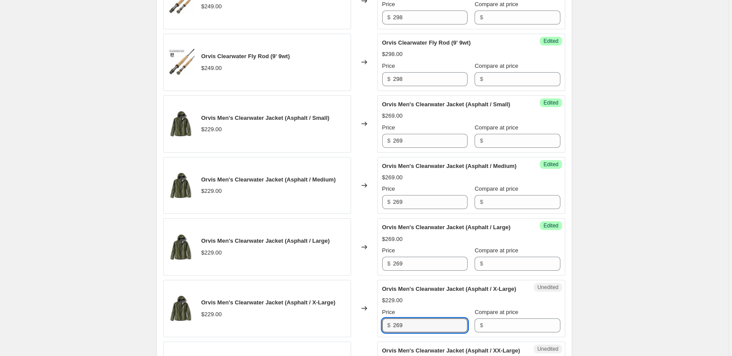
type input "269"
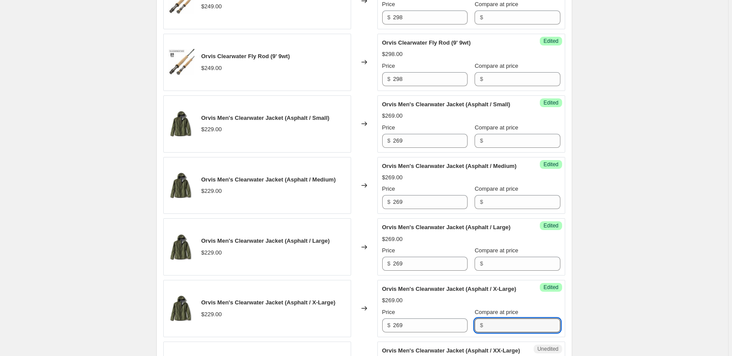
scroll to position [646, 0]
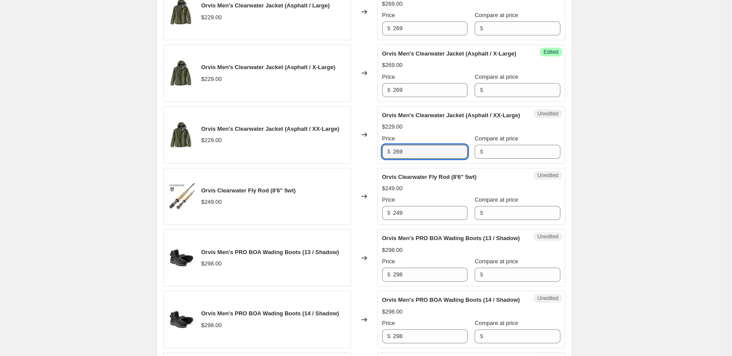
type input "269"
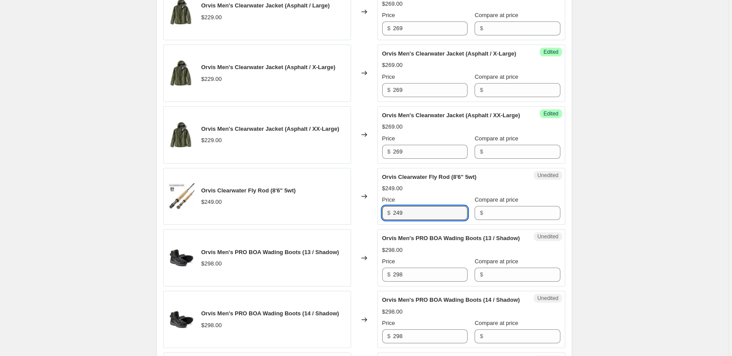
type input "0"
type input "298"
click at [676, 124] on div "Create new price change job. This page is ready Create new price change job Dra…" at bounding box center [364, 291] width 728 height 1875
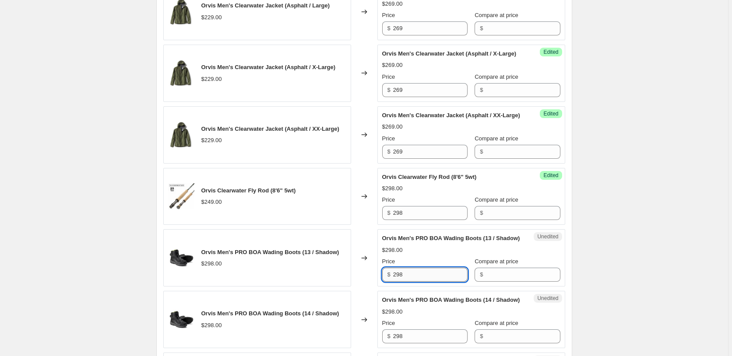
click at [423, 282] on input "298" at bounding box center [430, 275] width 74 height 14
click at [424, 282] on input "298" at bounding box center [430, 275] width 74 height 14
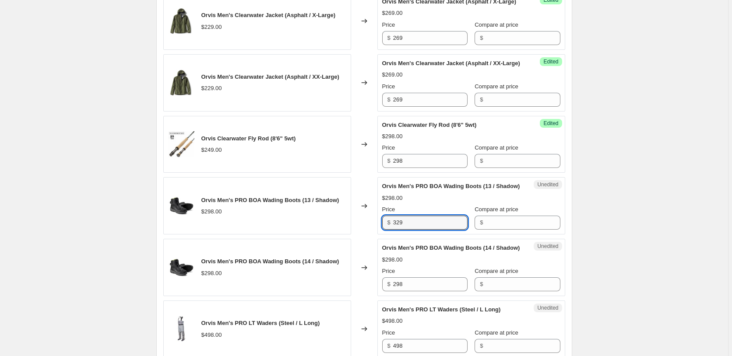
scroll to position [736, 0]
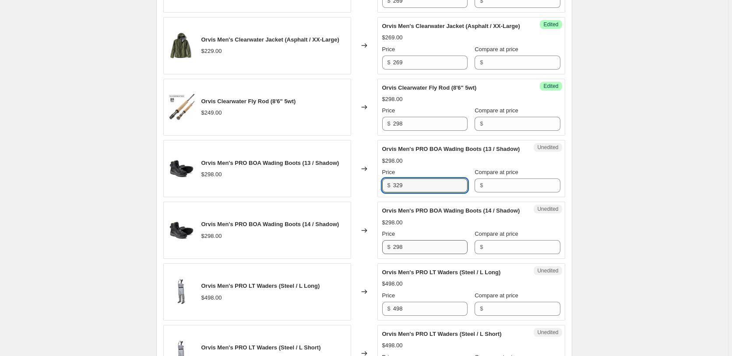
type input "329"
click at [418, 254] on input "298" at bounding box center [430, 247] width 74 height 14
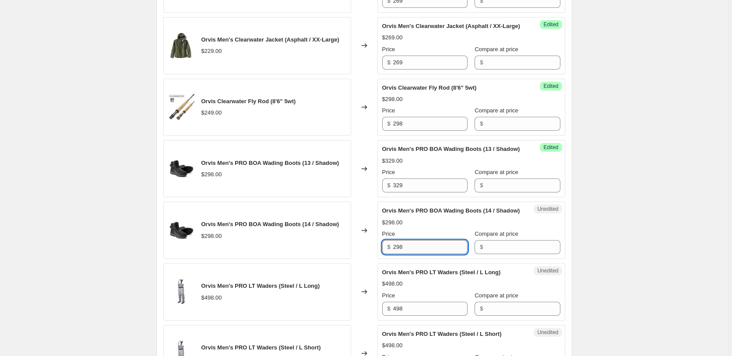
click at [418, 254] on input "298" at bounding box center [430, 247] width 74 height 14
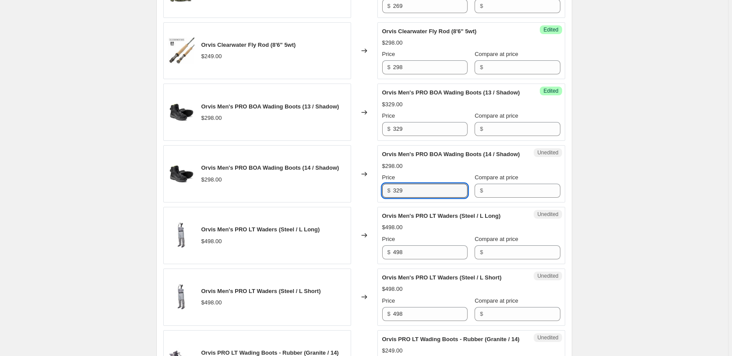
scroll to position [825, 0]
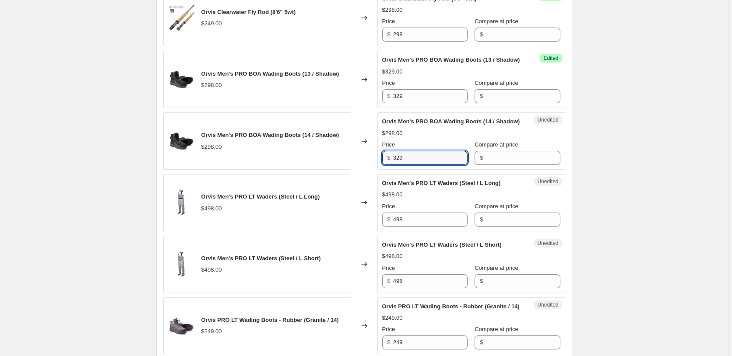
type input "329"
click at [443, 227] on input "498" at bounding box center [430, 220] width 74 height 14
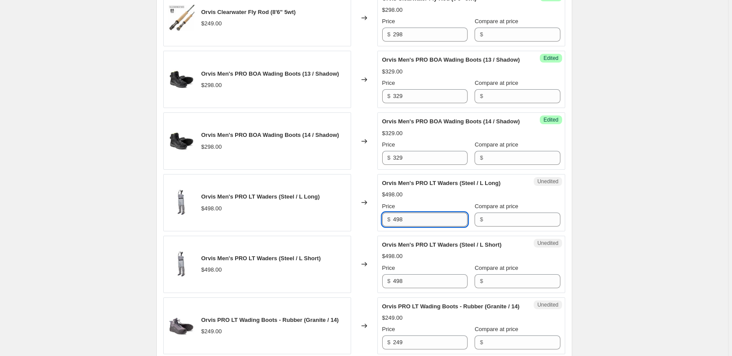
click at [443, 227] on input "498" at bounding box center [430, 220] width 74 height 14
type input "549"
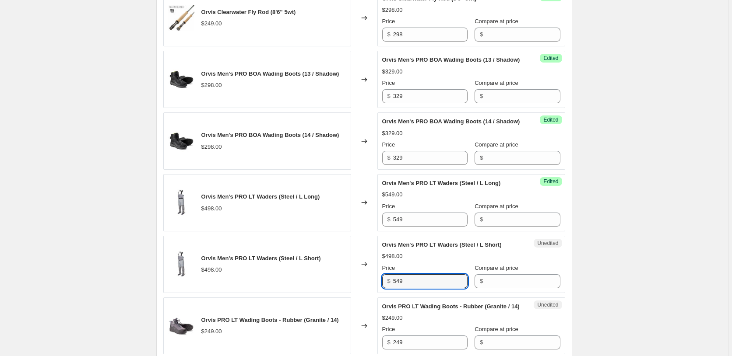
type input "549"
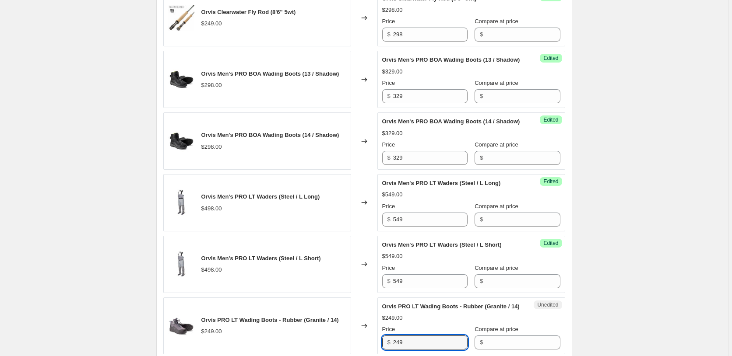
scroll to position [1042, 0]
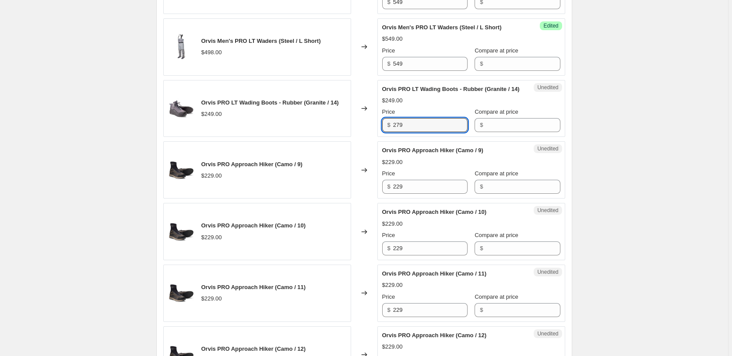
type input "279"
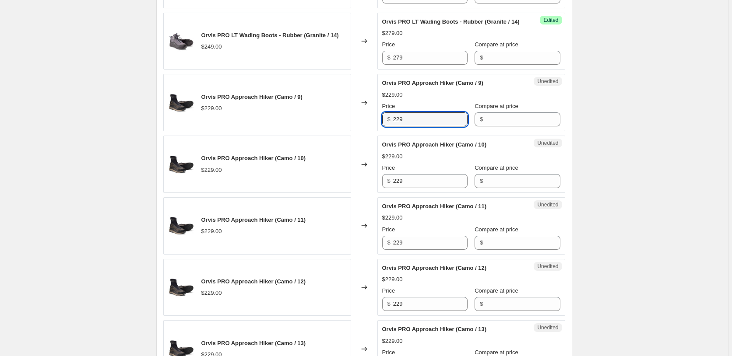
scroll to position [1132, 0]
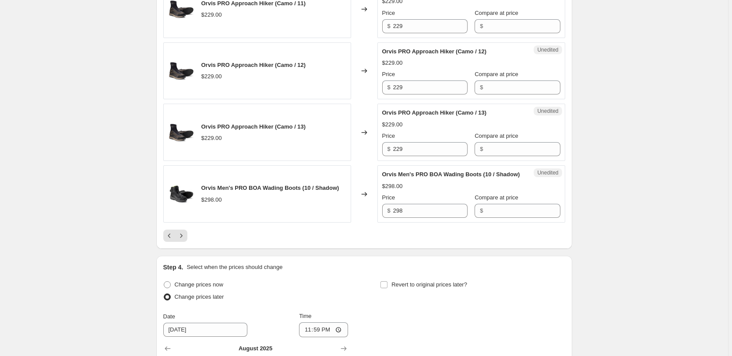
scroll to position [1355, 0]
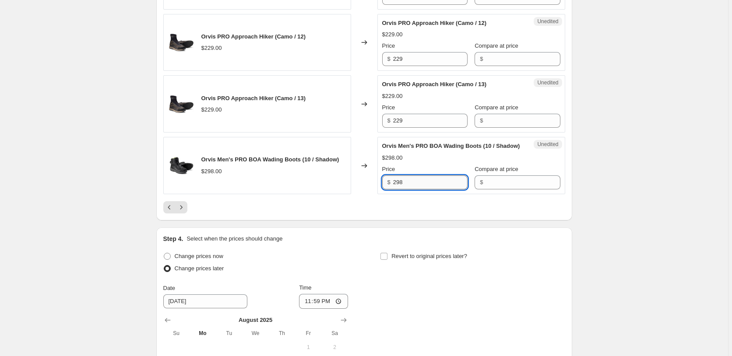
click at [421, 189] on input "298" at bounding box center [430, 182] width 74 height 14
type input "329"
click at [184, 212] on icon "Next" at bounding box center [181, 207] width 9 height 9
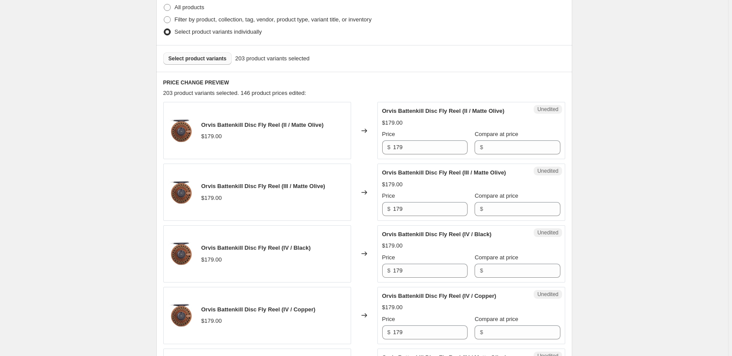
scroll to position [239, 0]
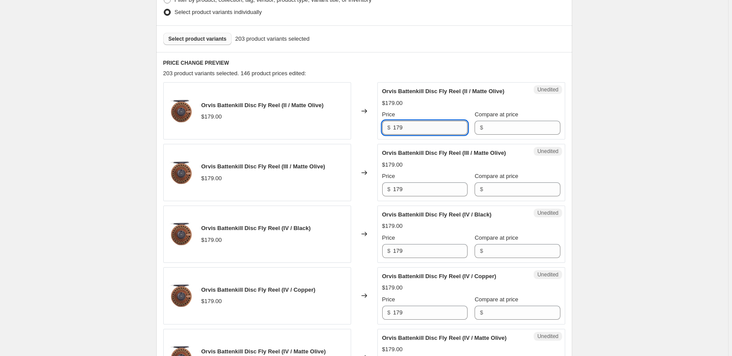
click at [439, 128] on input "179" at bounding box center [430, 128] width 74 height 14
type input "229"
click at [433, 192] on input "179" at bounding box center [430, 189] width 74 height 14
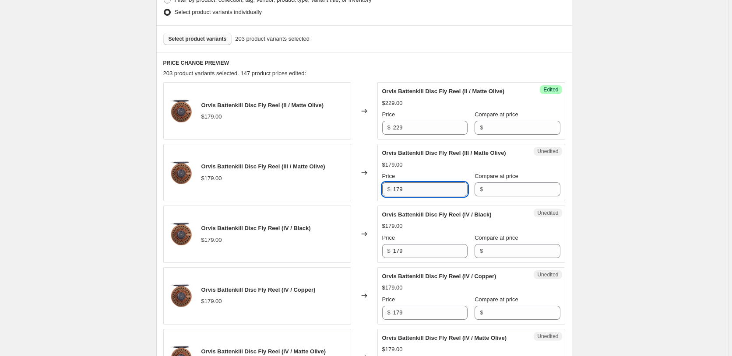
click at [433, 192] on input "179" at bounding box center [430, 189] width 74 height 14
type input "249"
click at [431, 230] on div "$179.00" at bounding box center [471, 226] width 178 height 9
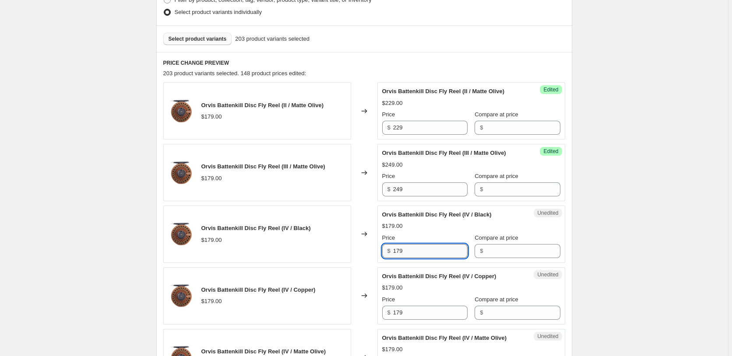
click at [418, 253] on input "179" at bounding box center [430, 251] width 74 height 14
type input "269"
click at [410, 312] on input "179" at bounding box center [430, 313] width 74 height 14
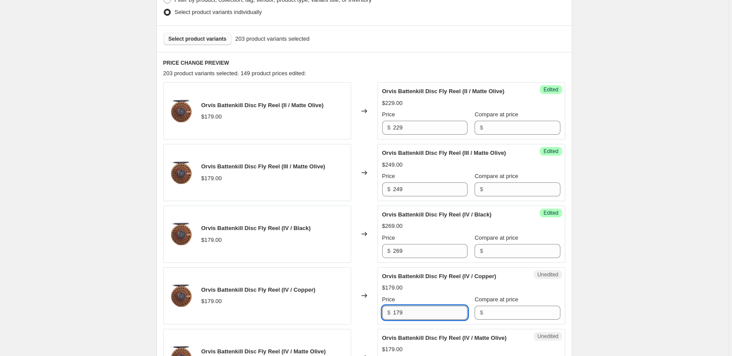
click at [410, 312] on input "179" at bounding box center [430, 313] width 74 height 14
type input "269"
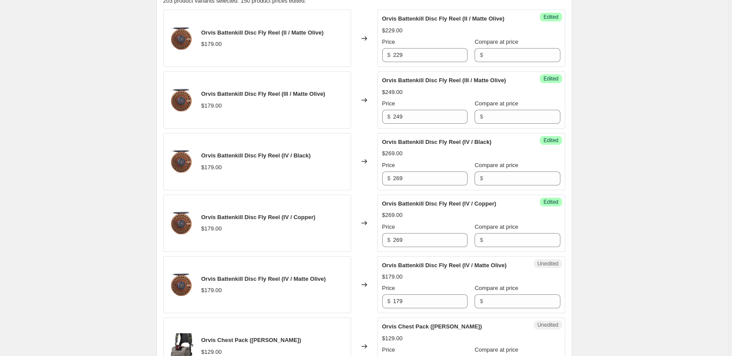
scroll to position [328, 0]
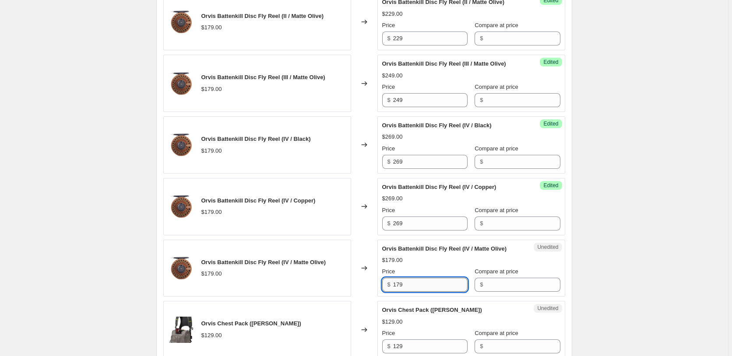
click at [441, 283] on input "179" at bounding box center [430, 285] width 74 height 14
type input "269"
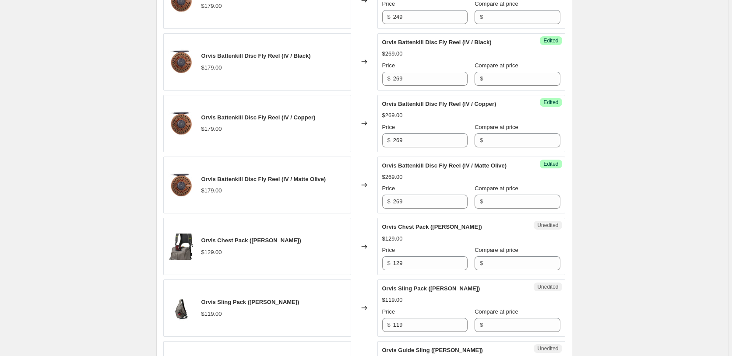
scroll to position [417, 0]
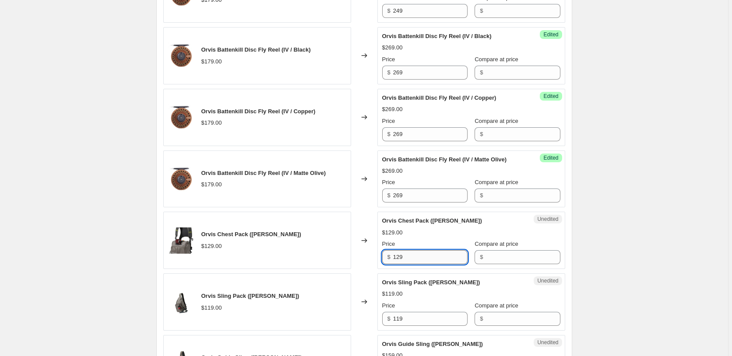
click at [414, 263] on input "129" at bounding box center [430, 257] width 74 height 14
type input "149"
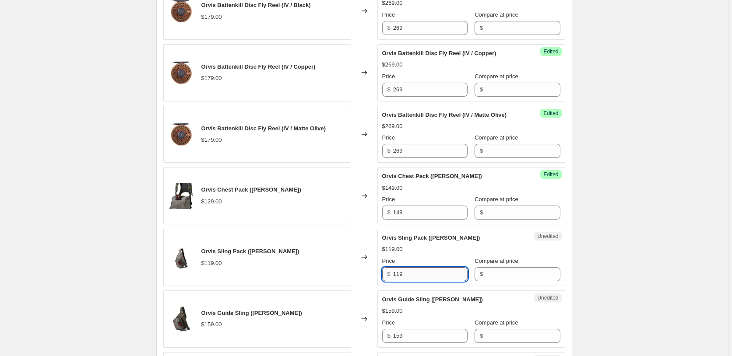
click at [418, 273] on input "119" at bounding box center [430, 274] width 74 height 14
click at [423, 275] on input "119" at bounding box center [430, 274] width 74 height 14
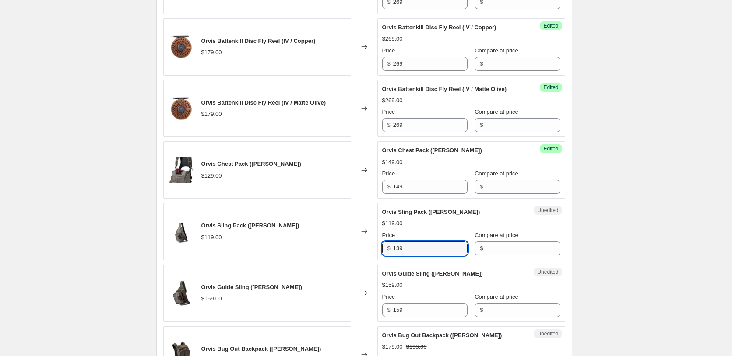
scroll to position [507, 0]
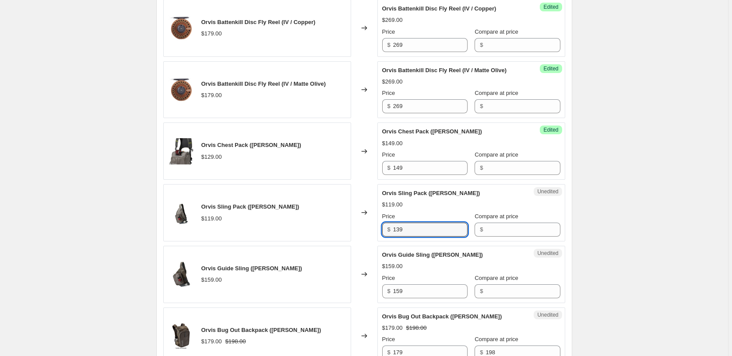
type input "139"
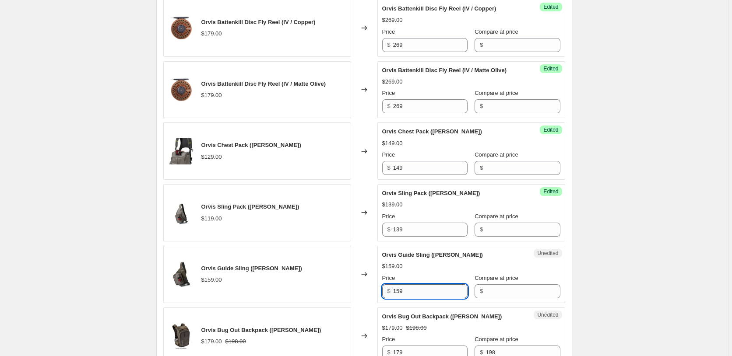
click at [441, 292] on input "159" at bounding box center [430, 291] width 74 height 14
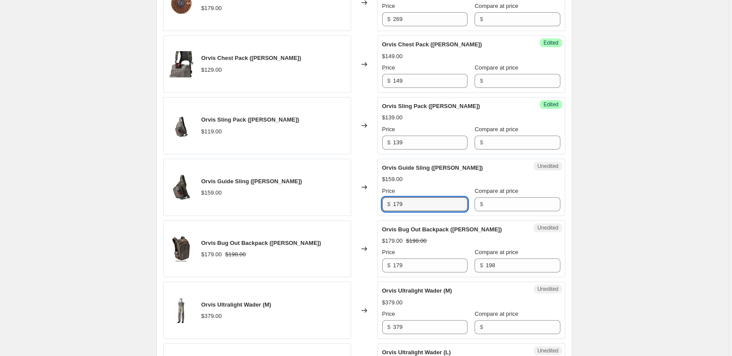
scroll to position [596, 0]
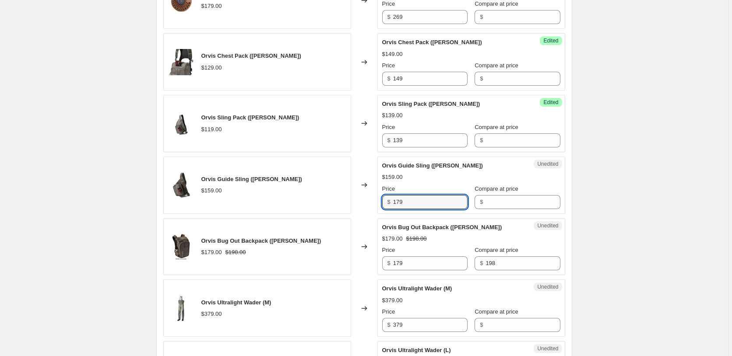
type input "179"
click at [615, 264] on div "Create new price change job. This page is ready Create new price change job Dra…" at bounding box center [364, 341] width 728 height 1875
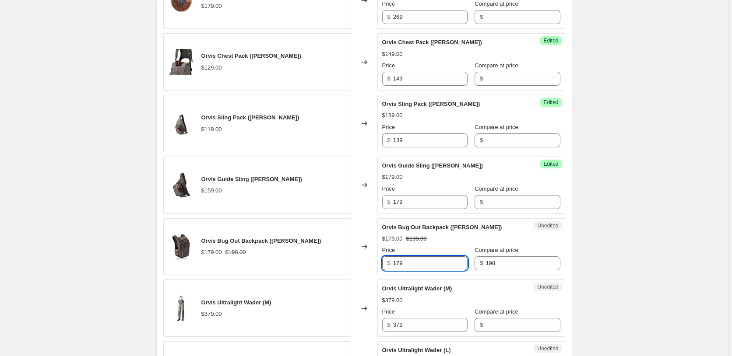
click at [414, 264] on input "179" at bounding box center [430, 263] width 74 height 14
type input "229"
click at [485, 260] on input "198" at bounding box center [522, 263] width 74 height 14
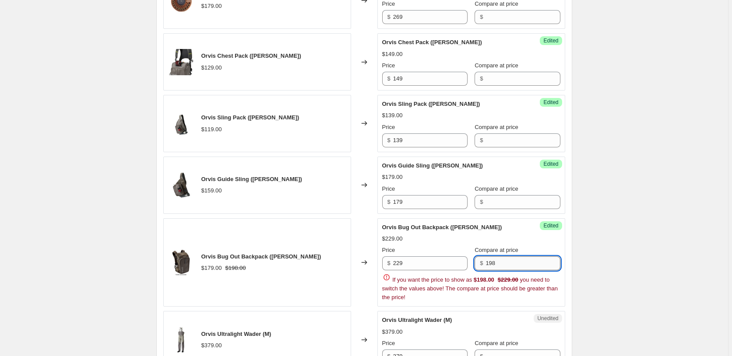
click at [483, 260] on span "$" at bounding box center [481, 263] width 3 height 7
click at [507, 266] on input "198" at bounding box center [522, 263] width 74 height 14
click at [636, 291] on div "Create new price change job. This page is ready Create new price change job Dra…" at bounding box center [364, 357] width 728 height 1906
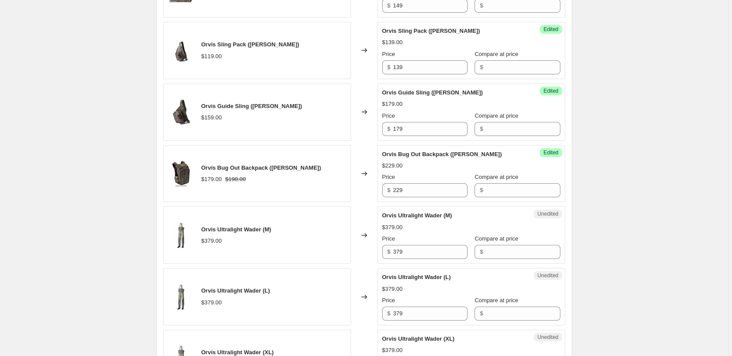
scroll to position [685, 0]
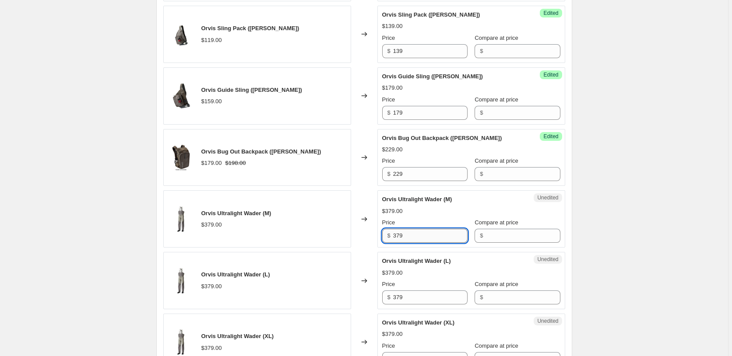
click at [425, 239] on input "379" at bounding box center [430, 236] width 74 height 14
type input "449"
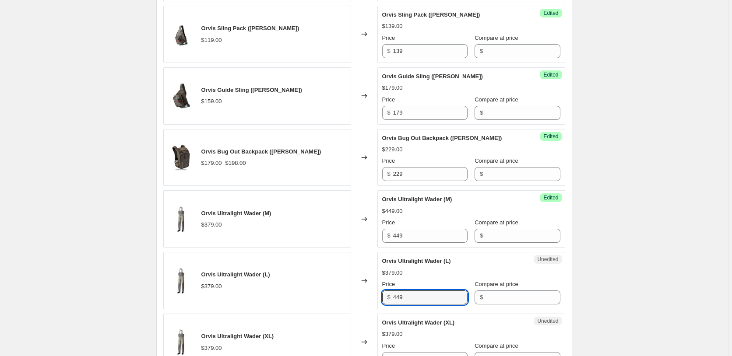
type input "449"
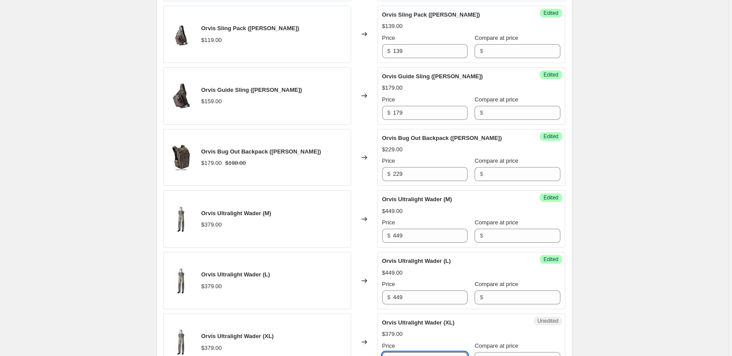
scroll to position [866, 0]
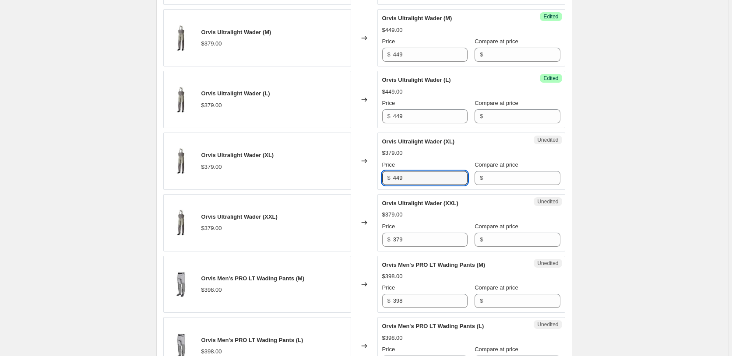
type input "449"
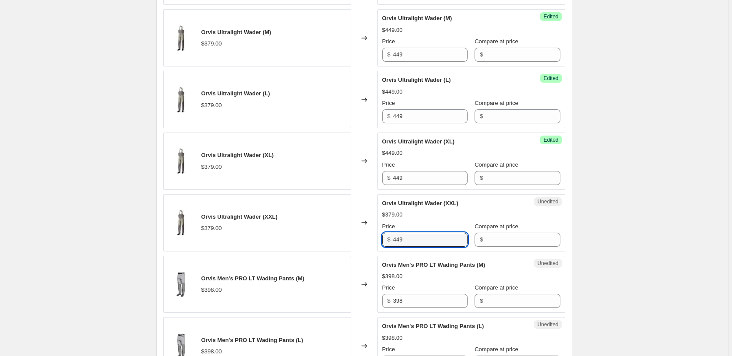
type input "449"
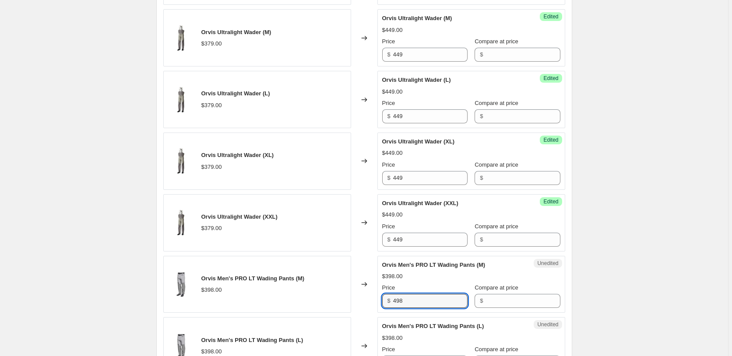
type input "498"
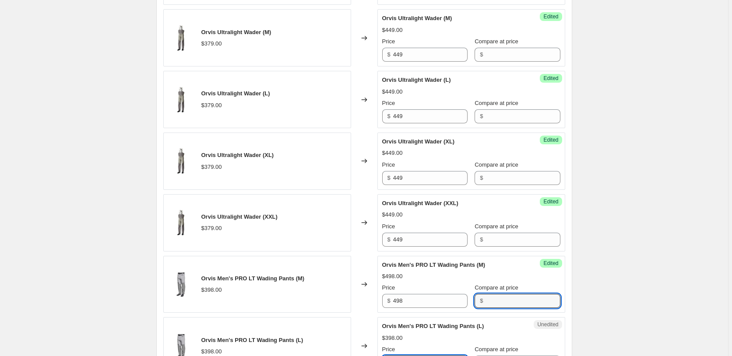
scroll to position [1051, 0]
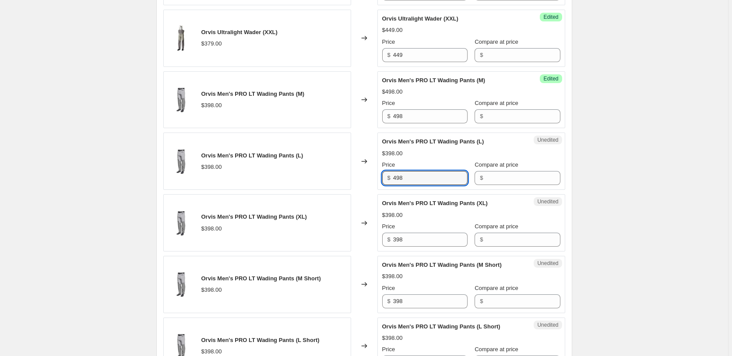
type input "498"
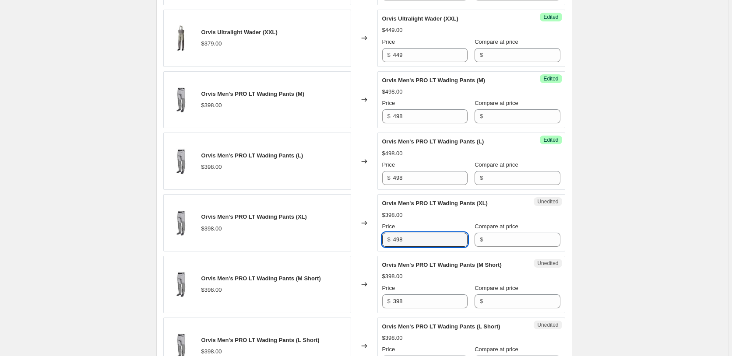
type input "498"
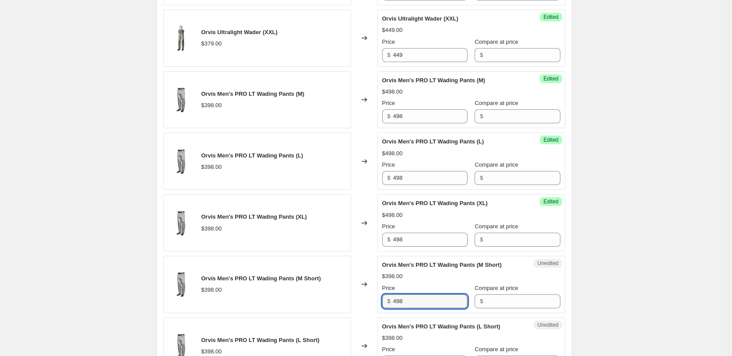
type input "498"
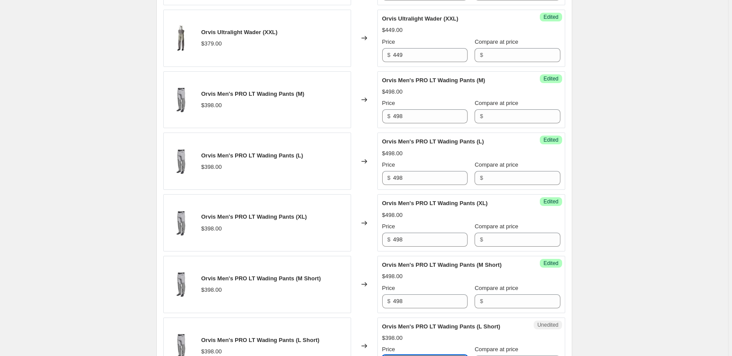
scroll to position [1236, 0]
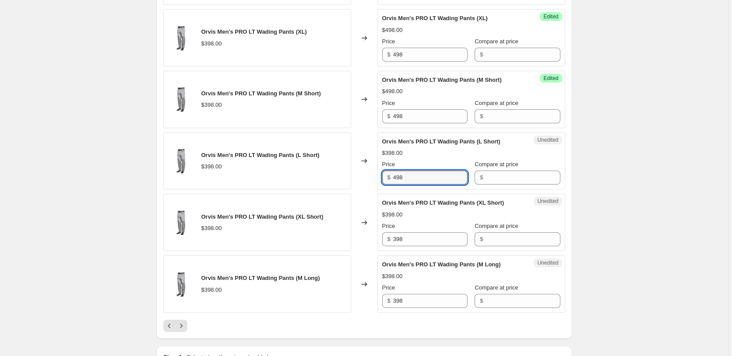
type input "498"
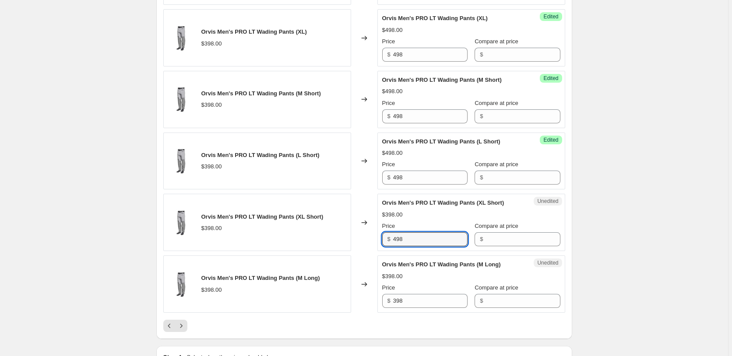
type input "498"
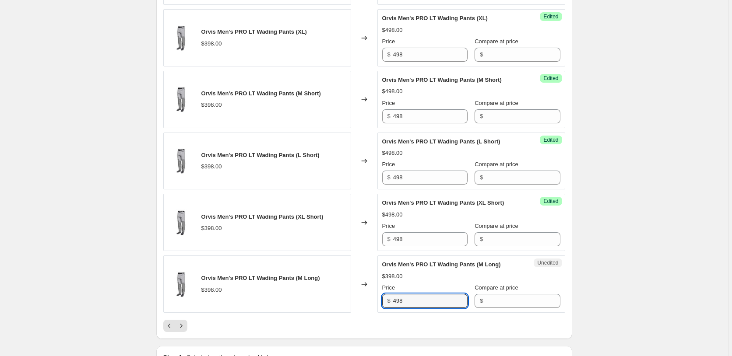
type input "498"
click at [187, 330] on button "Next" at bounding box center [181, 326] width 12 height 12
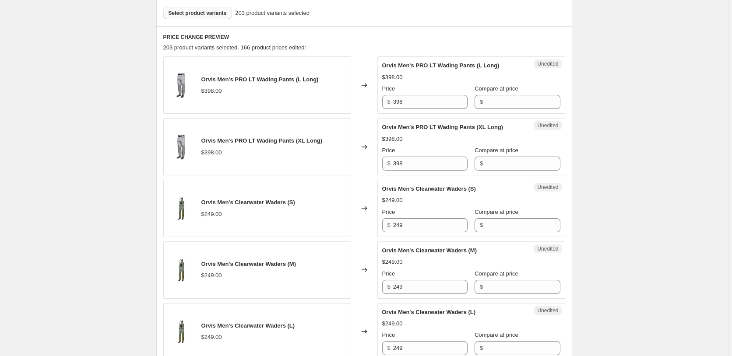
scroll to position [120, 0]
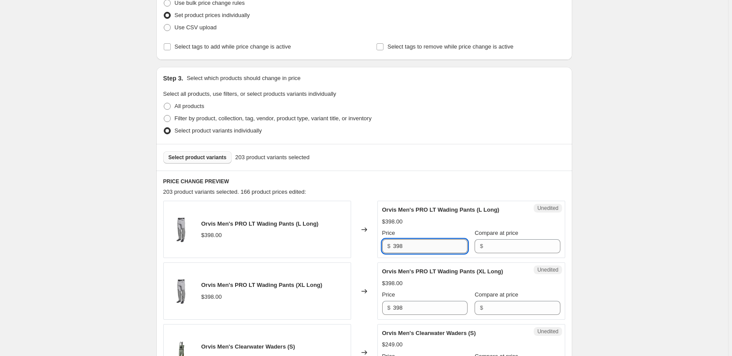
click at [431, 248] on input "398" at bounding box center [430, 246] width 74 height 14
type input "498"
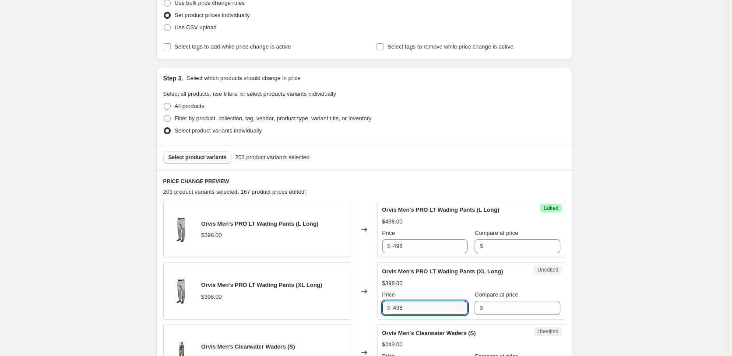
type input "498"
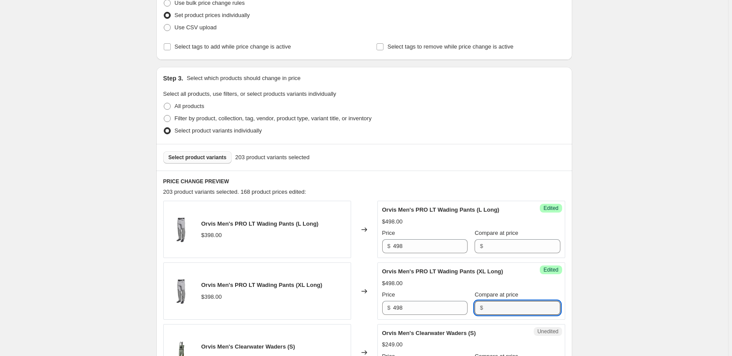
scroll to position [312, 0]
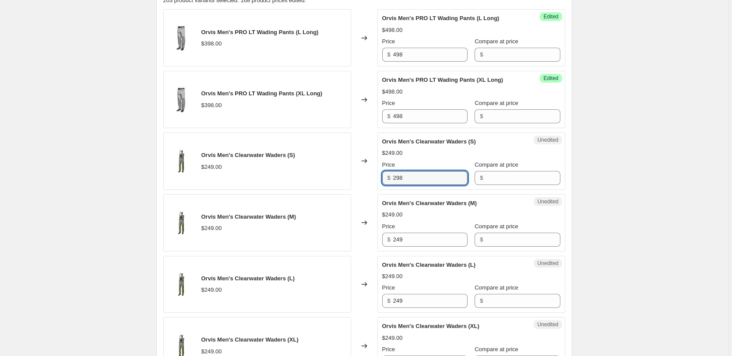
type input "298"
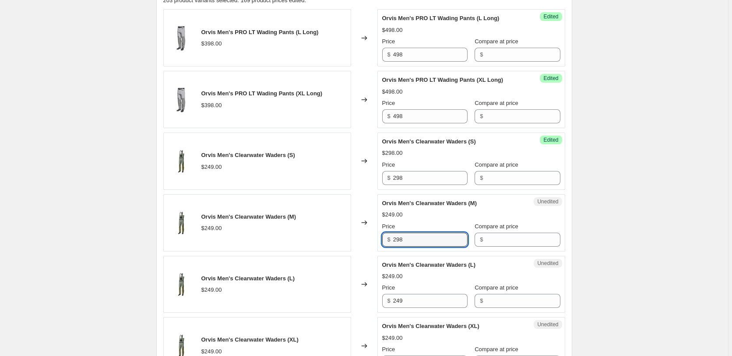
type input "298"
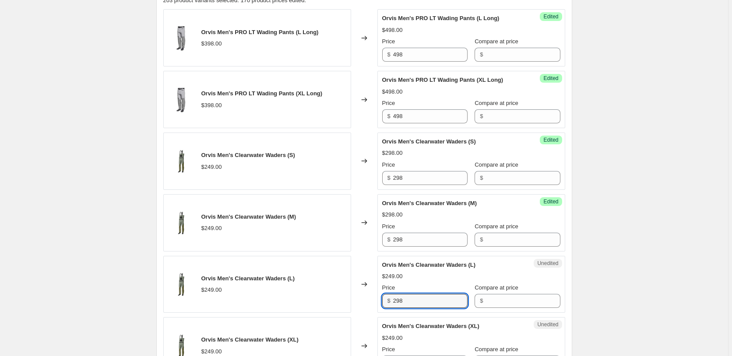
type input "298"
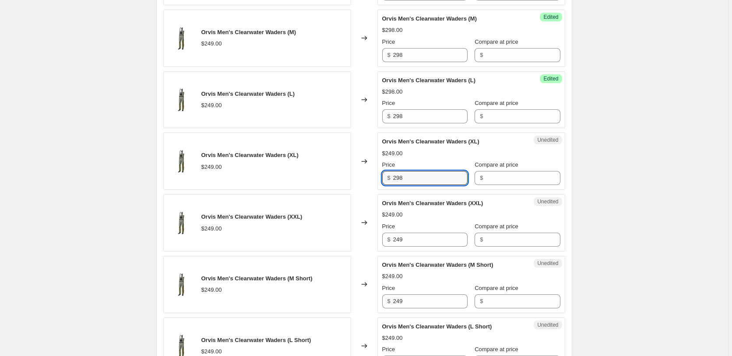
type input "298"
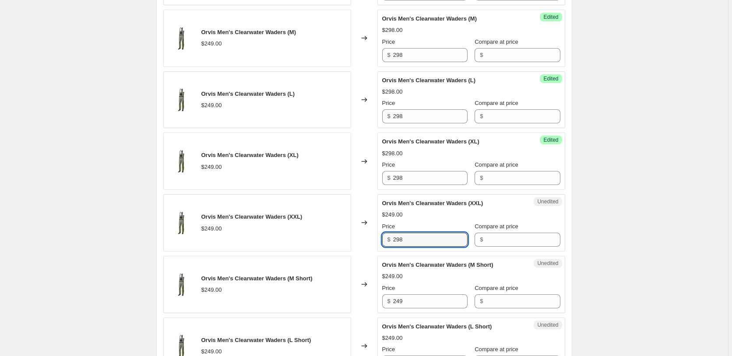
type input "298"
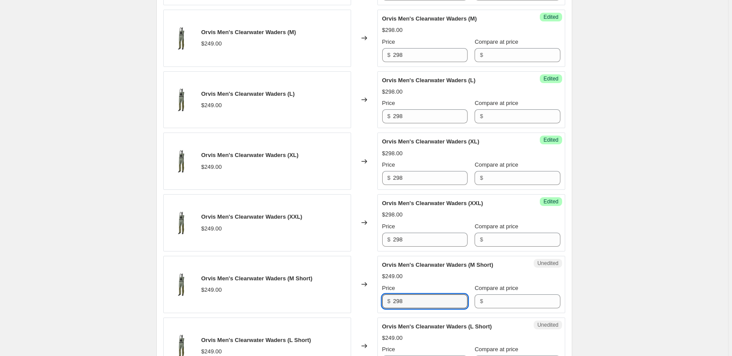
type input "298"
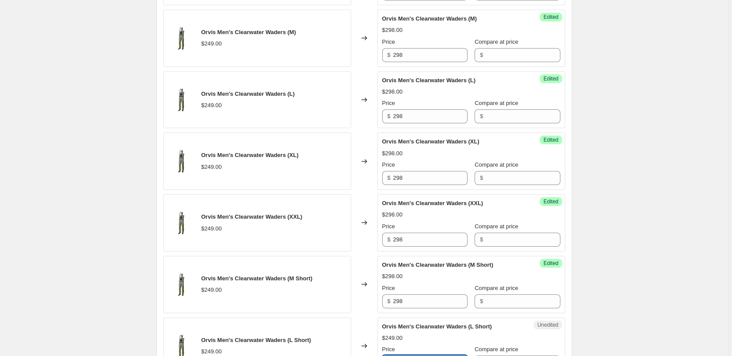
scroll to position [682, 0]
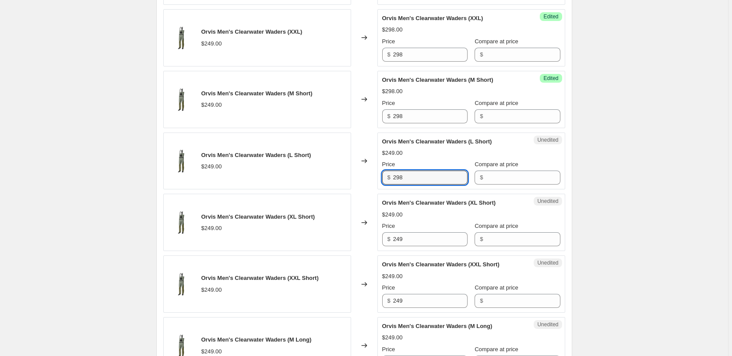
type input "298"
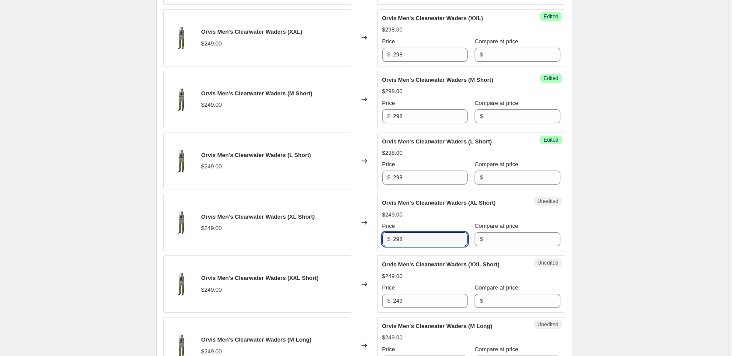
type input "298"
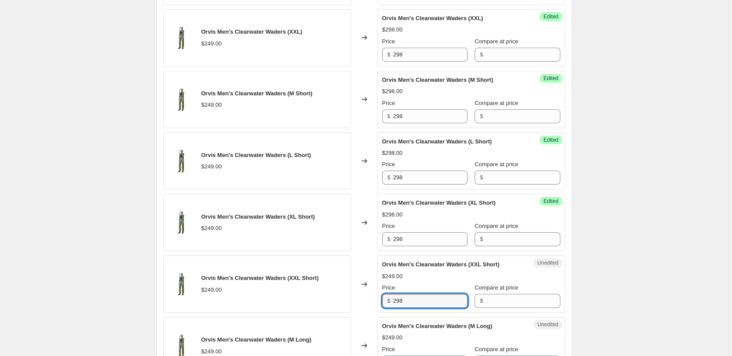
type input "298"
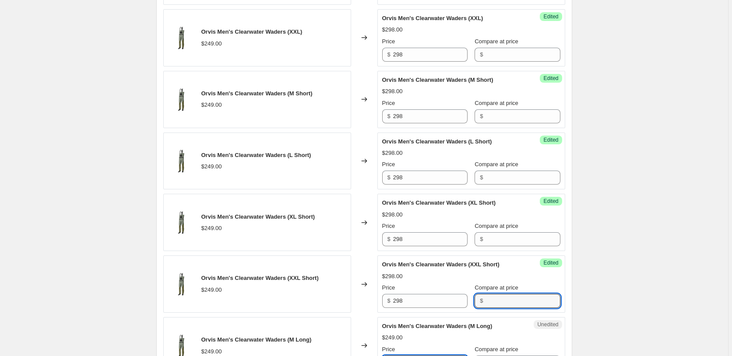
scroll to position [866, 0]
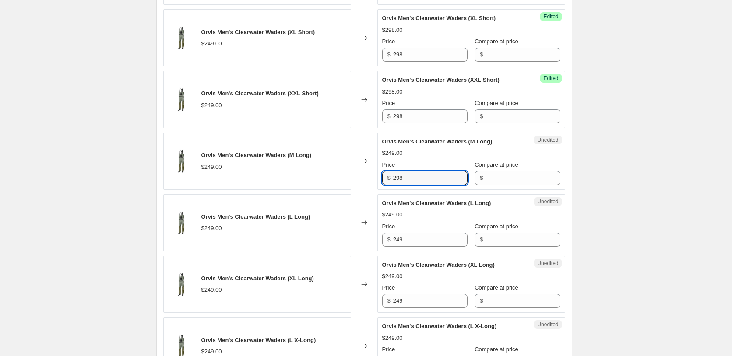
type input "298"
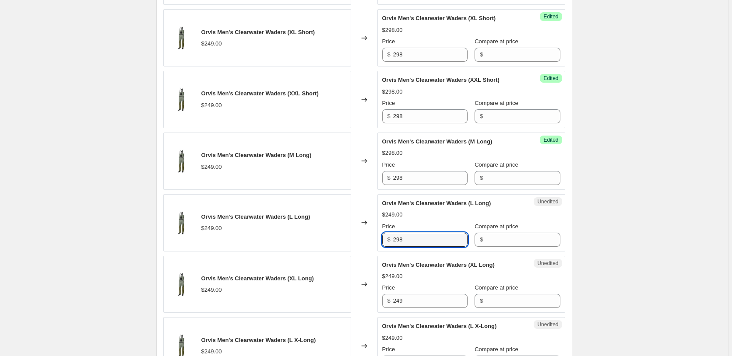
type input "298"
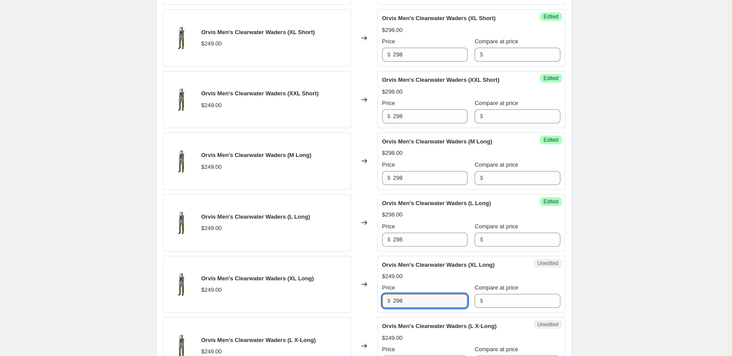
type input "298"
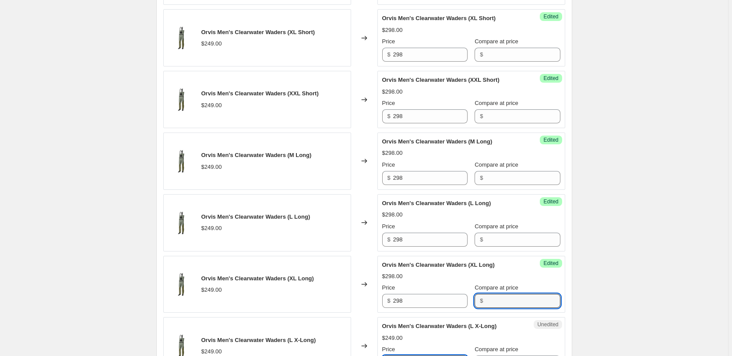
scroll to position [1051, 0]
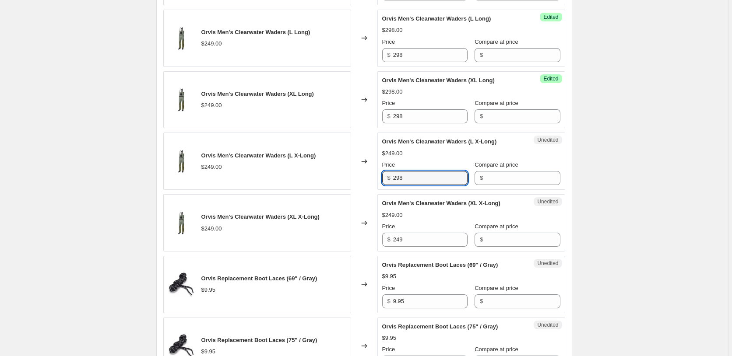
type input "298"
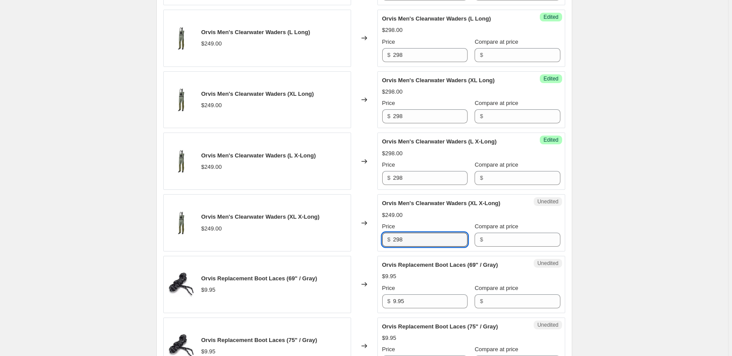
type input "298"
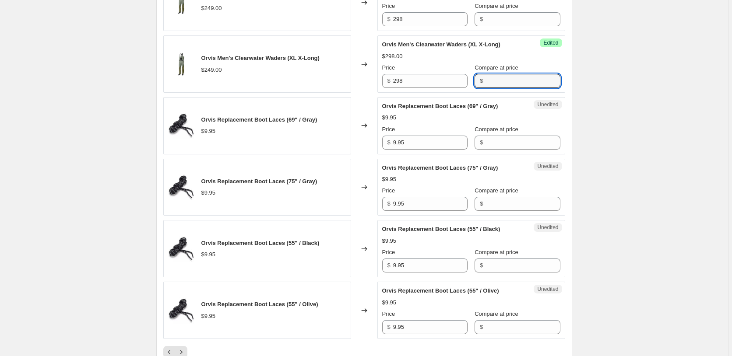
scroll to position [1230, 0]
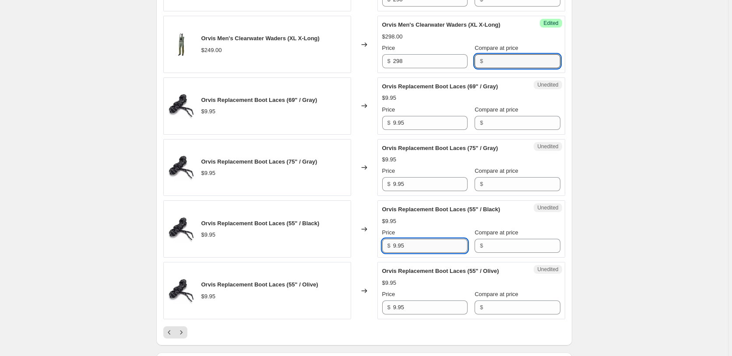
click at [435, 252] on input "9.95" at bounding box center [430, 246] width 74 height 14
type input "9"
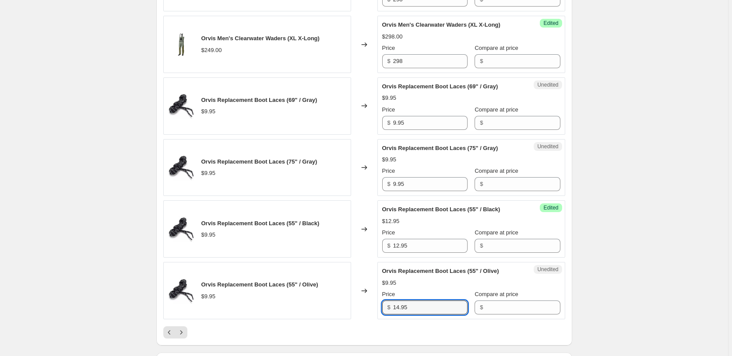
click at [243, 328] on div at bounding box center [364, 332] width 402 height 12
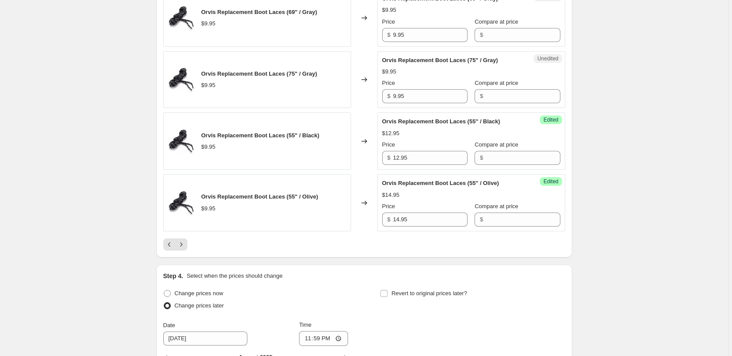
scroll to position [1319, 0]
click at [187, 247] on button "Next" at bounding box center [181, 243] width 12 height 12
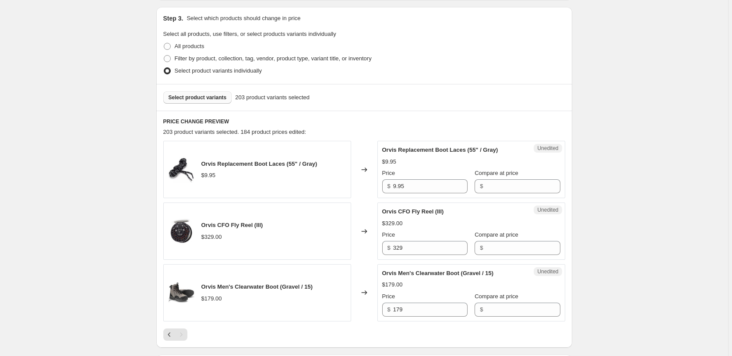
scroll to position [203, 0]
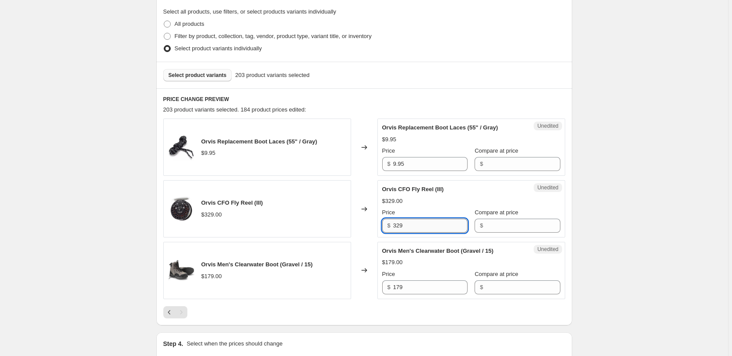
click at [411, 228] on input "329" at bounding box center [430, 226] width 74 height 14
drag, startPoint x: 398, startPoint y: 279, endPoint x: 404, endPoint y: 283, distance: 6.9
click at [399, 280] on div "Price $ 179" at bounding box center [424, 282] width 85 height 25
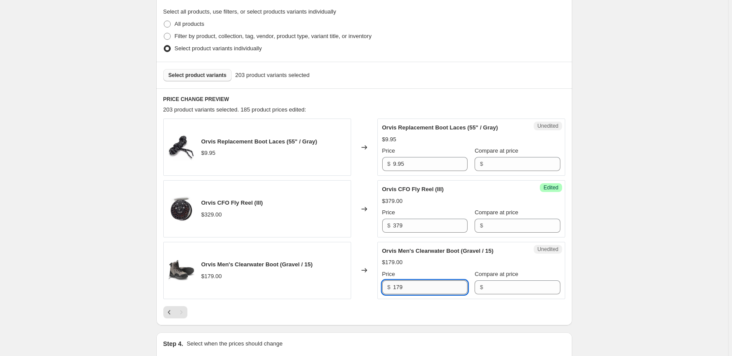
click at [404, 283] on input "179" at bounding box center [430, 287] width 74 height 14
click at [620, 227] on div "Create new price change job. This page is ready Create new price change job Dra…" at bounding box center [364, 210] width 728 height 827
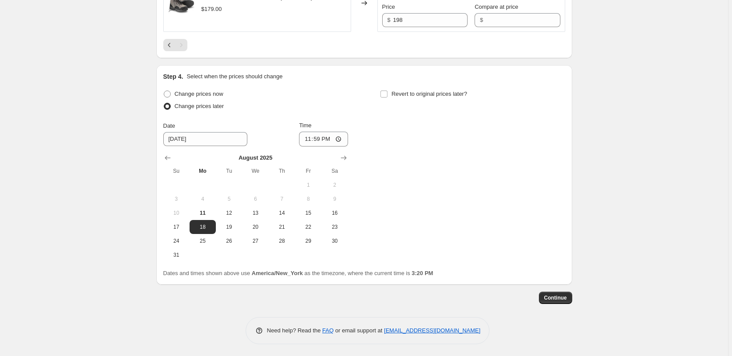
scroll to position [470, 0]
click at [563, 300] on button "Continue" at bounding box center [555, 297] width 33 height 12
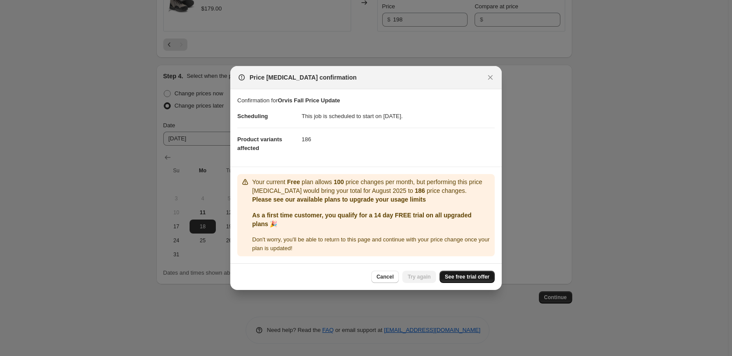
click at [483, 279] on span "See free trial offer" at bounding box center [467, 276] width 45 height 7
click at [473, 277] on span "See free trial offer" at bounding box center [467, 276] width 45 height 7
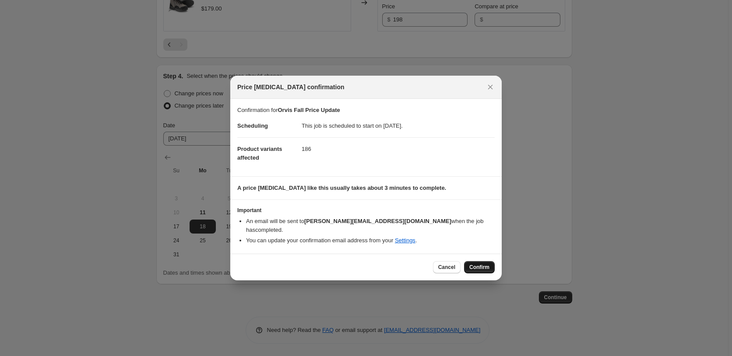
click at [484, 264] on span "Confirm" at bounding box center [479, 267] width 20 height 7
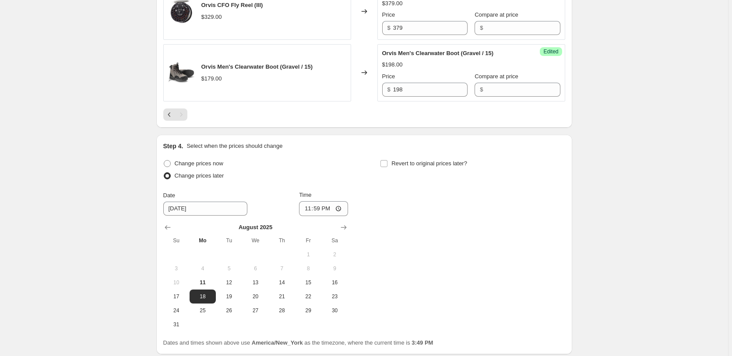
scroll to position [470, 0]
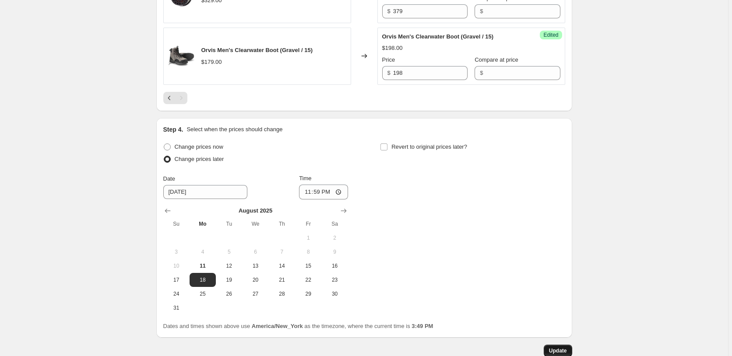
click at [554, 350] on span "Update" at bounding box center [558, 350] width 18 height 7
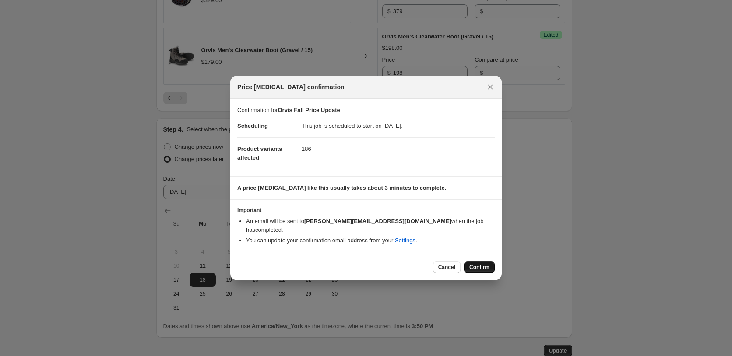
click at [487, 264] on span "Confirm" at bounding box center [479, 267] width 20 height 7
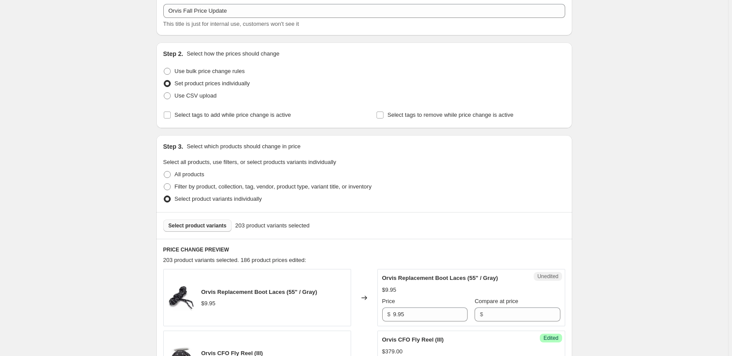
scroll to position [122, 0]
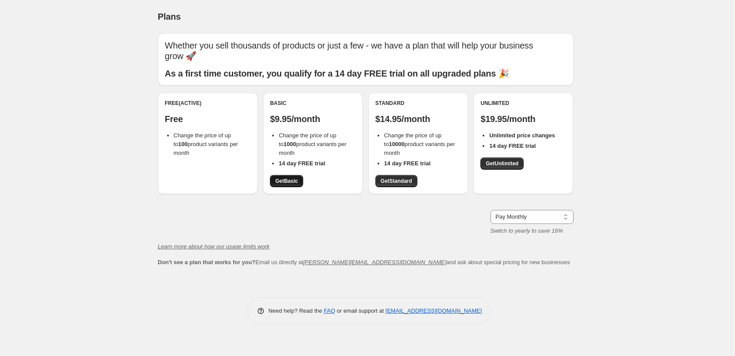
click at [296, 183] on span "Get Basic" at bounding box center [286, 181] width 23 height 7
click at [293, 185] on span "Get Basic" at bounding box center [286, 181] width 23 height 7
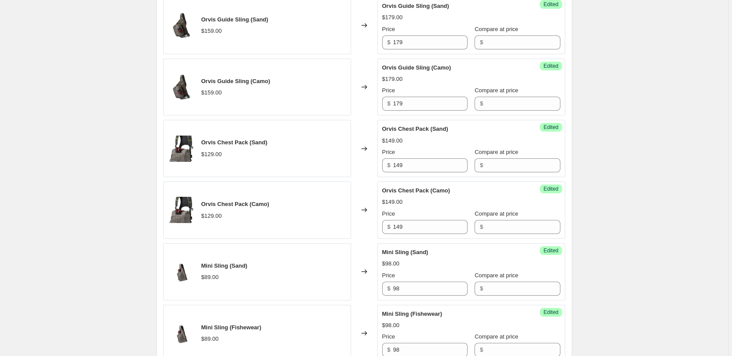
scroll to position [580, 0]
